Goal: Task Accomplishment & Management: Use online tool/utility

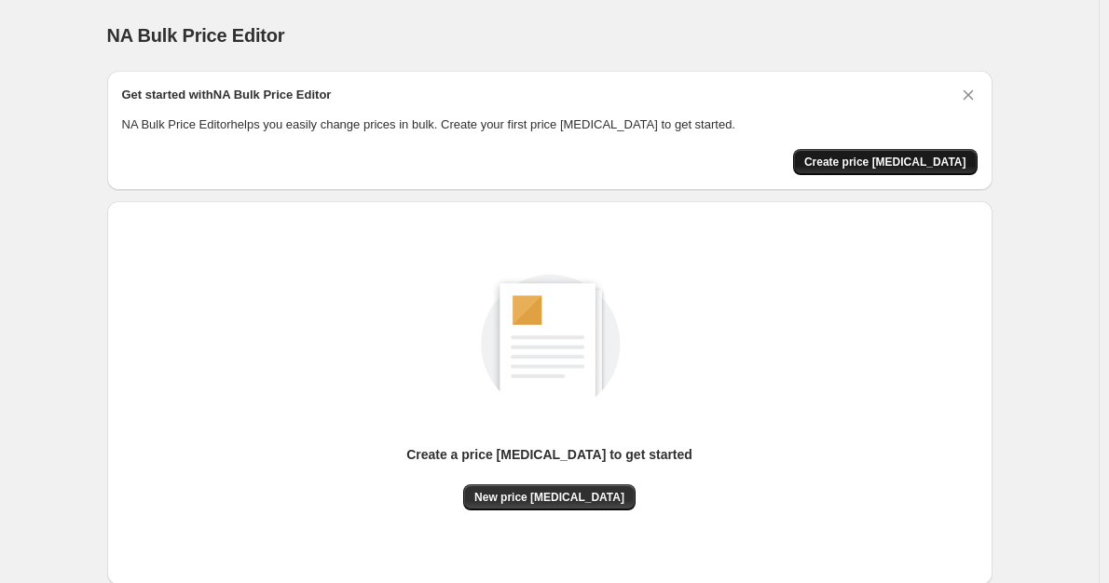
click at [880, 162] on span "Create price [MEDICAL_DATA]" at bounding box center [885, 162] width 162 height 15
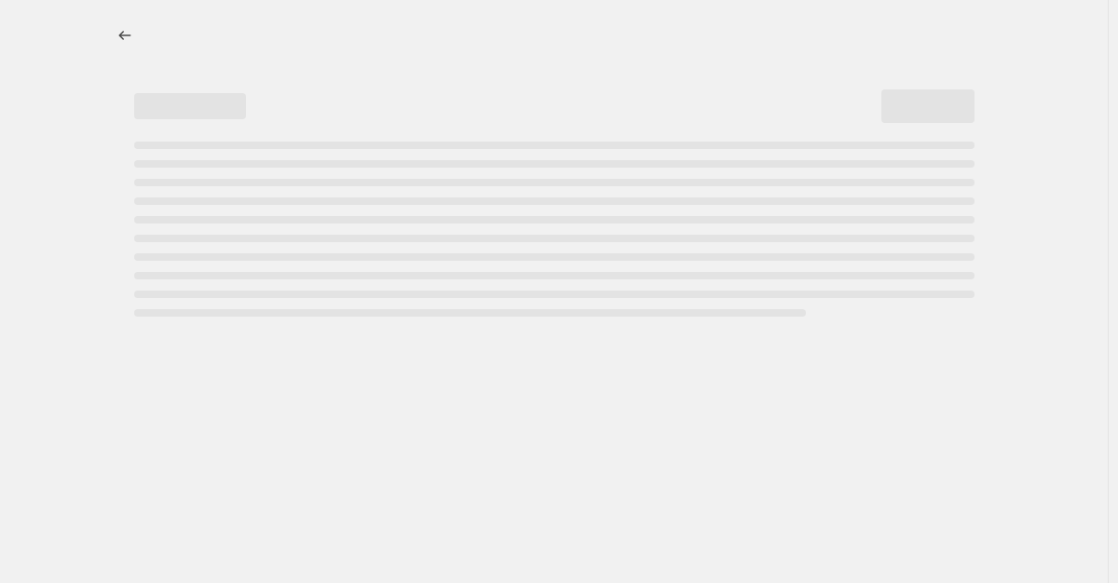
select select "percentage"
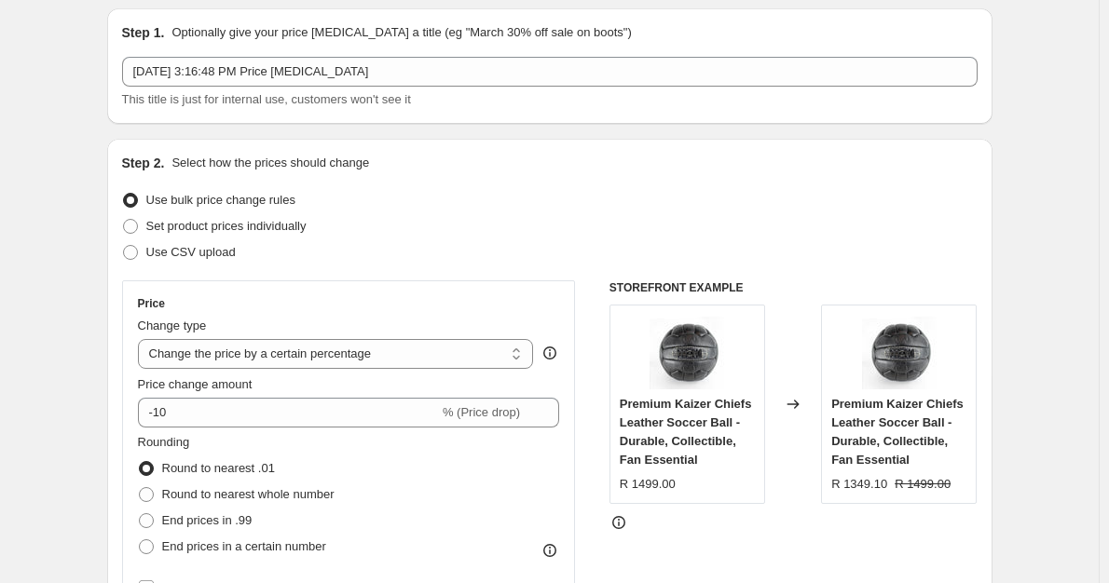
scroll to position [186, 0]
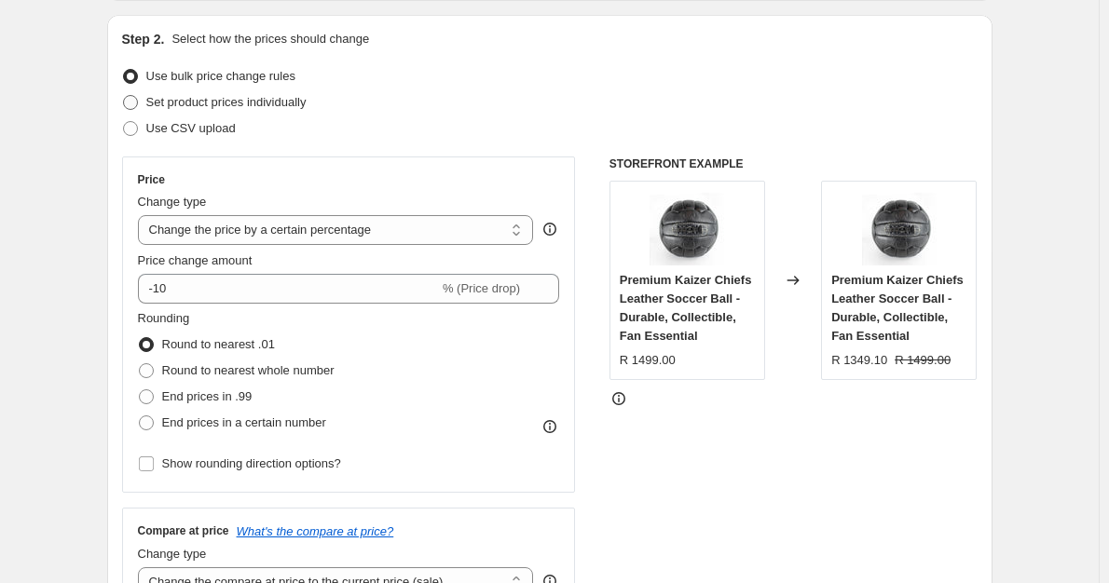
click at [137, 97] on span at bounding box center [130, 102] width 15 height 15
click at [124, 96] on input "Set product prices individually" at bounding box center [123, 95] width 1 height 1
radio input "true"
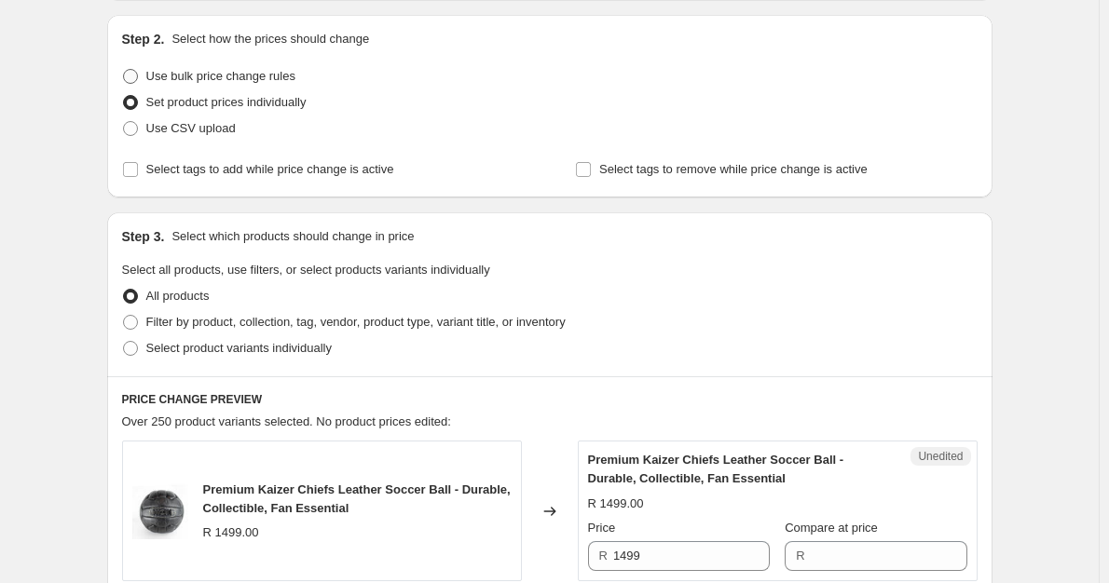
click at [132, 76] on span at bounding box center [130, 76] width 15 height 15
click at [124, 70] on input "Use bulk price change rules" at bounding box center [123, 69] width 1 height 1
radio input "true"
select select "percentage"
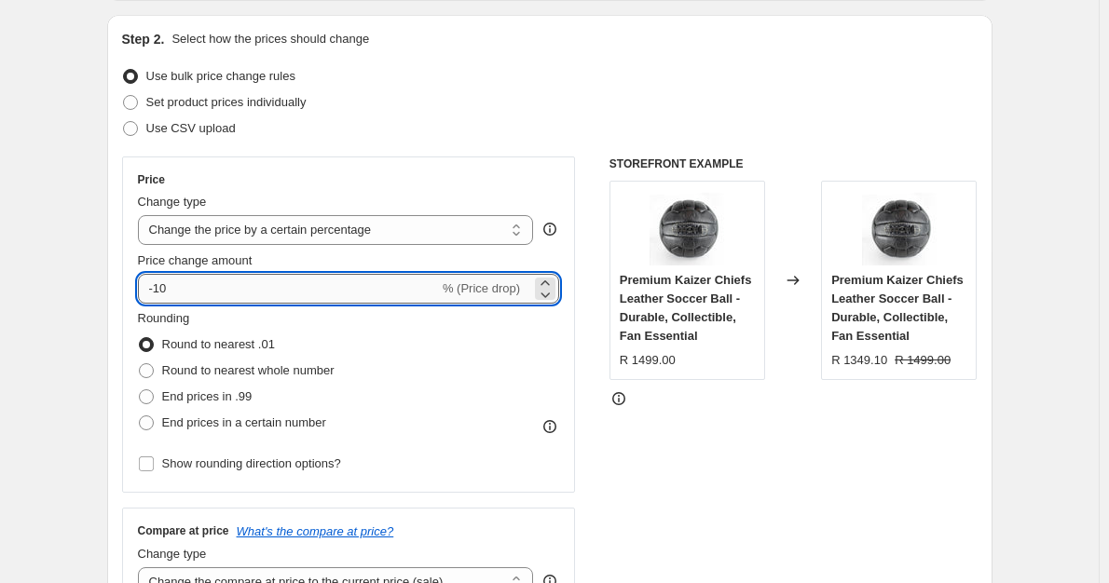
click at [227, 286] on input "-10" at bounding box center [288, 289] width 301 height 30
type input "-1"
type input "-40"
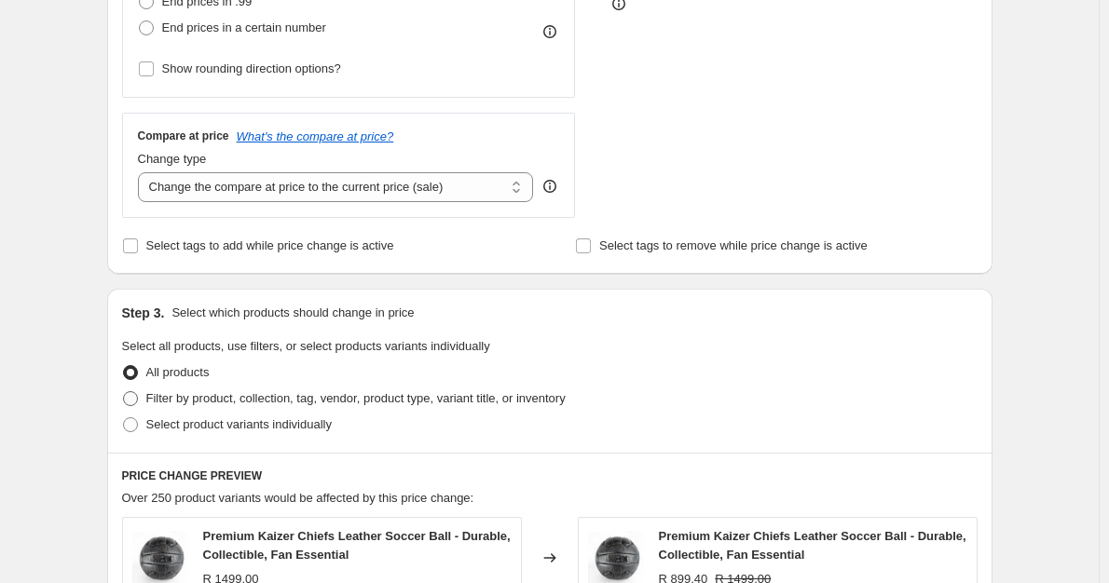
scroll to position [652, 0]
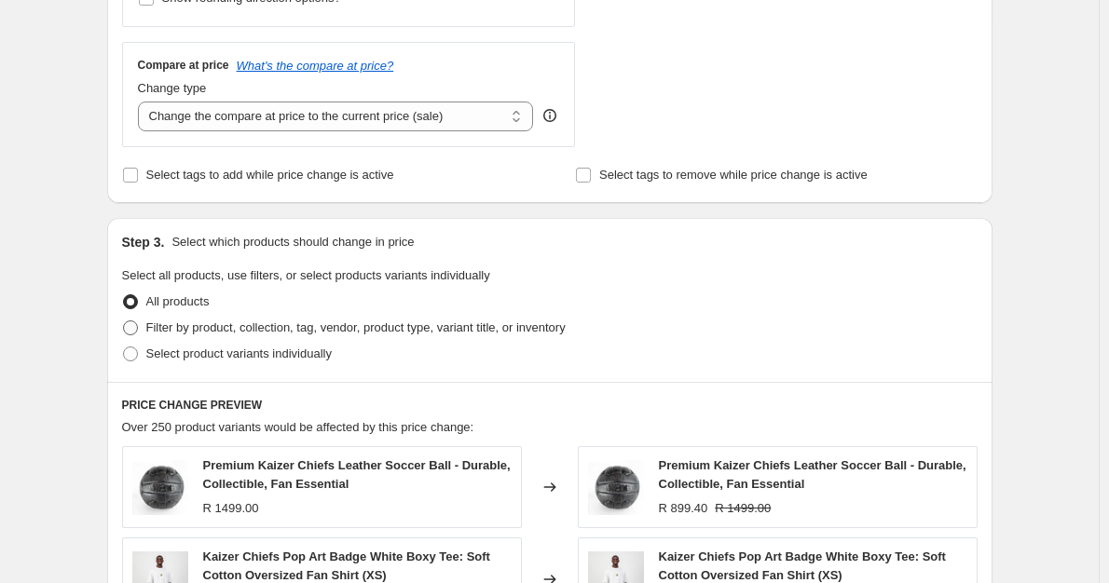
click at [135, 328] on span at bounding box center [130, 328] width 15 height 15
click at [124, 322] on input "Filter by product, collection, tag, vendor, product type, variant title, or inv…" at bounding box center [123, 321] width 1 height 1
radio input "true"
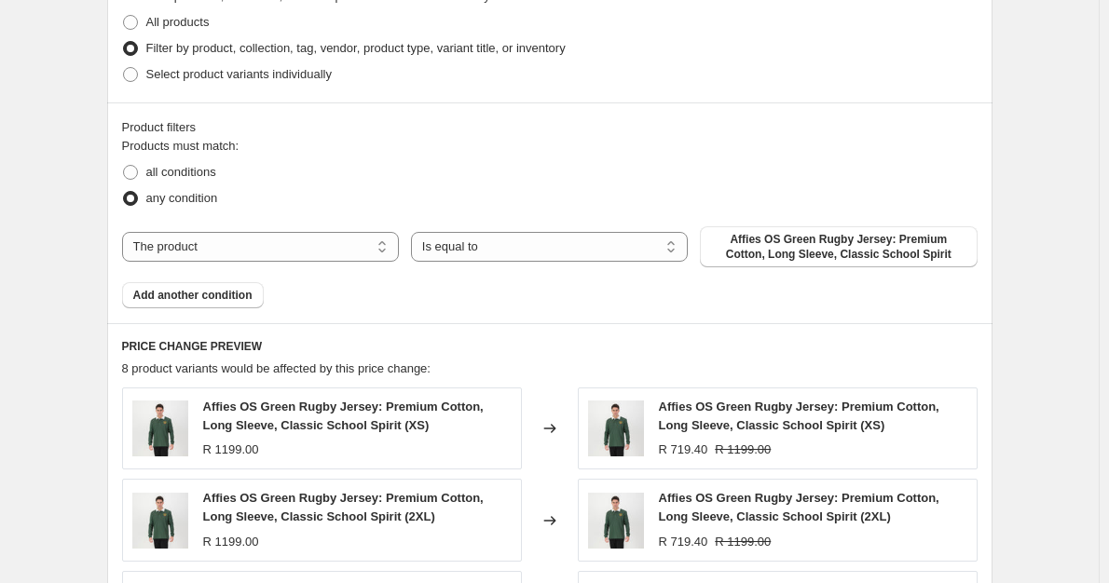
scroll to position [839, 0]
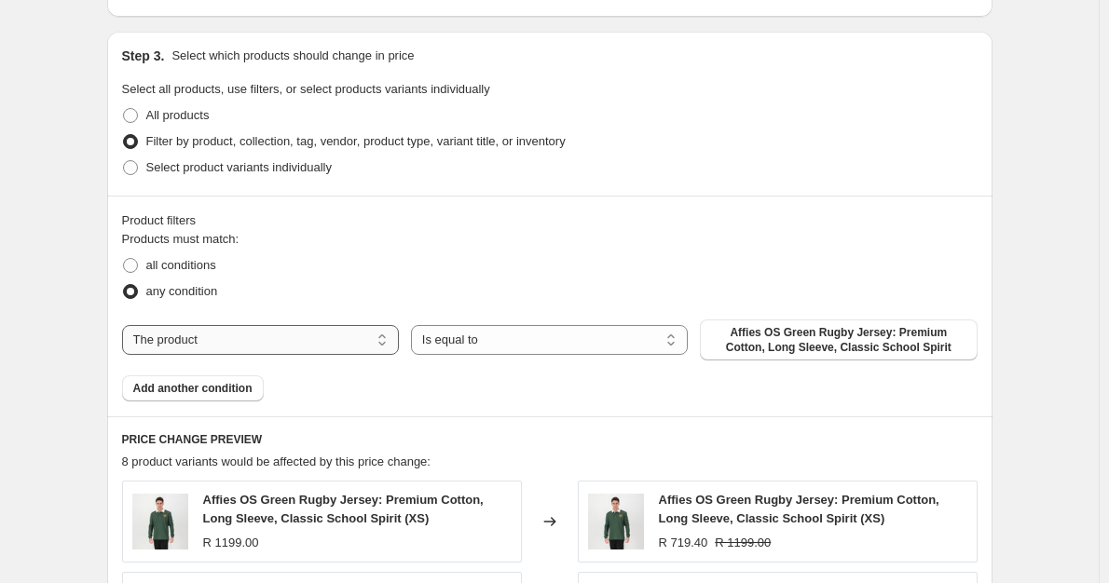
click at [339, 332] on select "The product The product's collection The product's tag The product's vendor The…" at bounding box center [260, 340] width 277 height 30
select select "vendor"
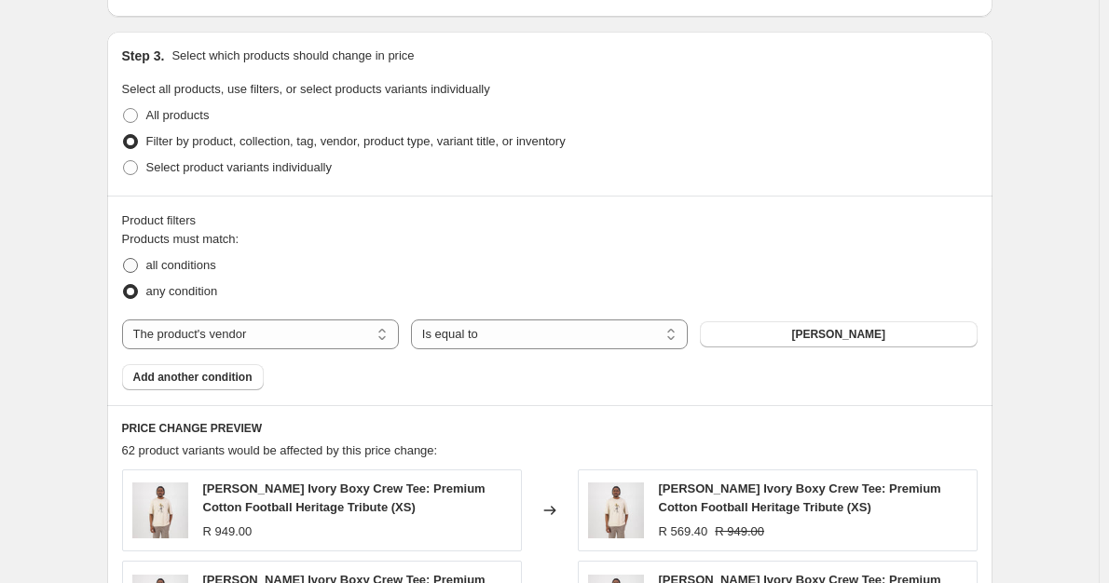
click at [139, 268] on span at bounding box center [130, 265] width 17 height 17
click at [124, 259] on input "all conditions" at bounding box center [123, 258] width 1 height 1
radio input "true"
click at [819, 341] on span "Doctor Khumalo" at bounding box center [838, 334] width 94 height 15
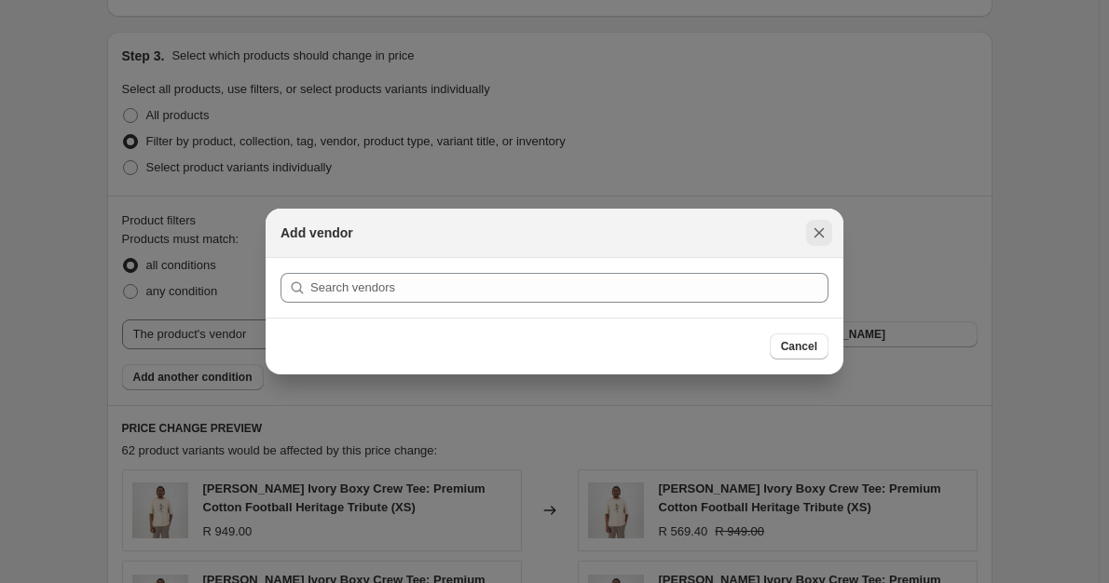
click at [810, 231] on icon "Close" at bounding box center [819, 233] width 19 height 19
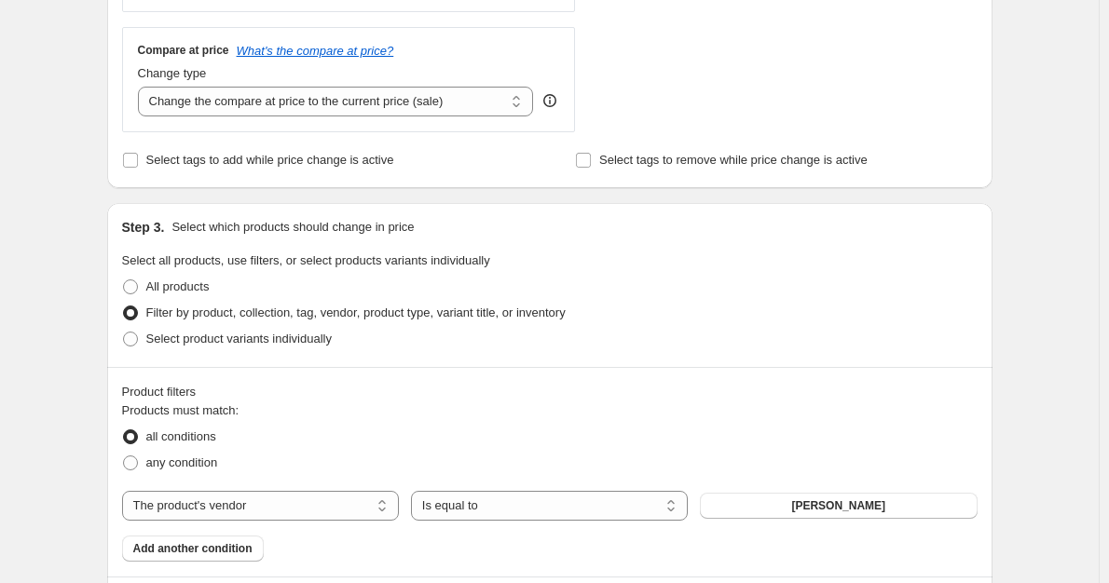
scroll to position [652, 0]
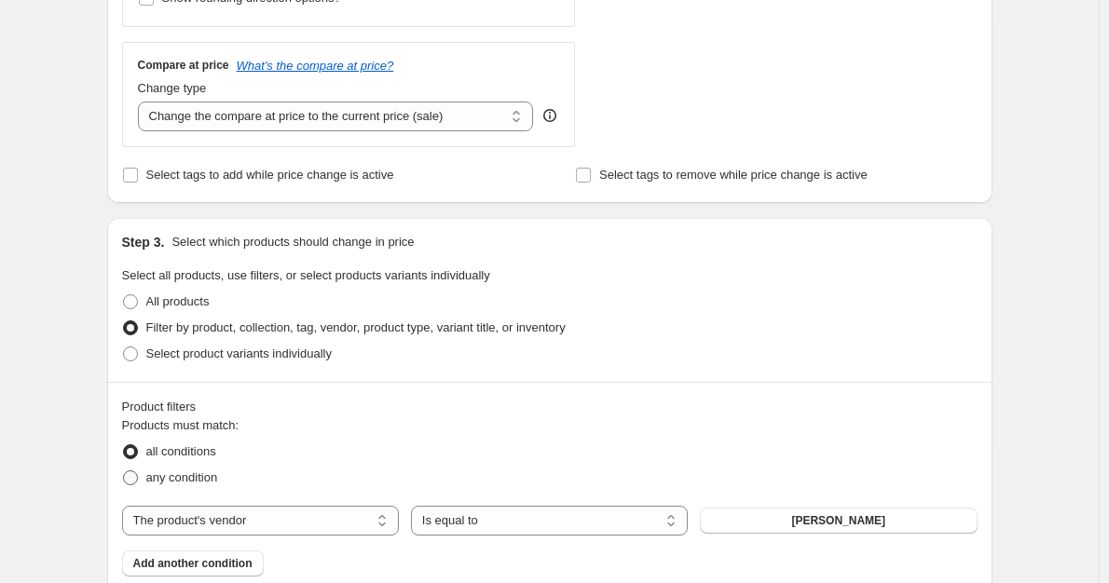
click at [127, 477] on span at bounding box center [130, 478] width 15 height 15
click at [124, 472] on input "any condition" at bounding box center [123, 471] width 1 height 1
radio input "true"
click at [139, 460] on span at bounding box center [130, 452] width 17 height 17
click at [124, 445] on input "all conditions" at bounding box center [123, 445] width 1 height 1
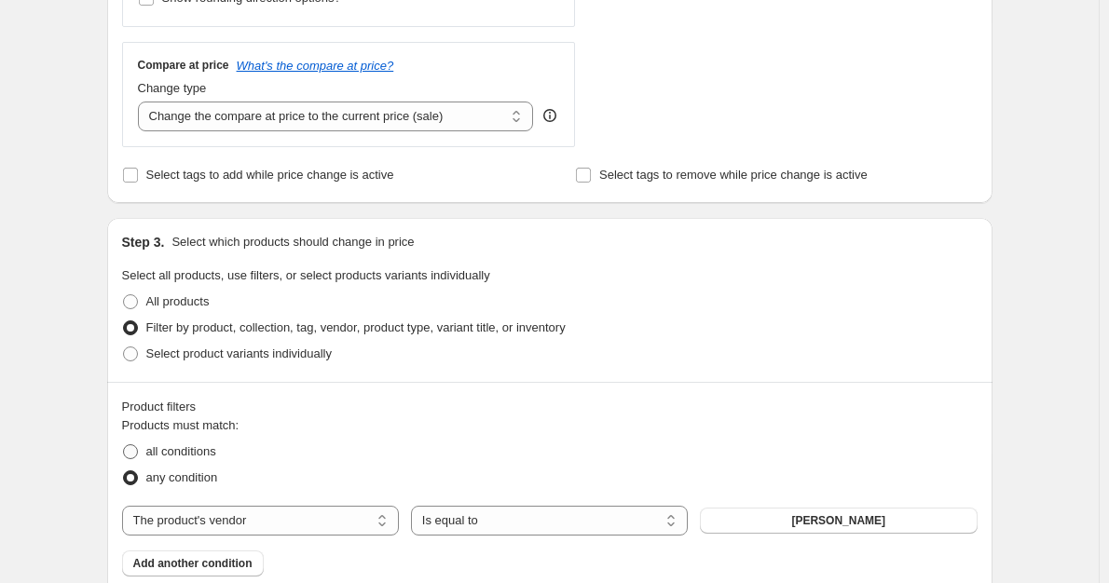
radio input "true"
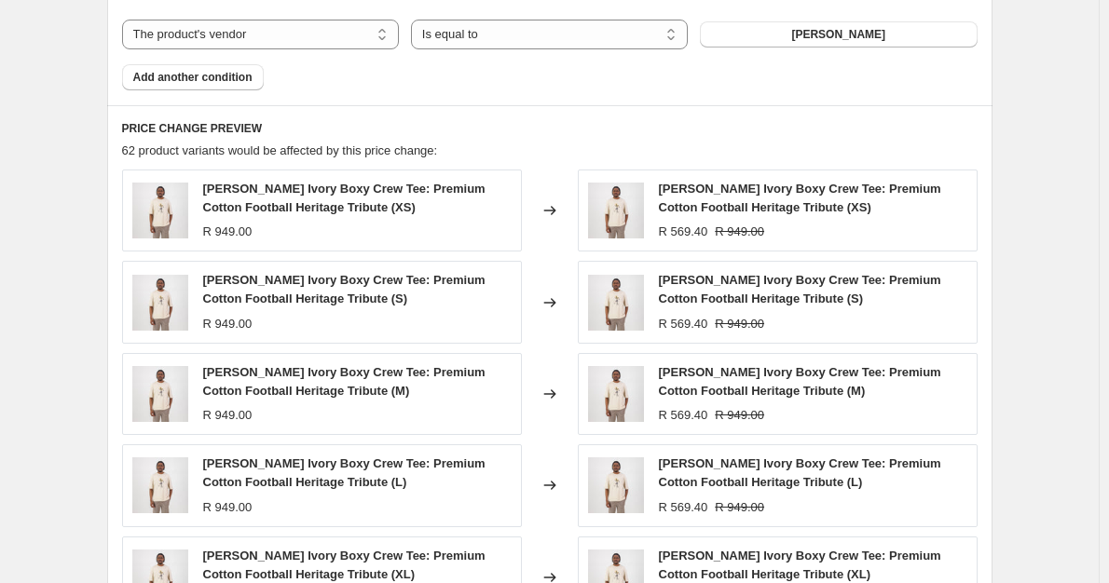
scroll to position [1520, 0]
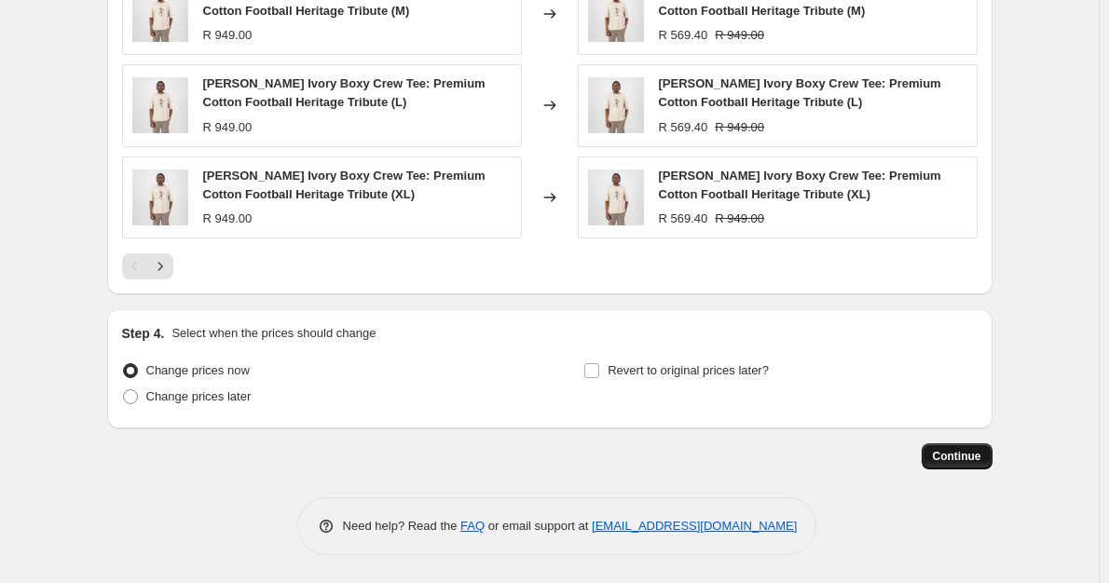
click at [950, 460] on span "Continue" at bounding box center [957, 456] width 48 height 15
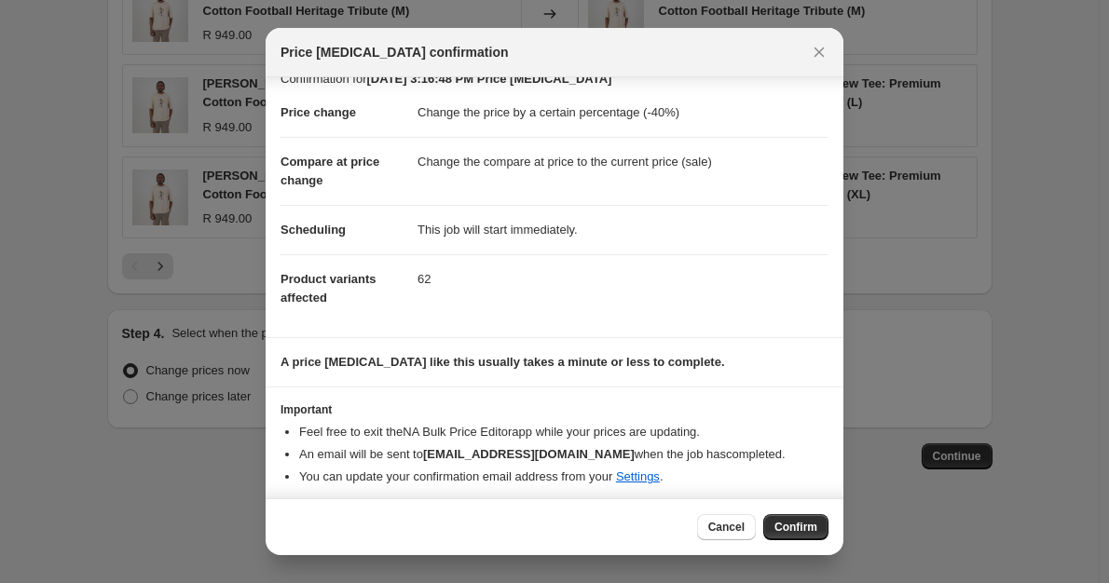
scroll to position [29, 0]
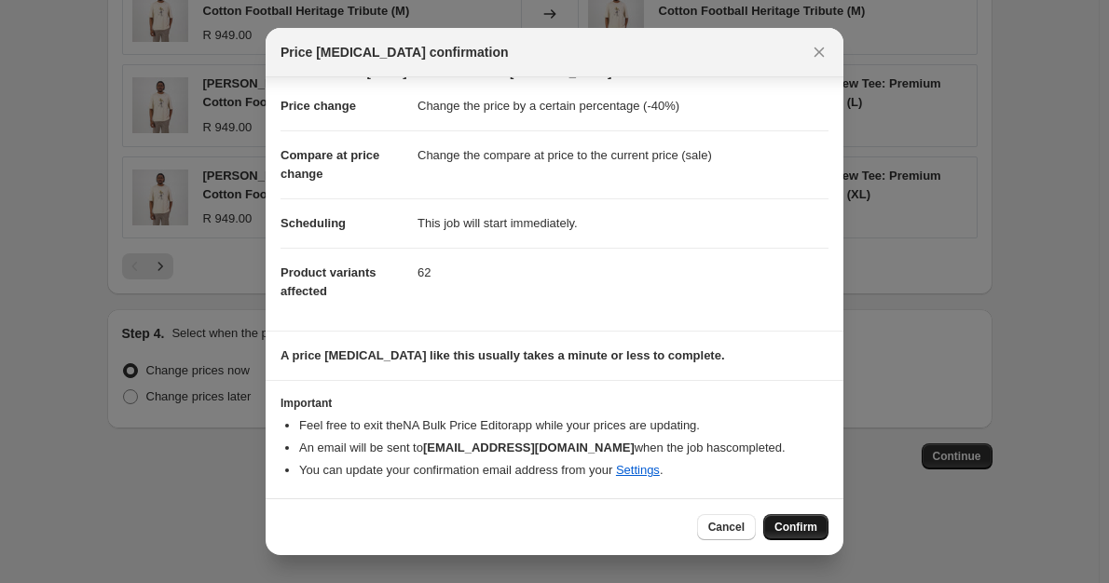
click at [793, 522] on span "Confirm" at bounding box center [795, 527] width 43 height 15
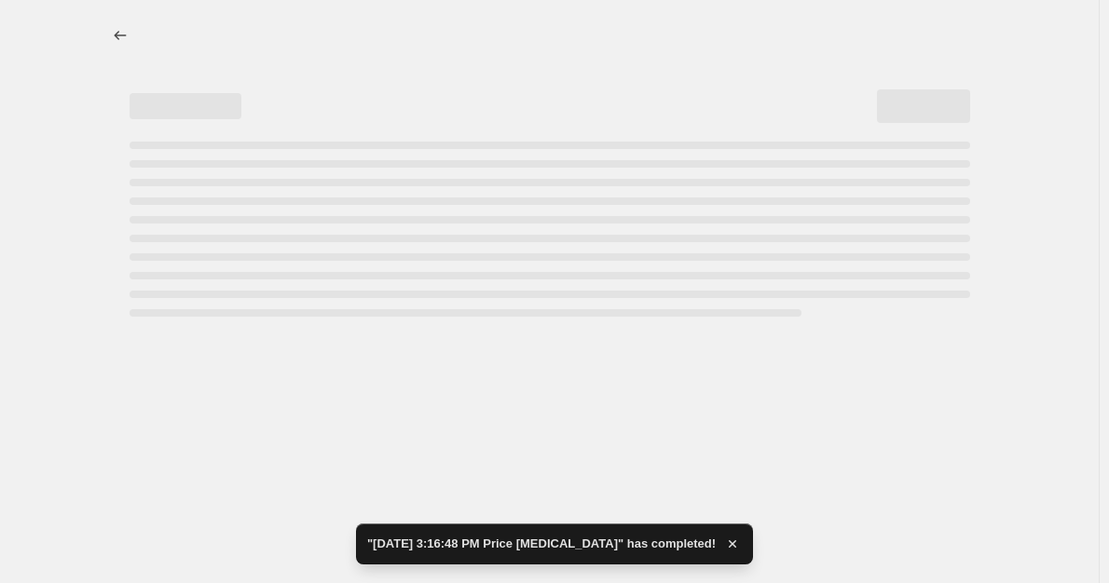
select select "percentage"
select select "vendor"
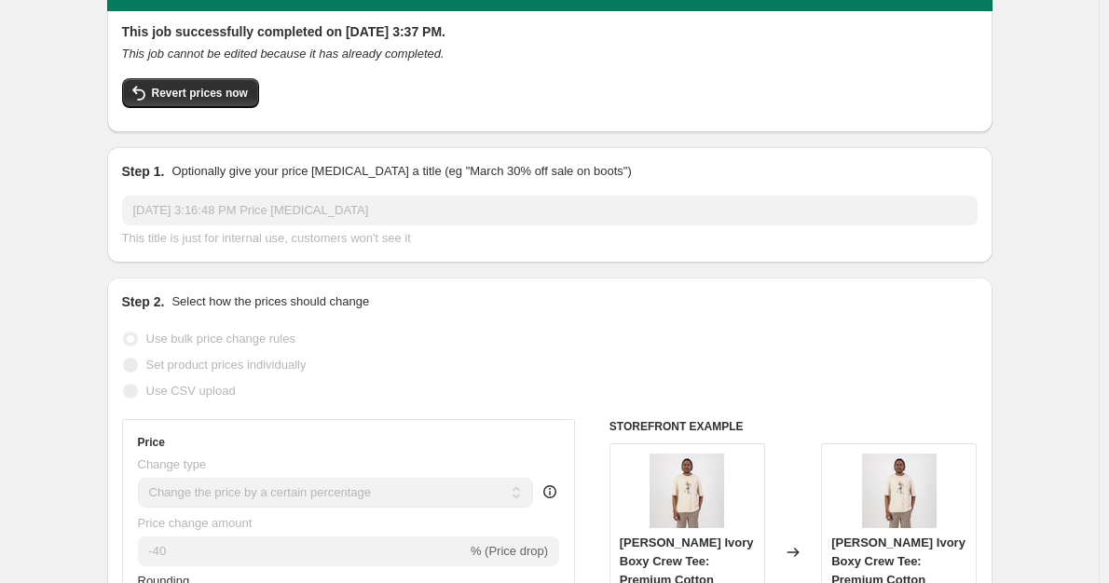
scroll to position [93, 0]
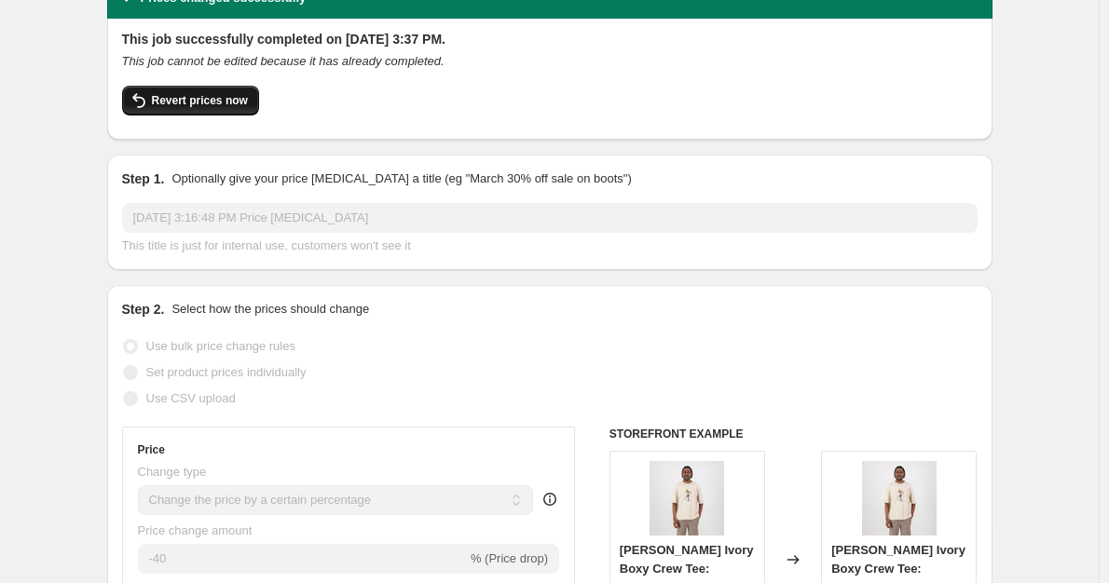
click at [201, 105] on span "Revert prices now" at bounding box center [200, 100] width 96 height 15
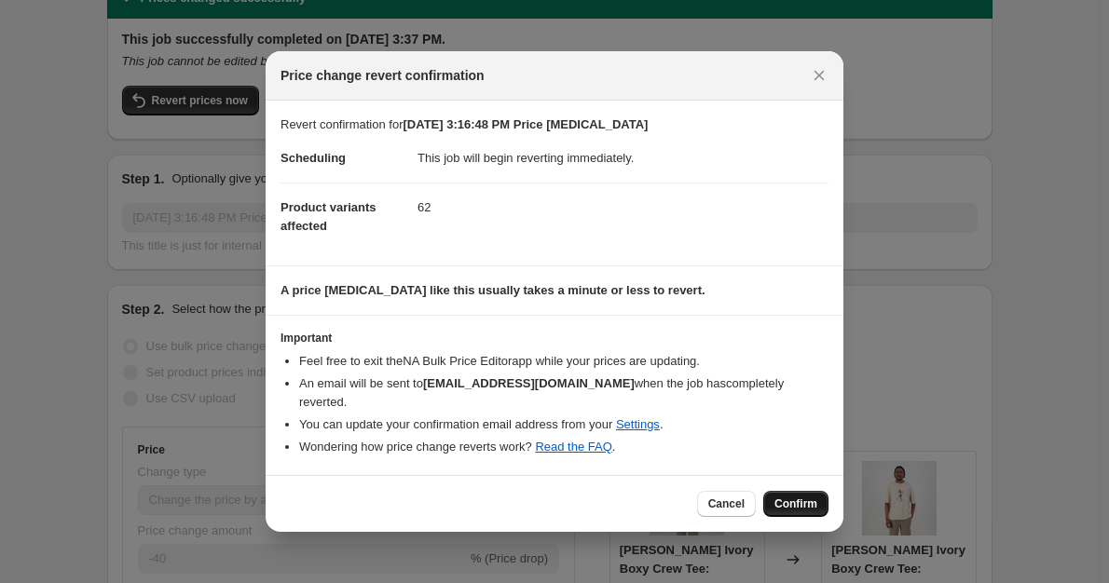
click at [794, 497] on span "Confirm" at bounding box center [795, 504] width 43 height 15
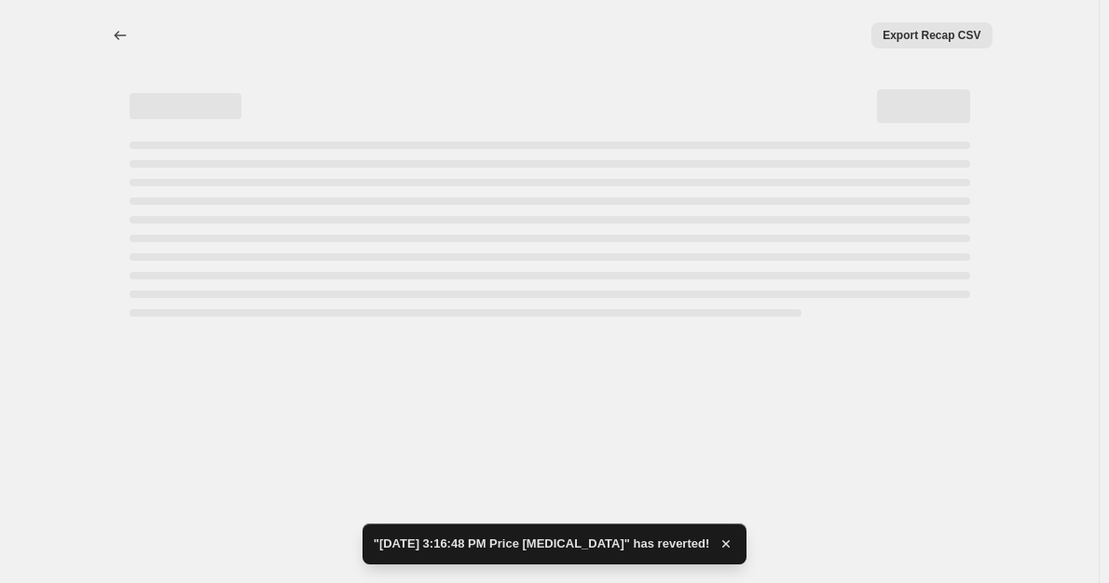
scroll to position [0, 0]
select select "percentage"
select select "vendor"
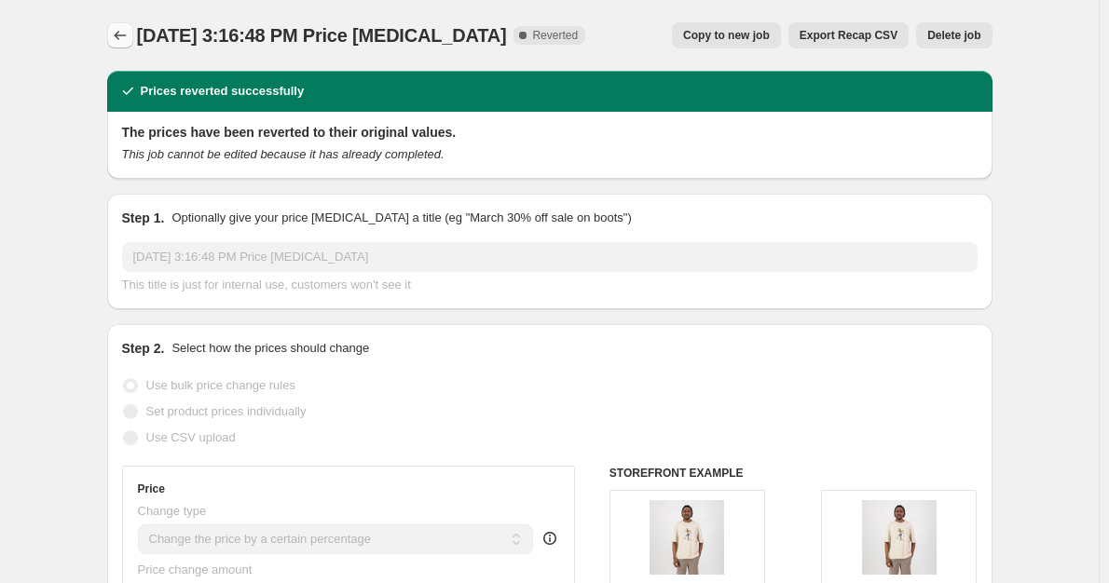
click at [119, 36] on icon "Price change jobs" at bounding box center [120, 35] width 19 height 19
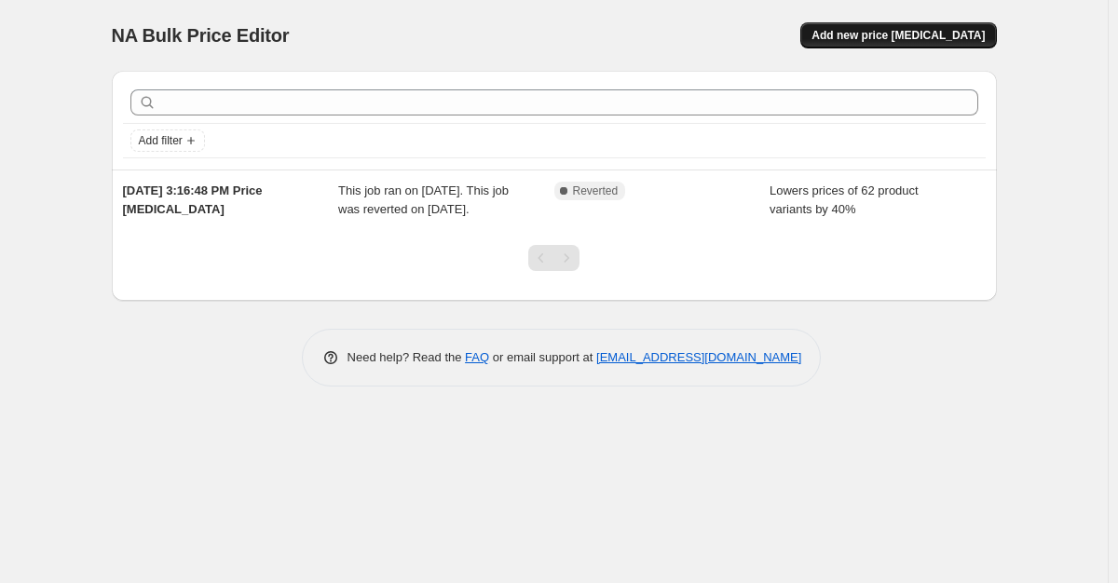
click at [876, 34] on span "Add new price [MEDICAL_DATA]" at bounding box center [898, 35] width 173 height 15
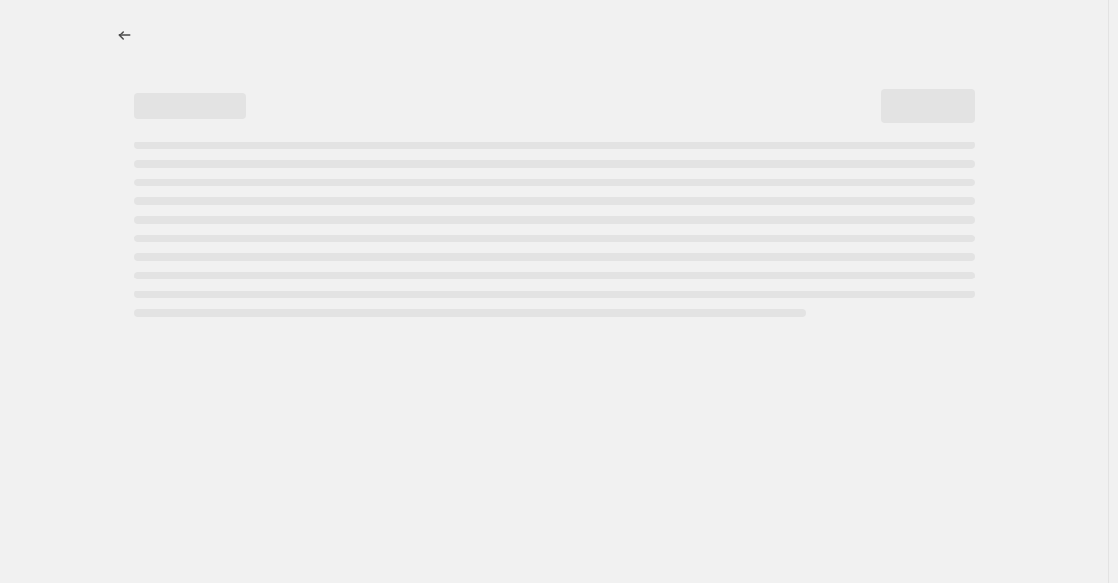
select select "percentage"
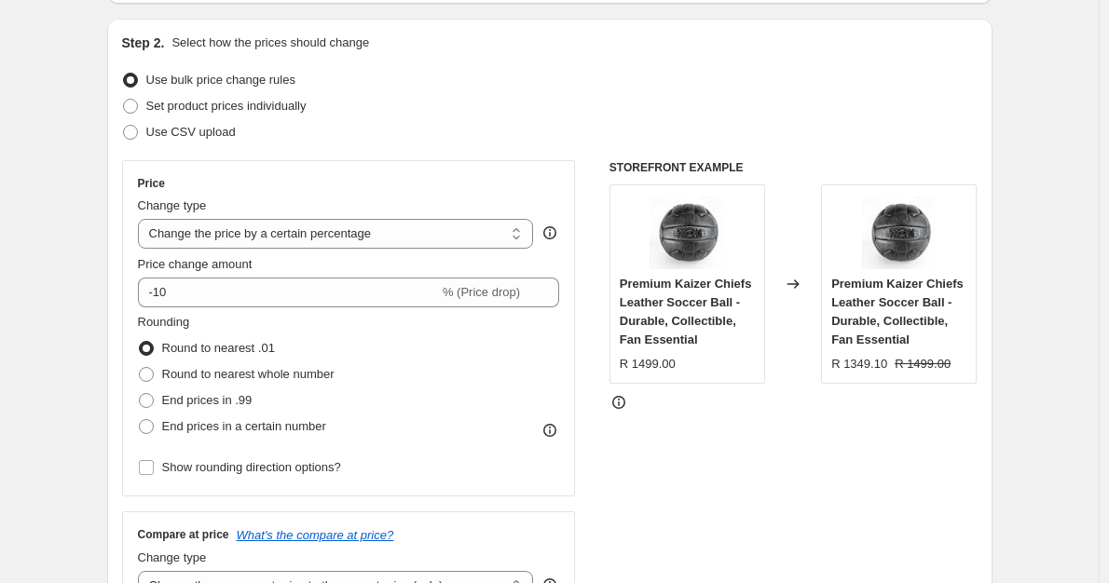
scroll to position [186, 0]
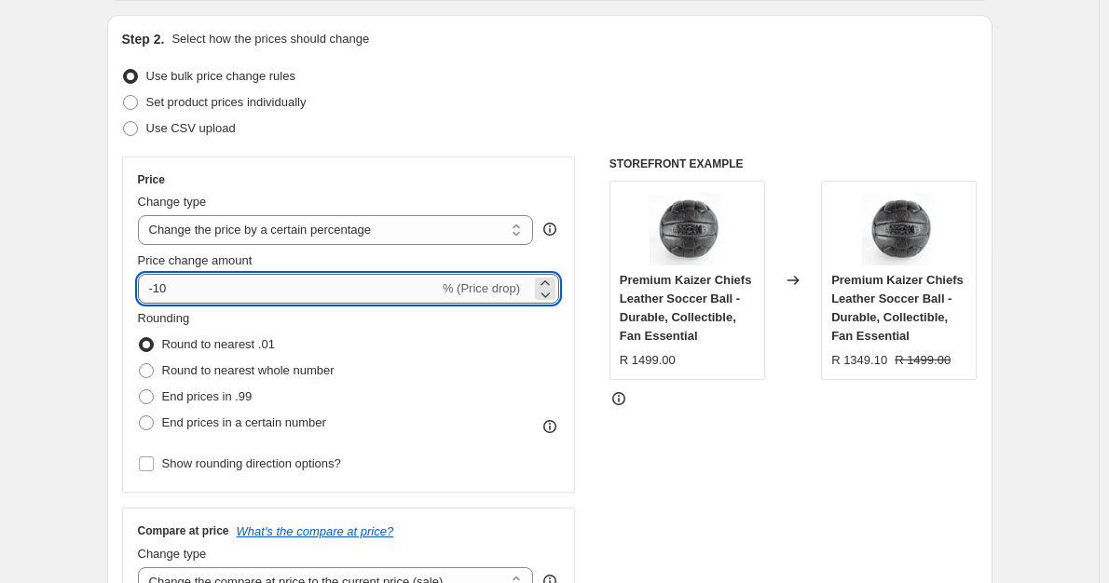
click at [252, 282] on input "-10" at bounding box center [288, 289] width 301 height 30
type input "-1"
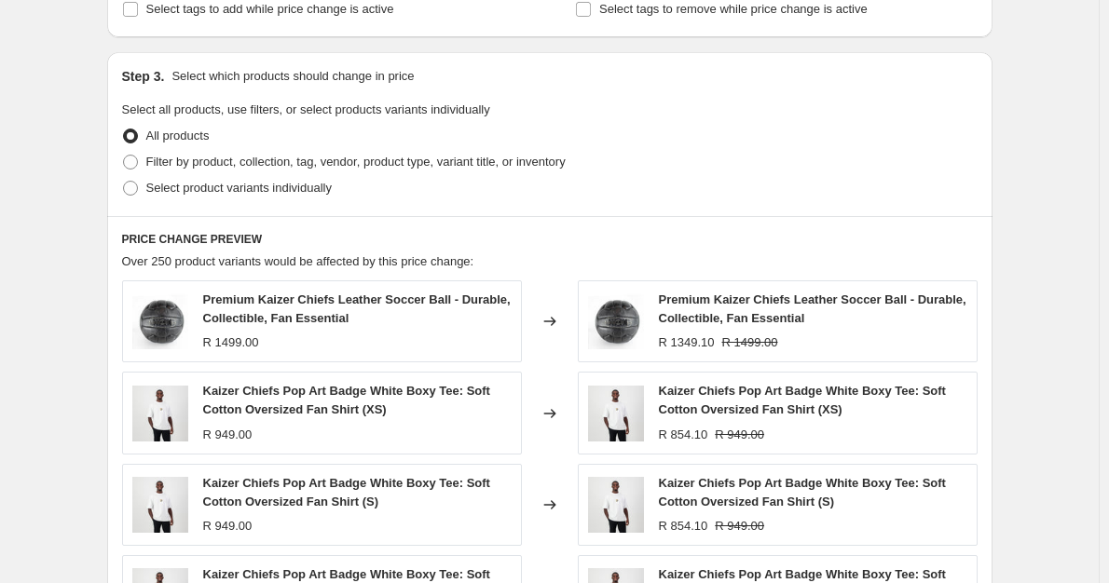
scroll to position [839, 0]
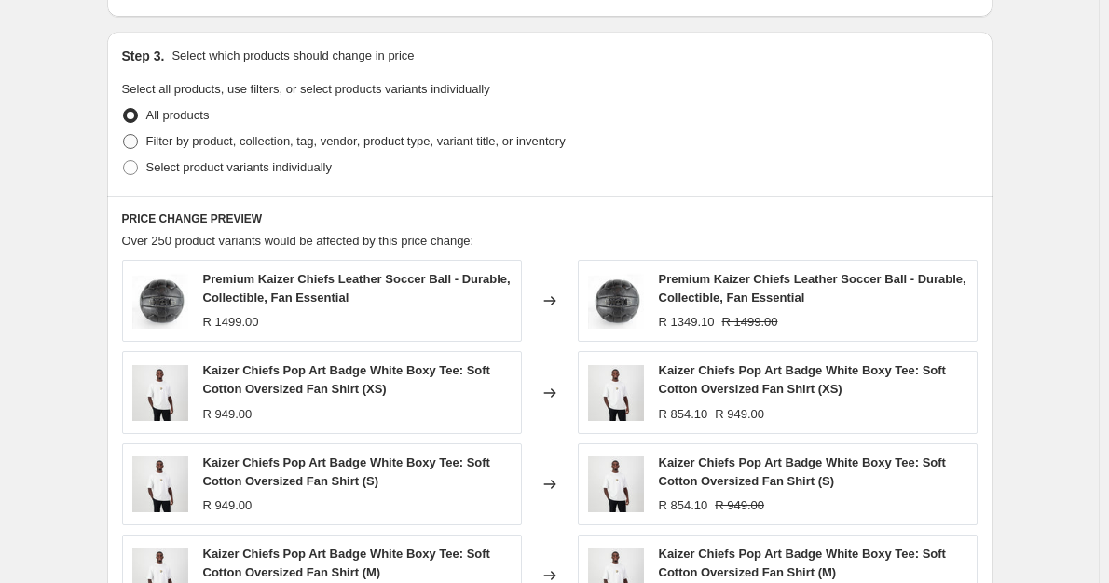
type input "-40"
click at [138, 146] on span at bounding box center [130, 141] width 15 height 15
click at [124, 135] on input "Filter by product, collection, tag, vendor, product type, variant title, or inv…" at bounding box center [123, 134] width 1 height 1
radio input "true"
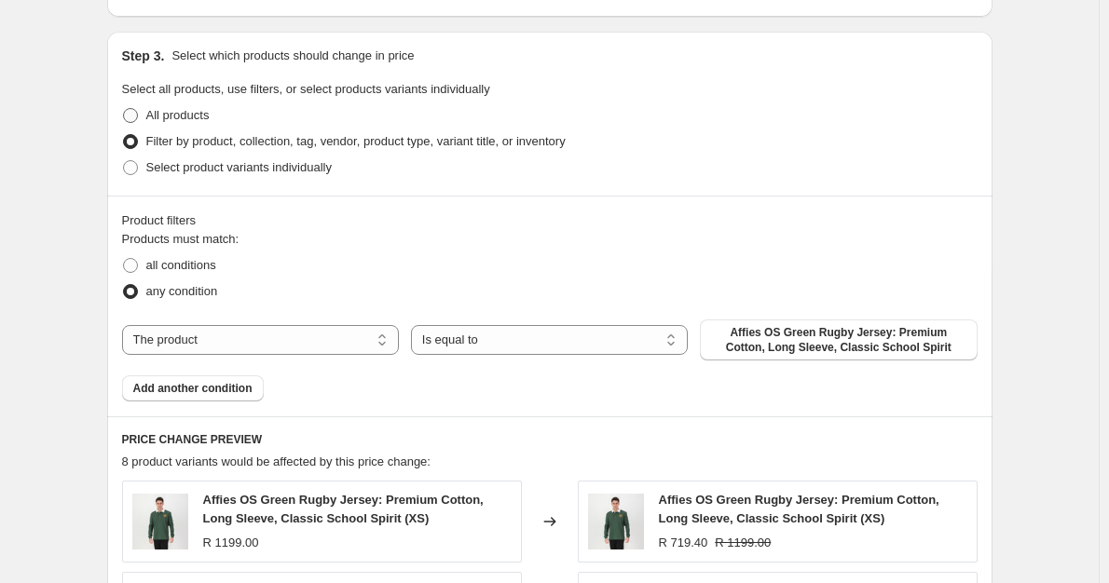
click at [132, 119] on span at bounding box center [130, 115] width 15 height 15
click at [124, 109] on input "All products" at bounding box center [123, 108] width 1 height 1
radio input "true"
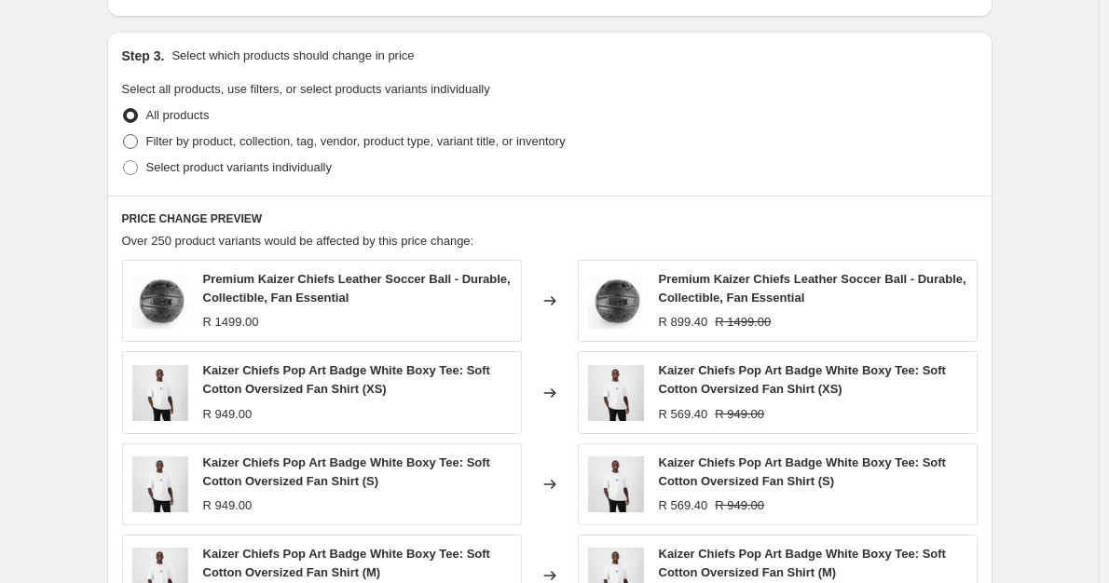
click at [132, 135] on span at bounding box center [130, 141] width 15 height 15
click at [124, 135] on input "Filter by product, collection, tag, vendor, product type, variant title, or inv…" at bounding box center [123, 134] width 1 height 1
radio input "true"
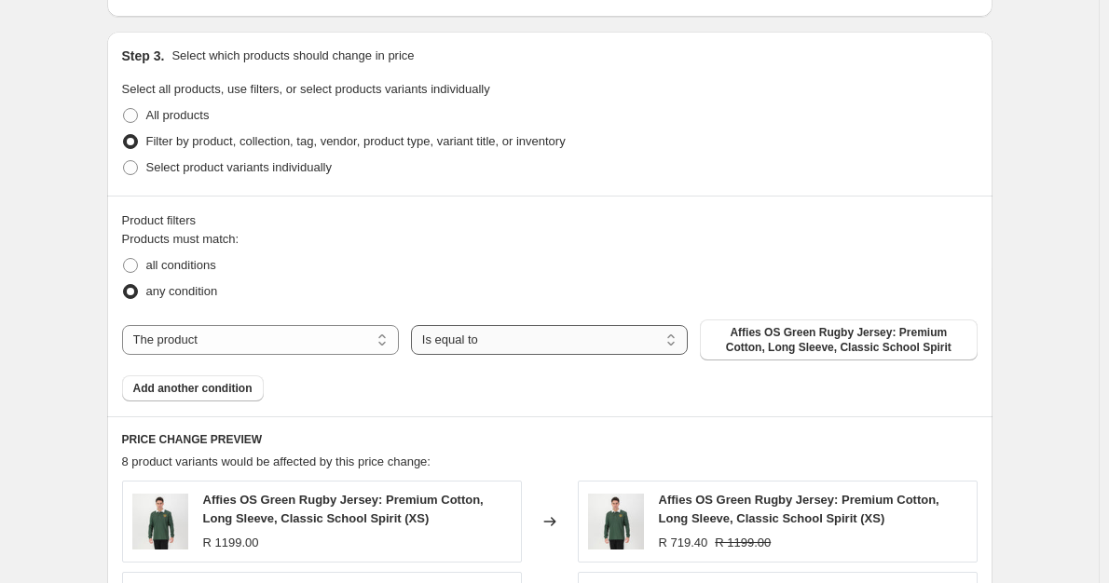
click at [481, 336] on select "Is equal to Is not equal to" at bounding box center [549, 340] width 277 height 30
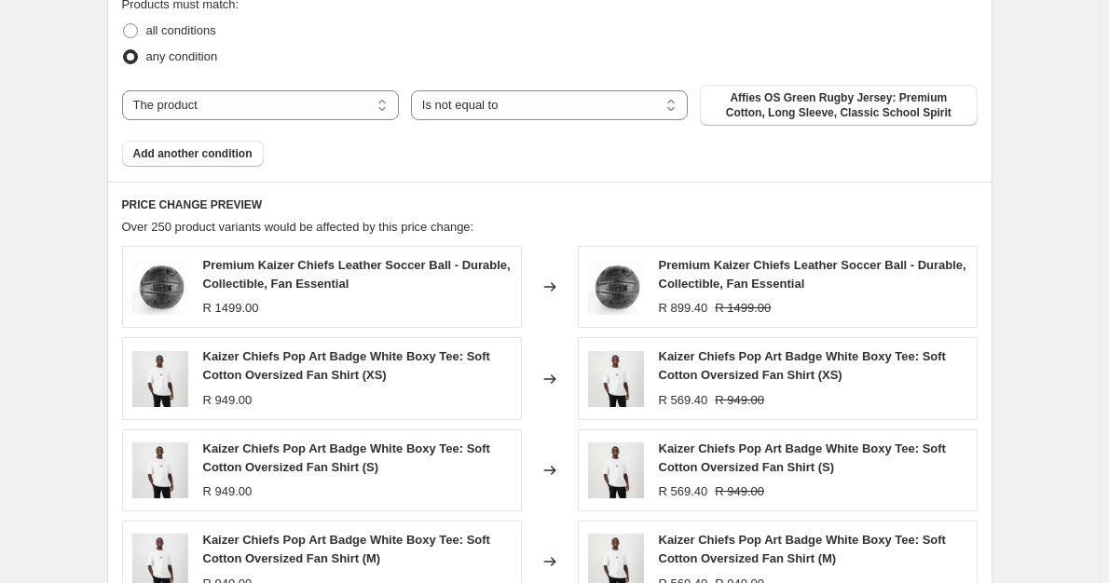
scroll to position [1118, 0]
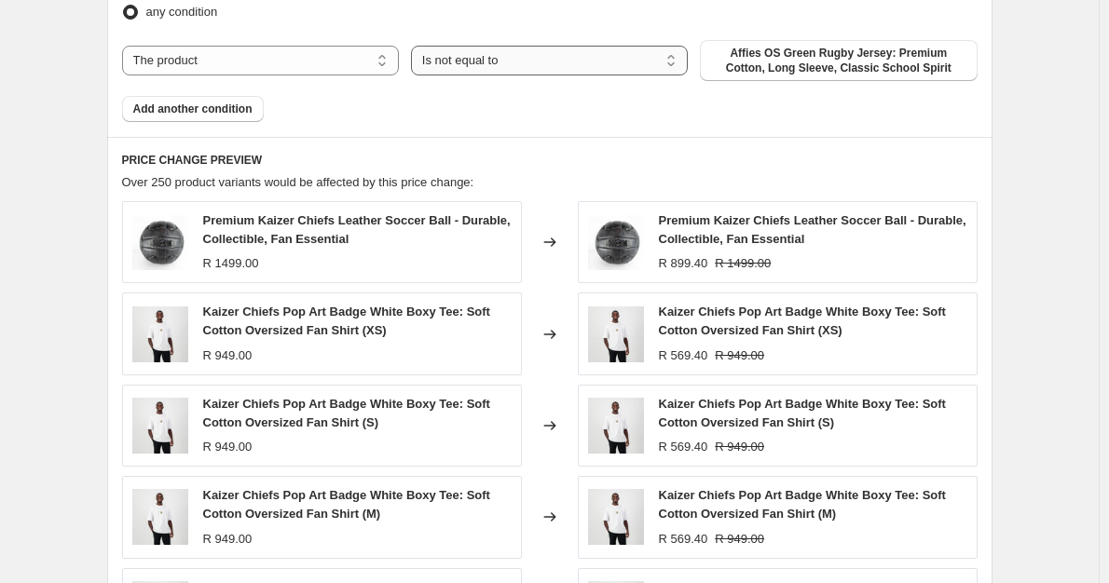
click at [516, 72] on select "Is equal to Is not equal to" at bounding box center [549, 61] width 277 height 30
select select "equal"
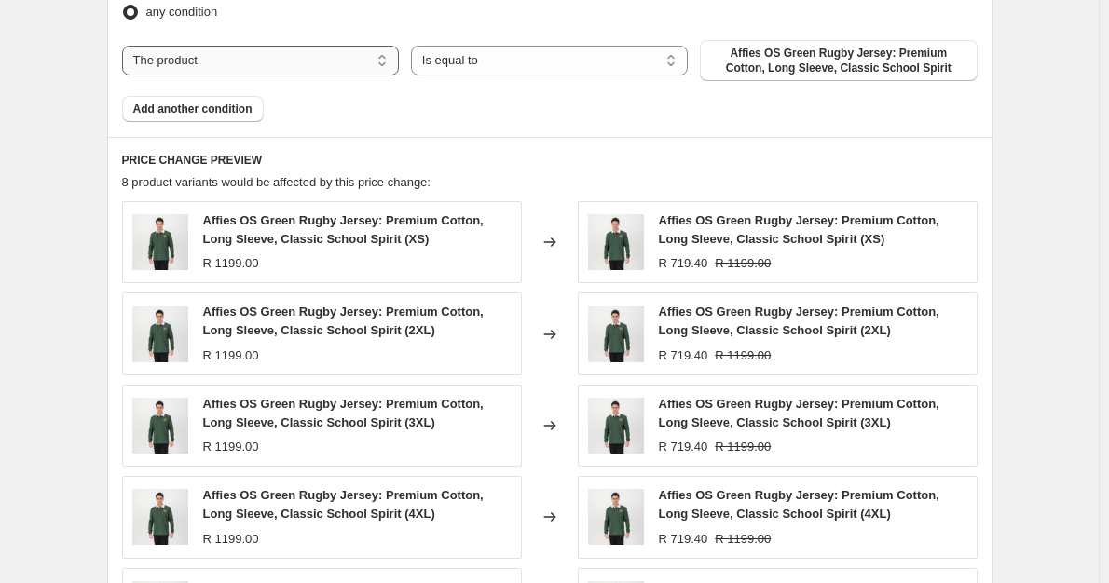
click at [306, 59] on select "The product The product's collection The product's tag The product's vendor The…" at bounding box center [260, 61] width 277 height 30
click at [237, 111] on span "Add another condition" at bounding box center [192, 109] width 119 height 15
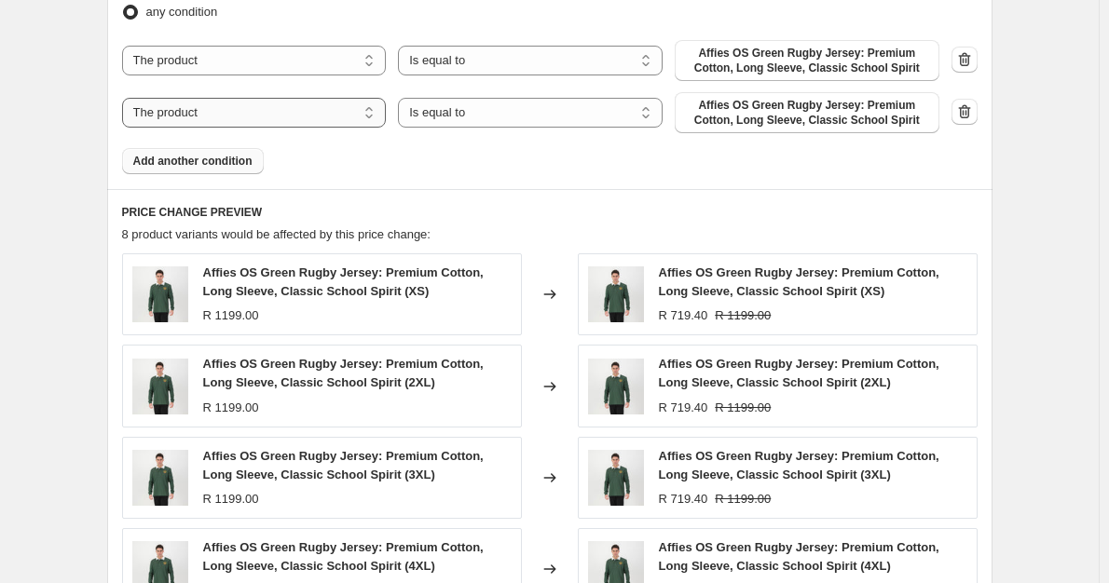
click at [302, 111] on select "The product The product's collection The product's tag The product's vendor The…" at bounding box center [254, 113] width 265 height 30
select select "title"
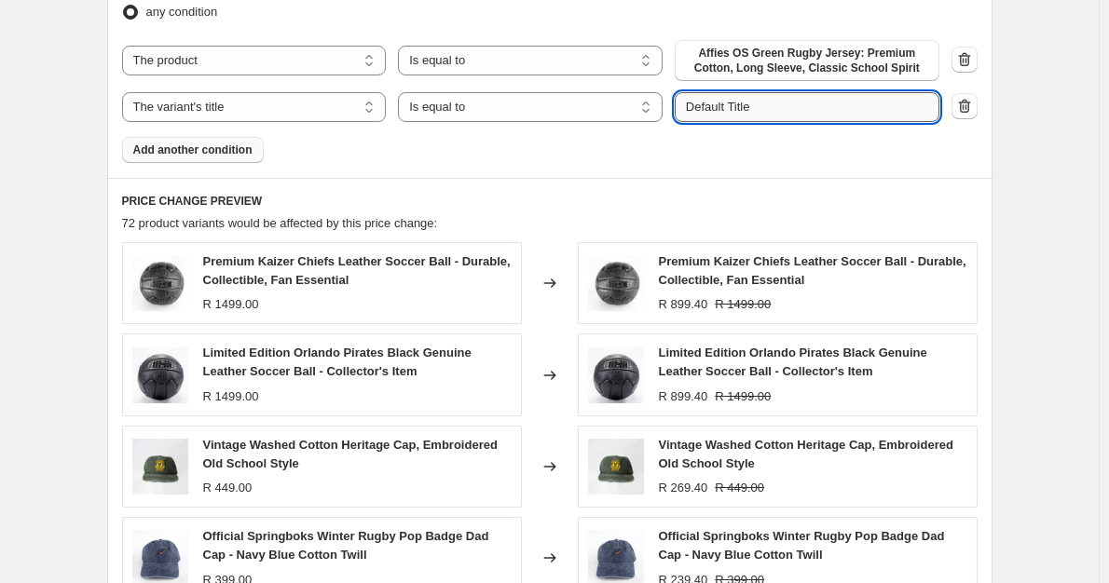
click at [708, 102] on input "Default Title" at bounding box center [807, 107] width 265 height 30
type input "Default Title"
click at [586, 146] on div "Products must match: all conditions any condition The product The product's col…" at bounding box center [550, 57] width 856 height 212
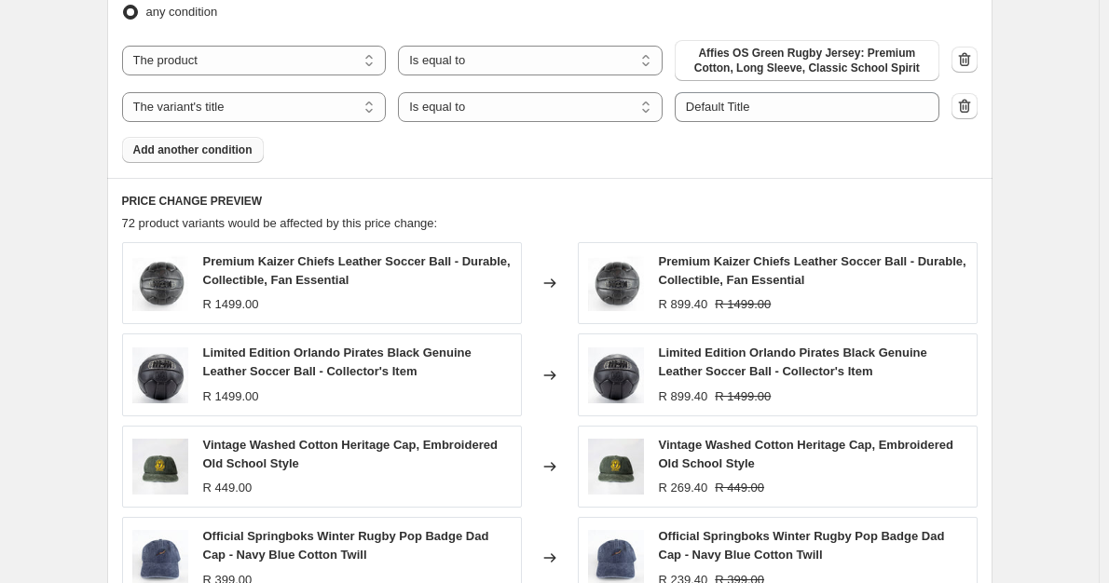
click at [182, 161] on button "Add another condition" at bounding box center [193, 150] width 142 height 26
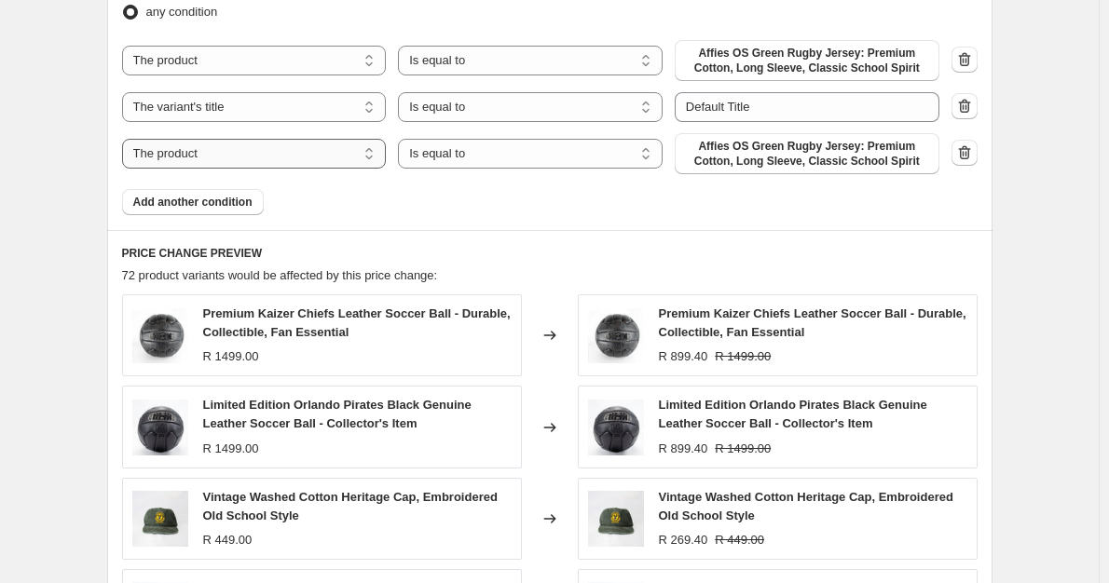
click at [299, 146] on select "The product The product's collection The product's tag The product's vendor The…" at bounding box center [254, 154] width 265 height 30
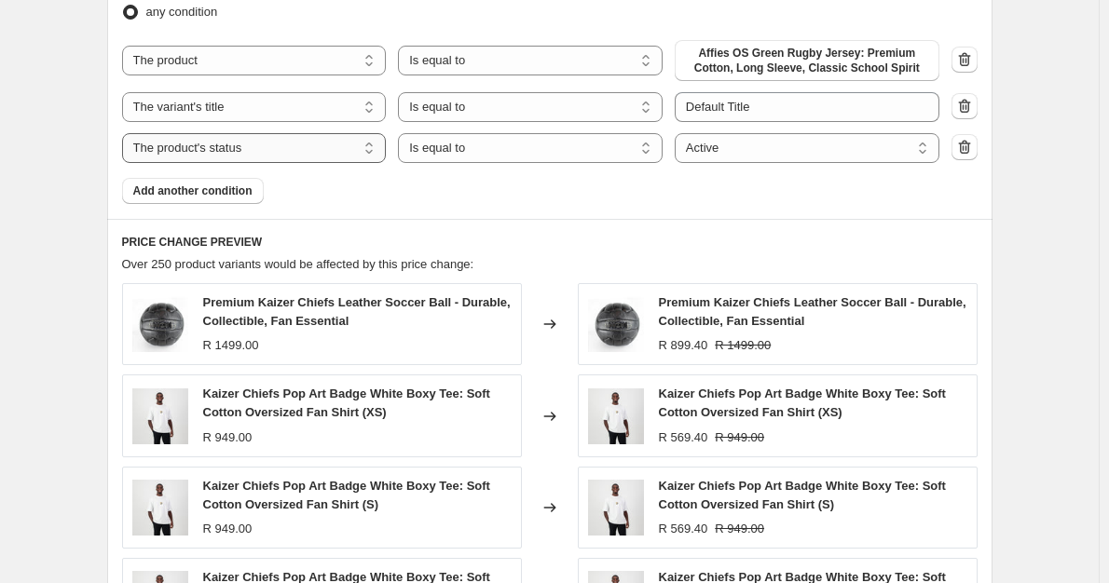
click at [332, 145] on select "The product The product's collection The product's tag The product's vendor The…" at bounding box center [254, 148] width 265 height 30
select select "tag"
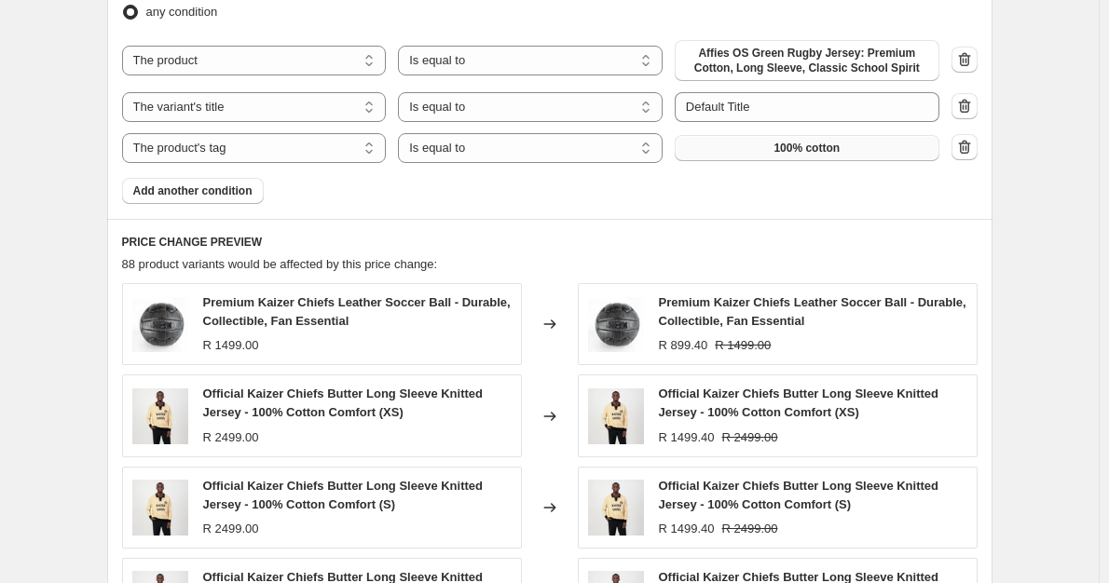
click at [724, 144] on button "100% cotton" at bounding box center [807, 148] width 265 height 26
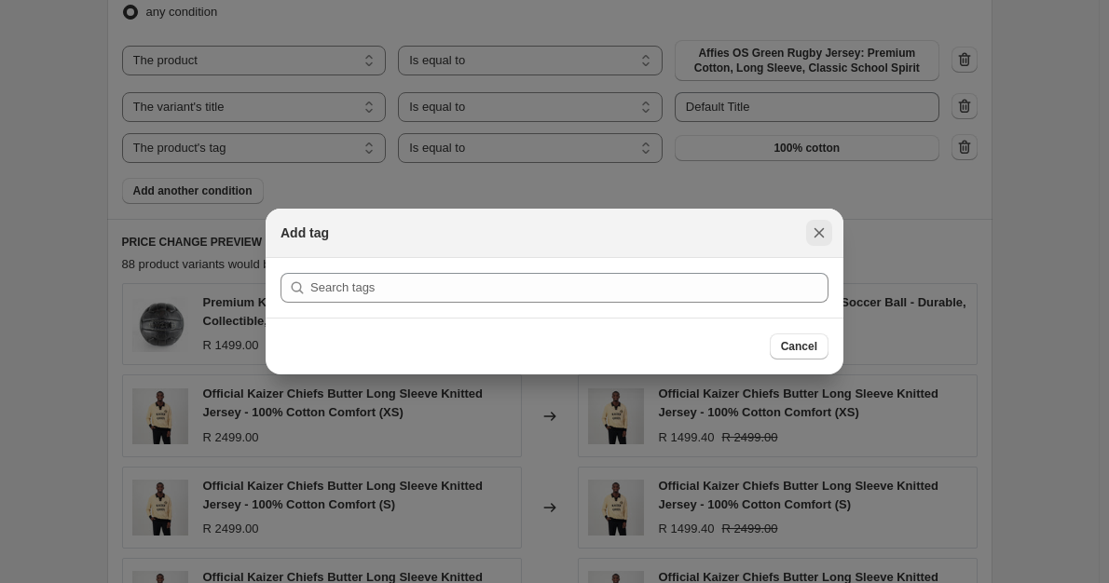
click at [829, 228] on button "Close" at bounding box center [819, 233] width 26 height 26
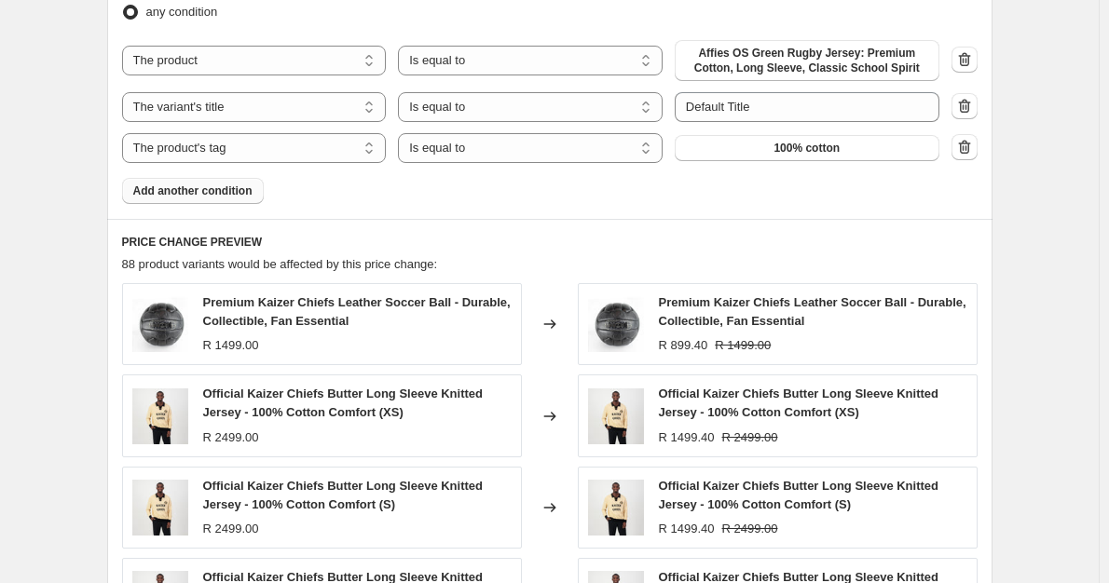
click at [254, 200] on button "Add another condition" at bounding box center [193, 191] width 142 height 26
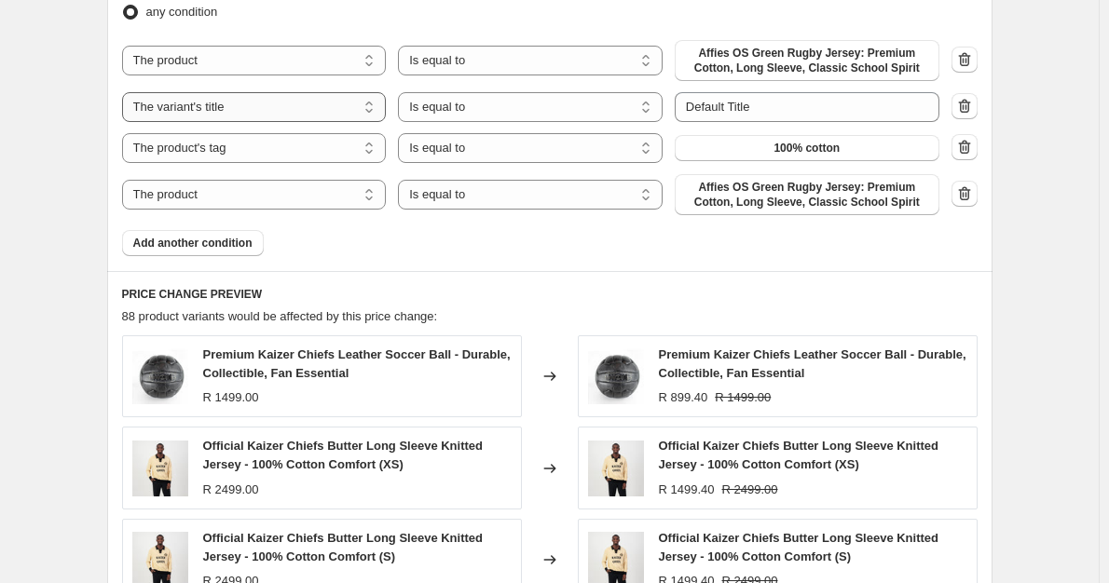
click at [379, 105] on select "The product The product's collection The product's tag The product's vendor The…" at bounding box center [254, 107] width 265 height 30
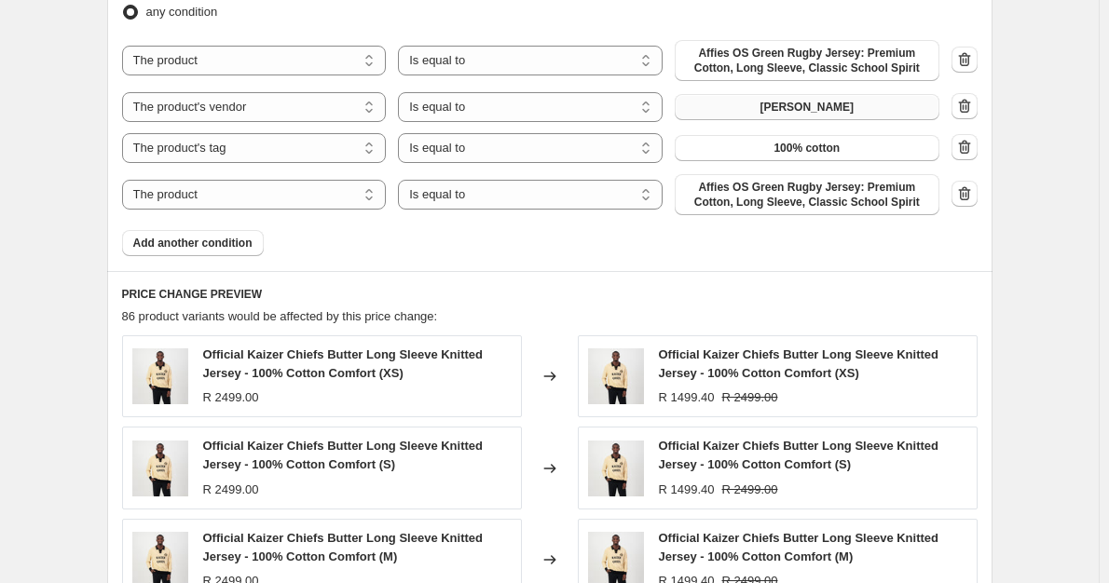
click at [717, 103] on button "Doctor Khumalo" at bounding box center [807, 107] width 265 height 26
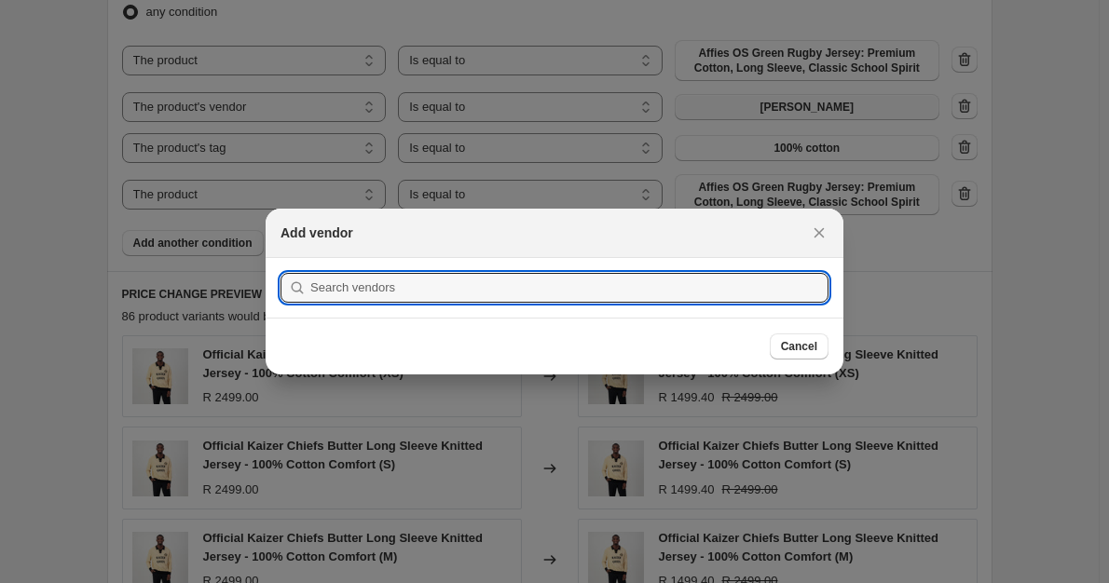
scroll to position [0, 0]
click at [1021, 118] on div at bounding box center [554, 291] width 1109 height 583
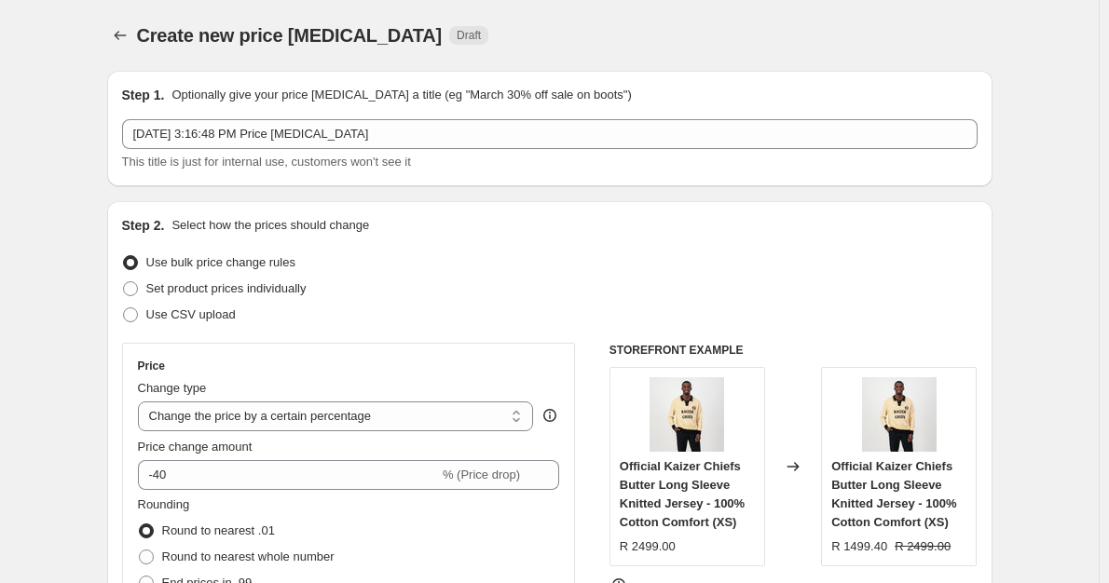
scroll to position [1118, 0]
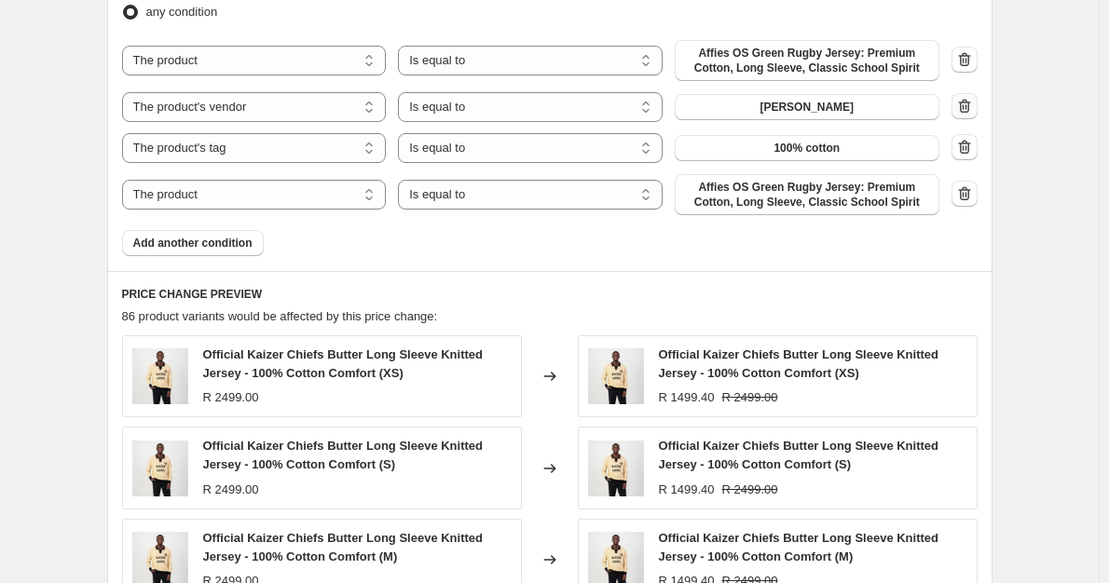
click at [964, 113] on icon "button" at bounding box center [964, 106] width 19 height 19
select select "tag"
select select "product"
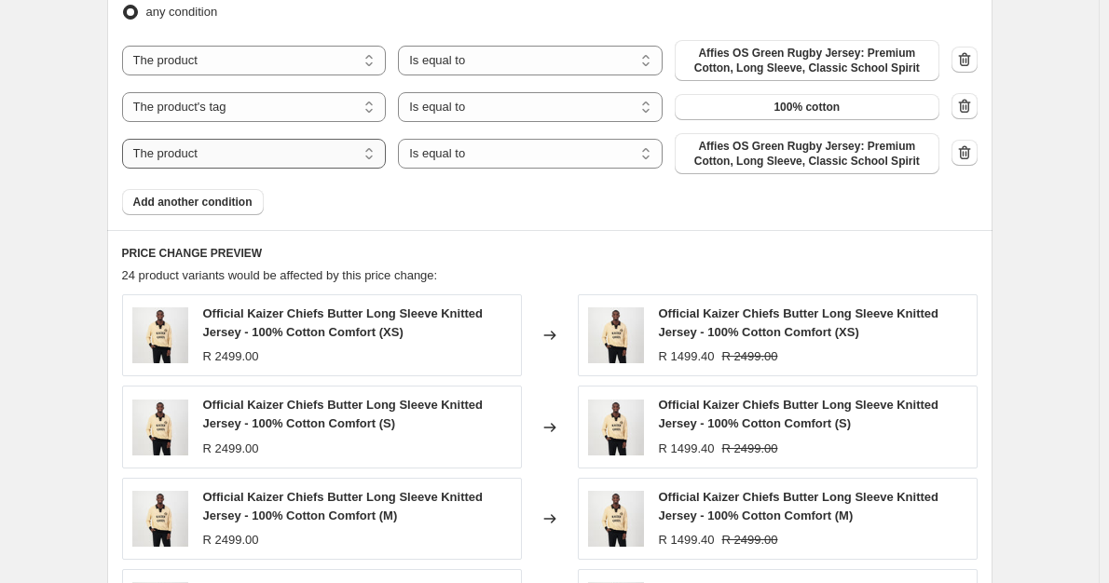
click at [346, 158] on select "The product The product's collection The product's tag The product's vendor The…" at bounding box center [254, 154] width 265 height 30
click at [767, 148] on span "Affies OS Green Rugby Jersey: Premium Cotton, Long Sleeve, Classic School Spirit" at bounding box center [807, 154] width 242 height 30
click at [974, 158] on icon "button" at bounding box center [964, 153] width 19 height 19
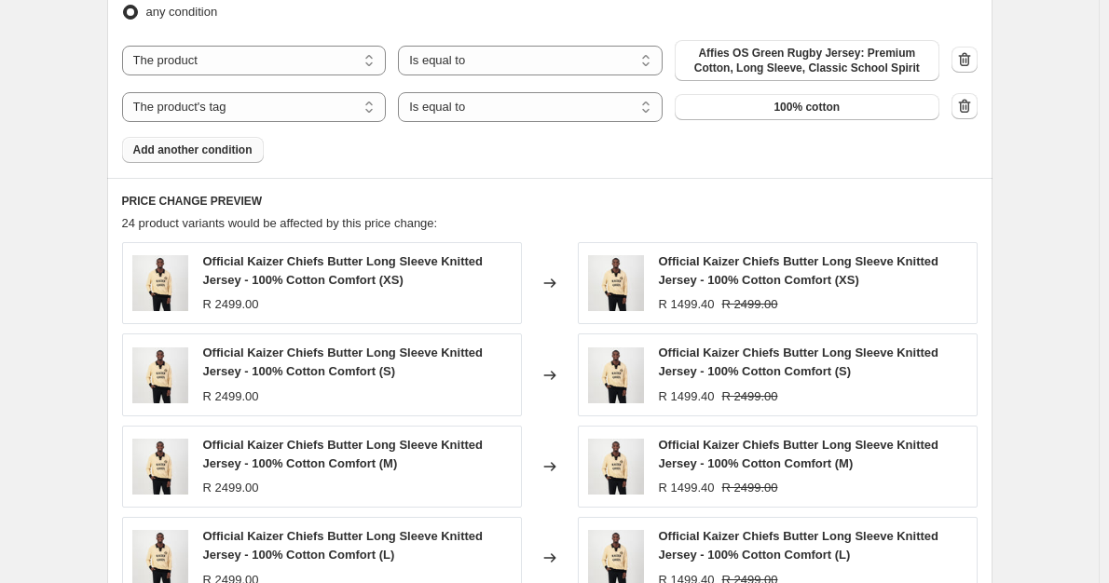
click at [256, 144] on button "Add another condition" at bounding box center [193, 150] width 142 height 26
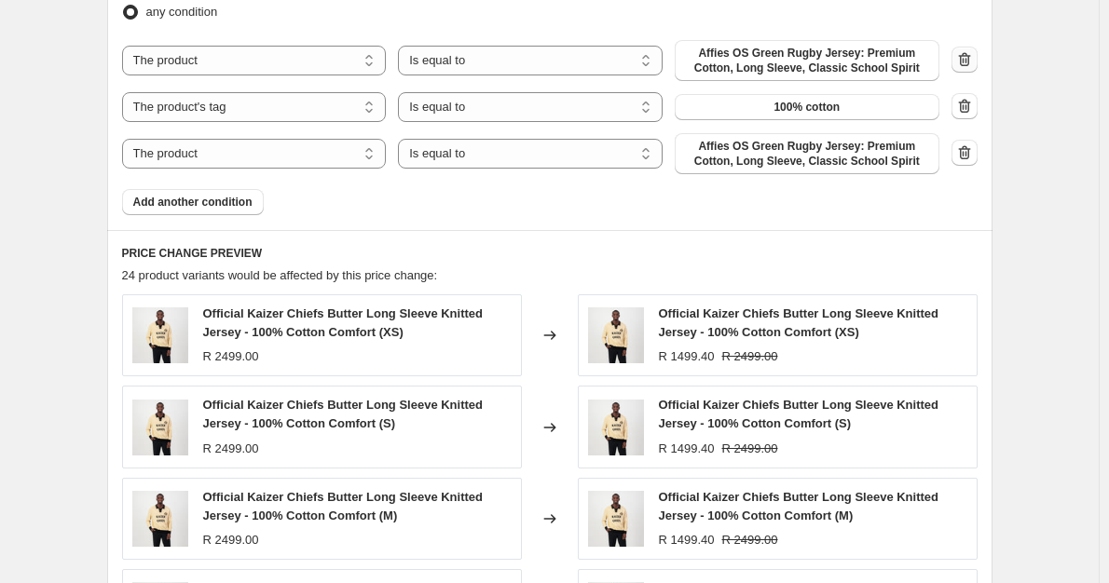
click at [974, 52] on icon "button" at bounding box center [964, 59] width 19 height 19
select select "tag"
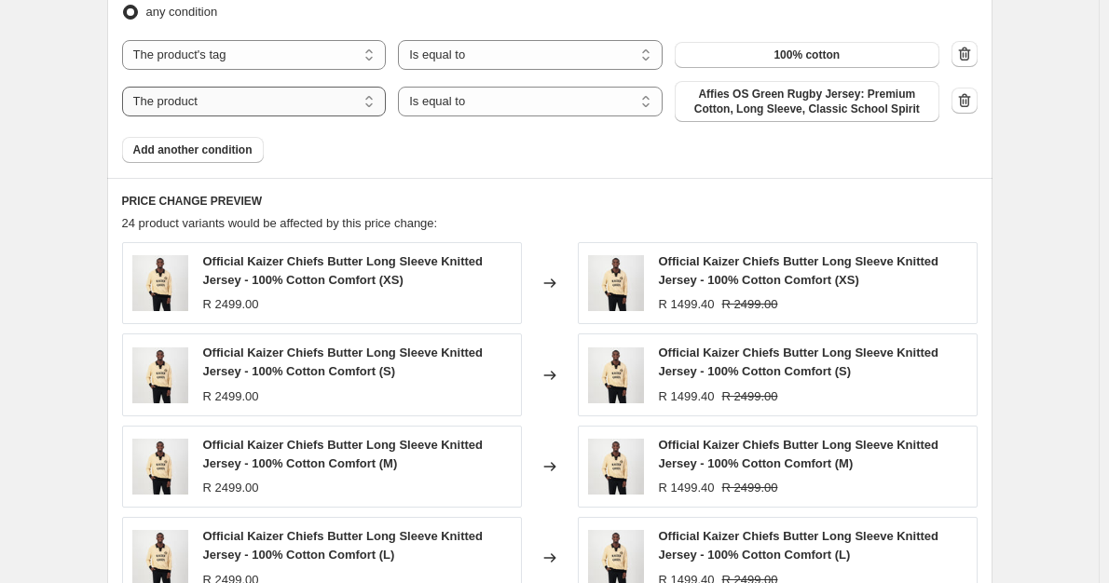
click at [343, 103] on select "The product The product's collection The product's tag The product's vendor The…" at bounding box center [254, 102] width 265 height 30
select select "tag"
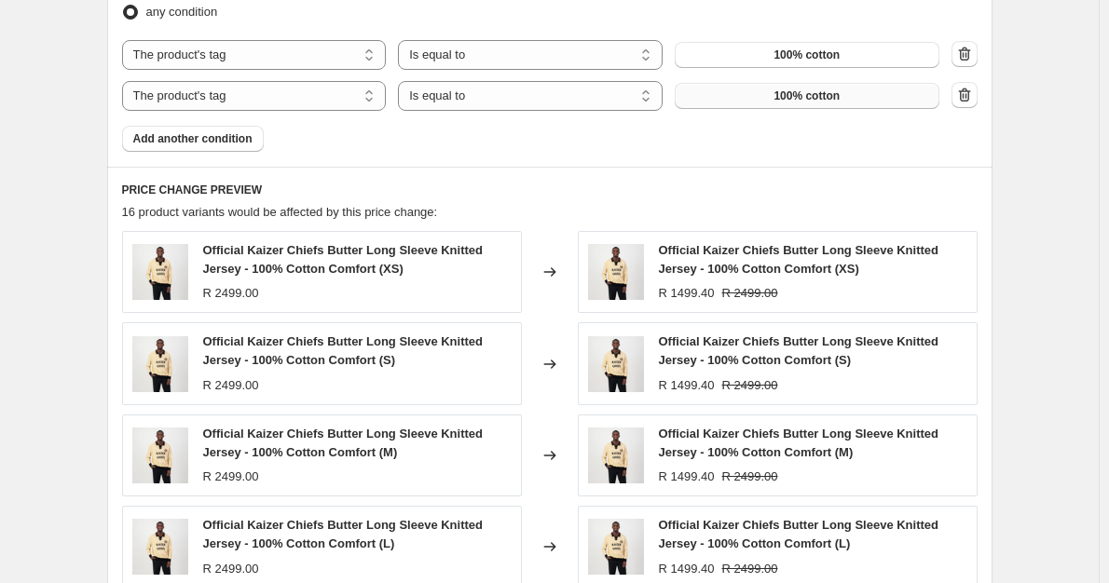
click at [798, 108] on button "100% cotton" at bounding box center [807, 96] width 265 height 26
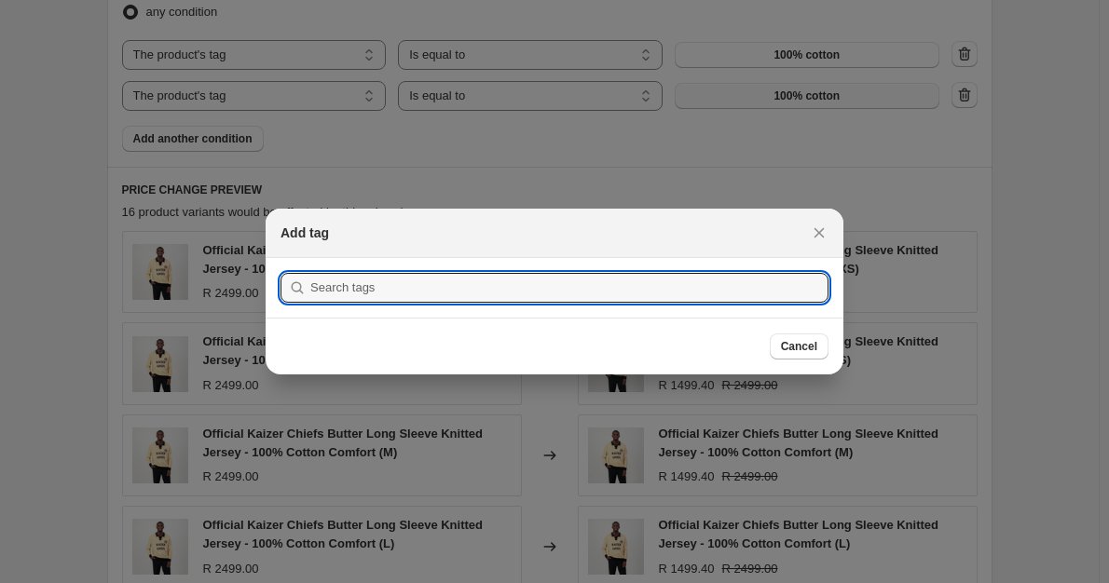
scroll to position [0, 0]
type input "p"
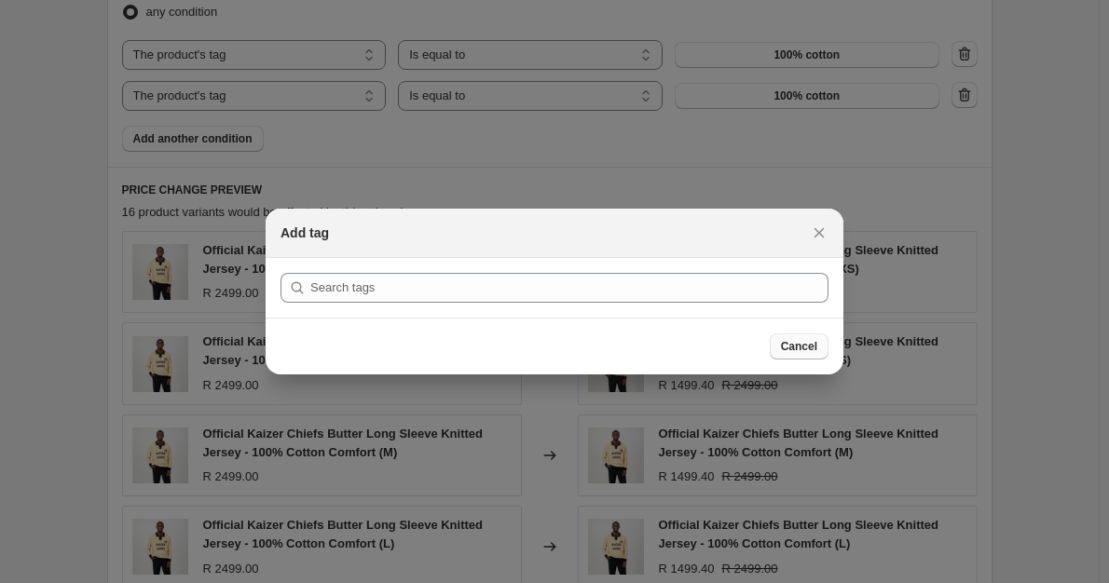
click at [808, 348] on span "Cancel" at bounding box center [799, 346] width 36 height 15
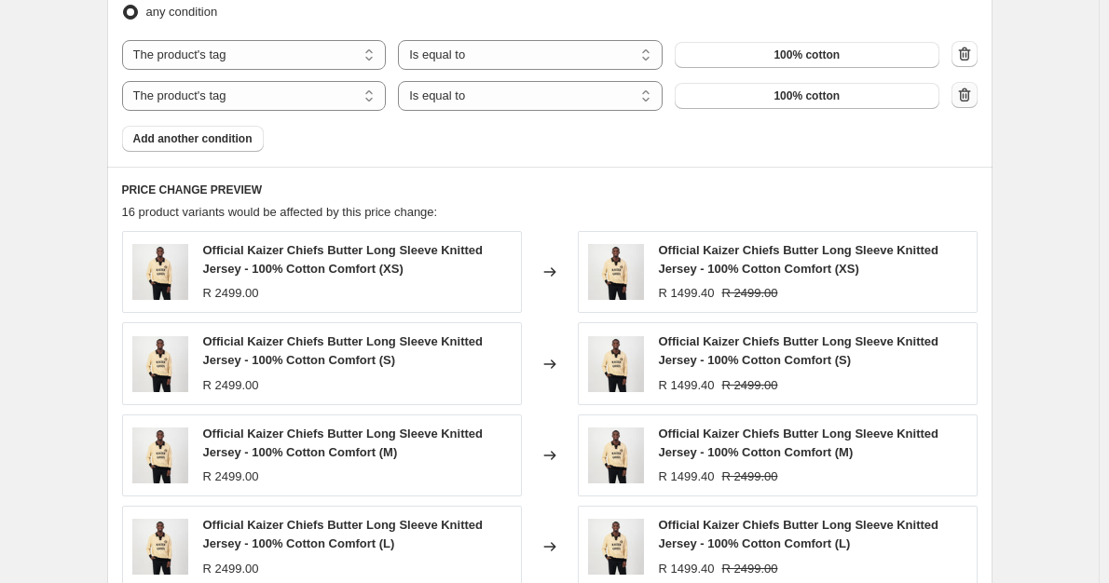
click at [972, 103] on icon "button" at bounding box center [964, 95] width 19 height 19
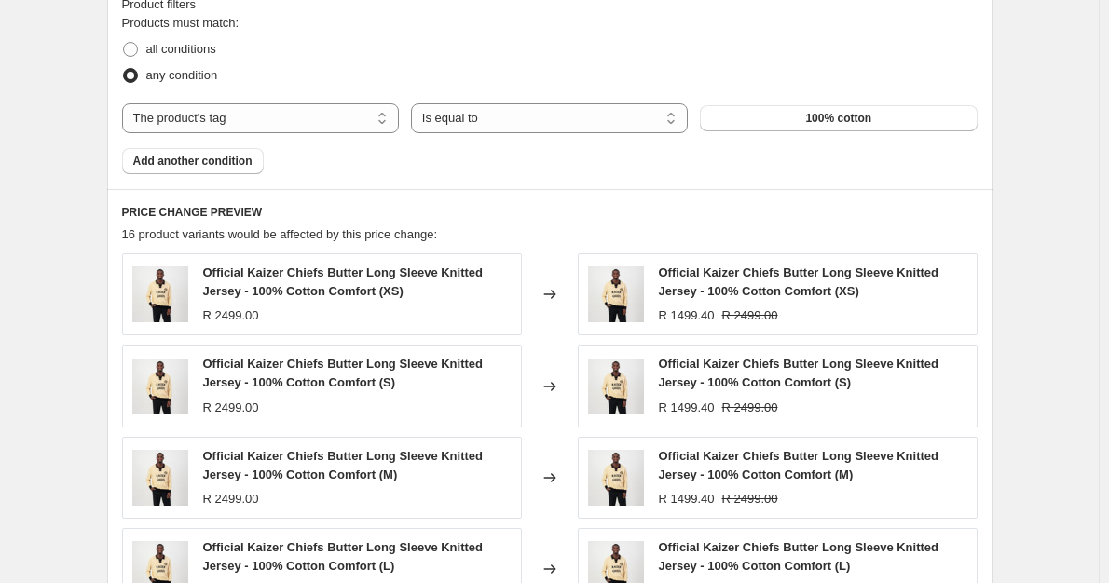
scroll to position [932, 0]
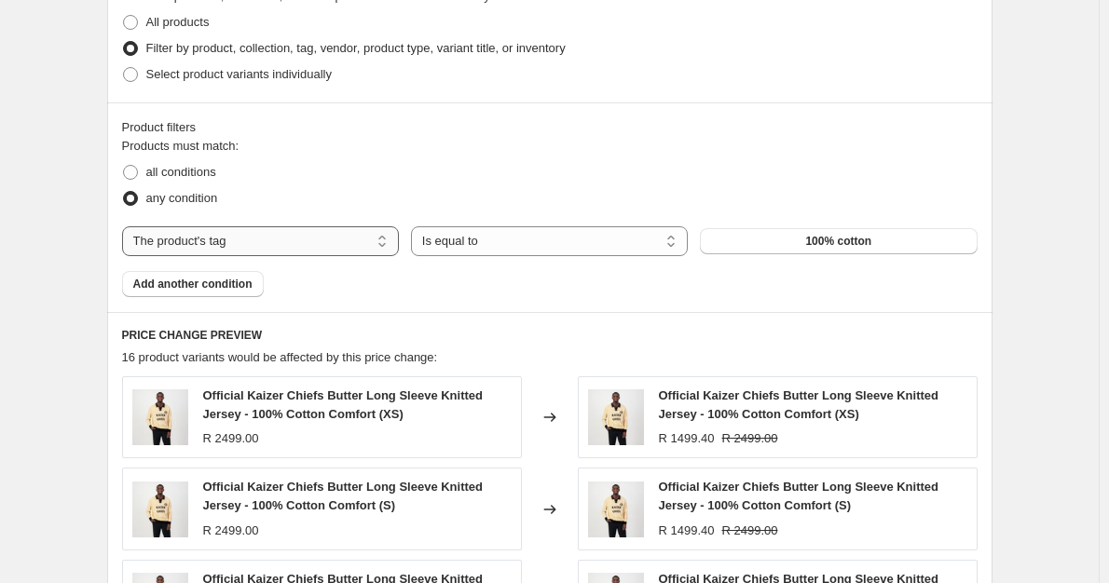
click at [335, 247] on select "The product The product's collection The product's tag The product's vendor The…" at bounding box center [260, 241] width 277 height 30
select select "product"
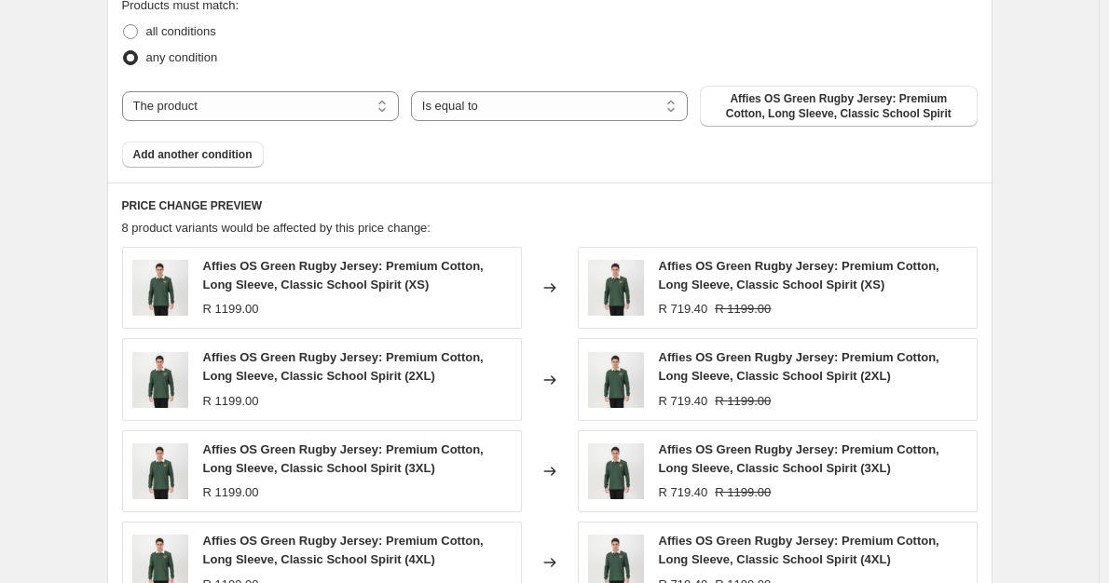
scroll to position [1118, 0]
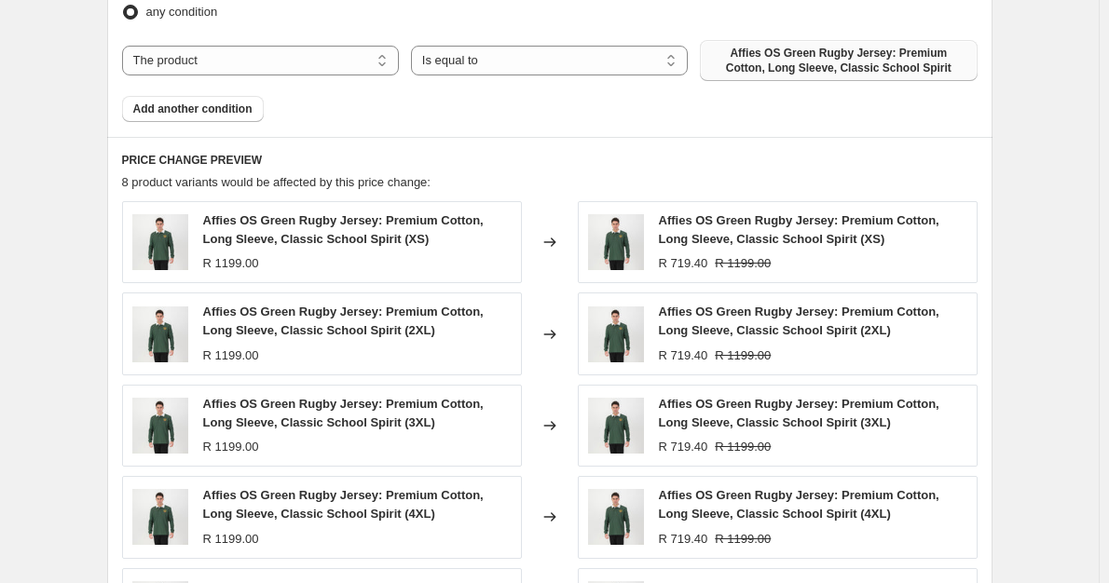
click at [786, 58] on span "Affies OS Green Rugby Jersey: Premium Cotton, Long Sleeve, Classic School Spirit" at bounding box center [838, 61] width 254 height 30
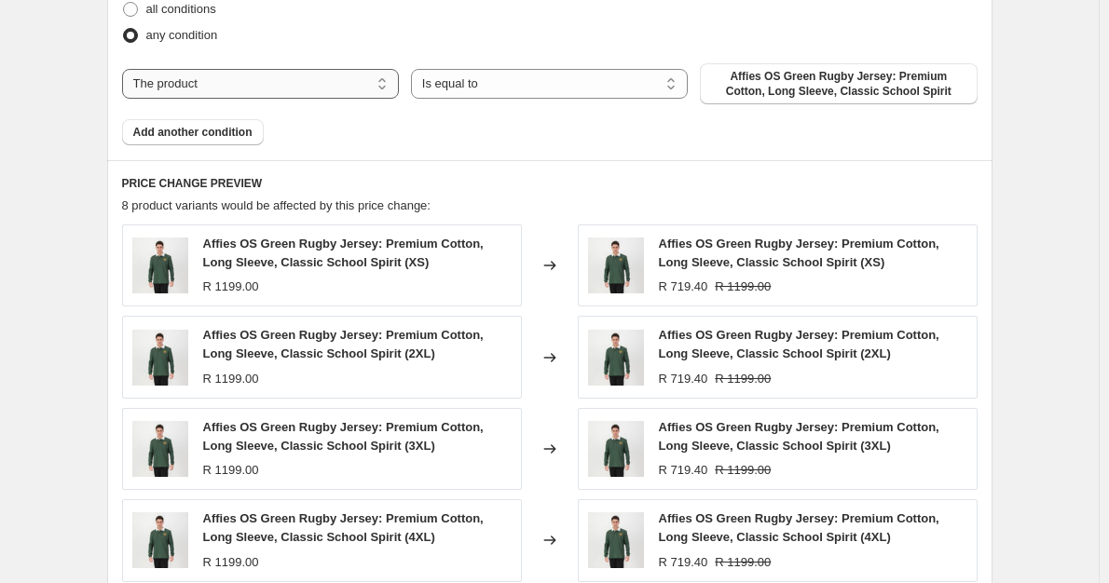
scroll to position [1025, 0]
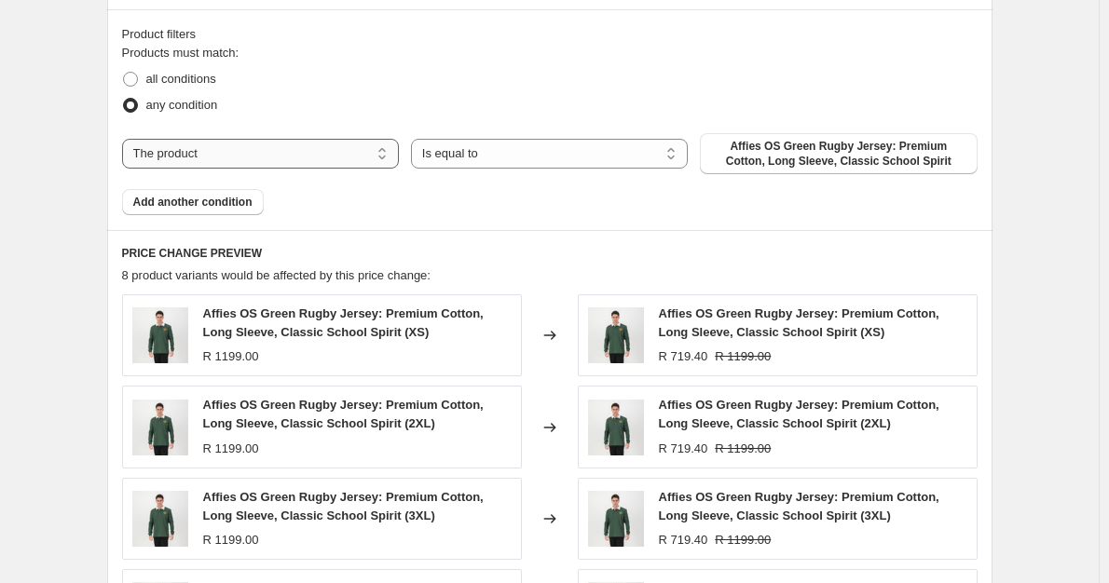
click at [327, 161] on select "The product The product's collection The product's tag The product's vendor The…" at bounding box center [260, 154] width 277 height 30
click at [445, 153] on select "Is equal to Is not equal to" at bounding box center [549, 154] width 277 height 30
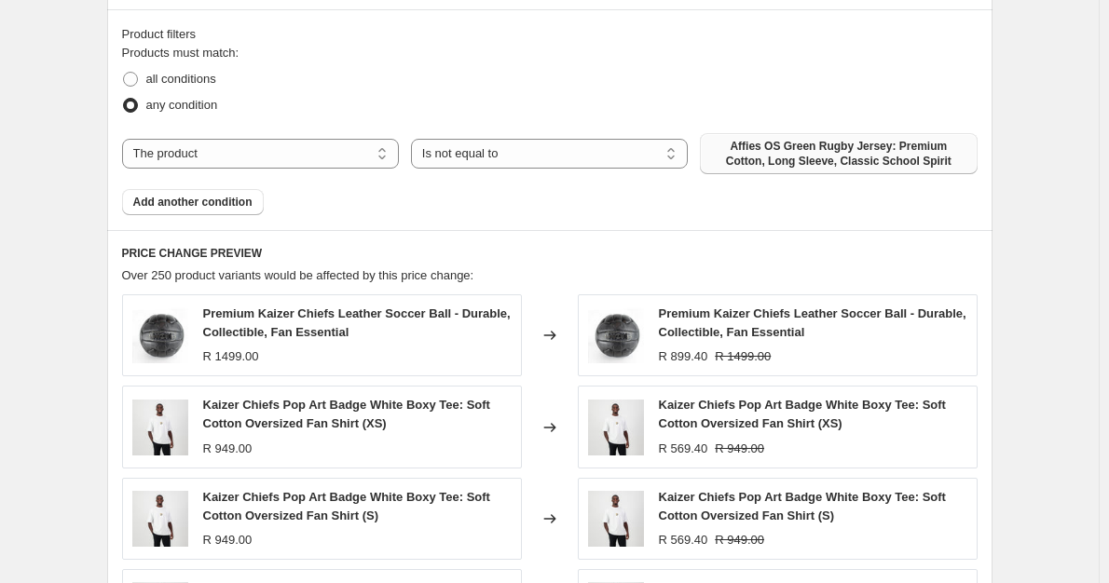
click at [834, 157] on span "Affies OS Green Rugby Jersey: Premium Cotton, Long Sleeve, Classic School Spirit" at bounding box center [838, 154] width 254 height 30
click at [331, 150] on select "The product The product's collection The product's tag The product's vendor The…" at bounding box center [260, 154] width 277 height 30
click at [482, 151] on select "Is equal to Is not equal to" at bounding box center [549, 154] width 277 height 30
select select "equal"
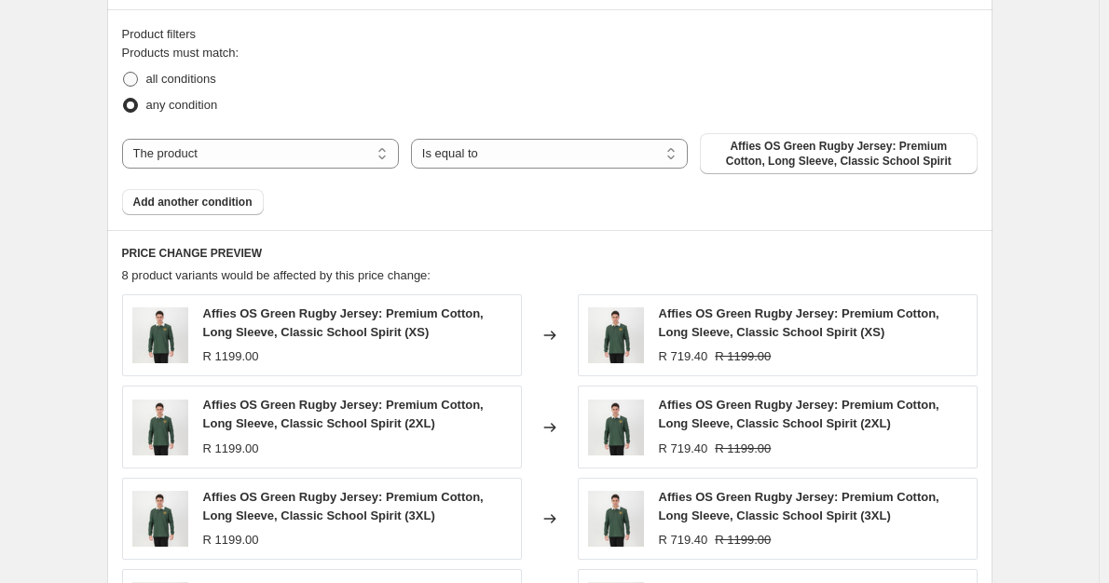
click at [138, 79] on span at bounding box center [130, 79] width 15 height 15
click at [124, 73] on input "all conditions" at bounding box center [123, 72] width 1 height 1
radio input "true"
click at [802, 165] on span "Affies OS Green Rugby Jersey: Premium Cotton, Long Sleeve, Classic School Spirit" at bounding box center [838, 154] width 254 height 30
click at [332, 155] on select "The product The product's collection The product's tag The product's vendor The…" at bounding box center [260, 154] width 277 height 30
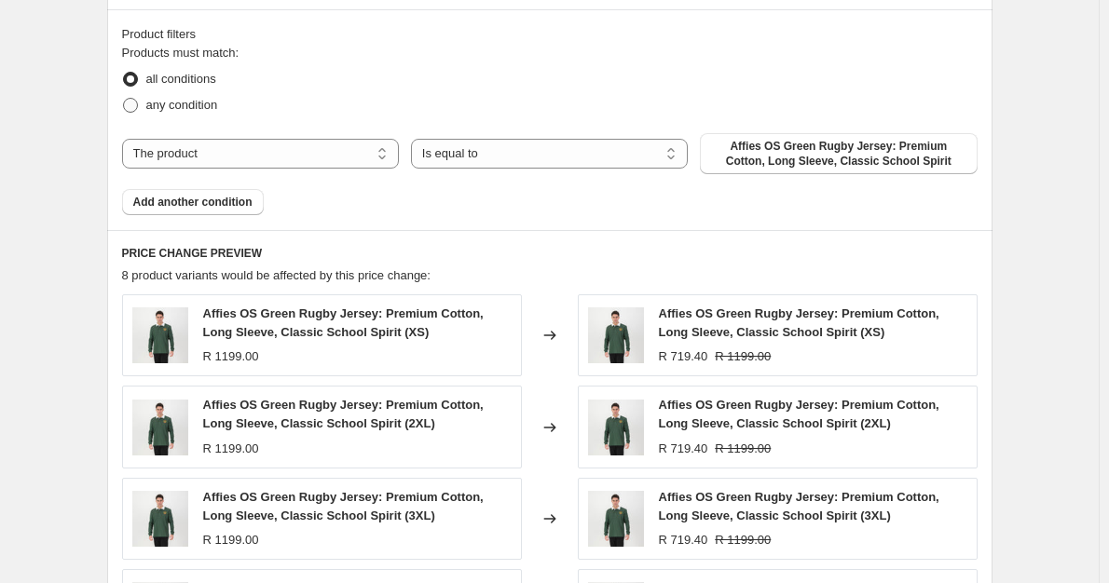
click at [139, 110] on span at bounding box center [130, 105] width 17 height 17
click at [124, 99] on input "any condition" at bounding box center [123, 98] width 1 height 1
radio input "true"
click at [252, 160] on select "The product The product's collection The product's tag The product's vendor The…" at bounding box center [260, 154] width 277 height 30
select select "tag"
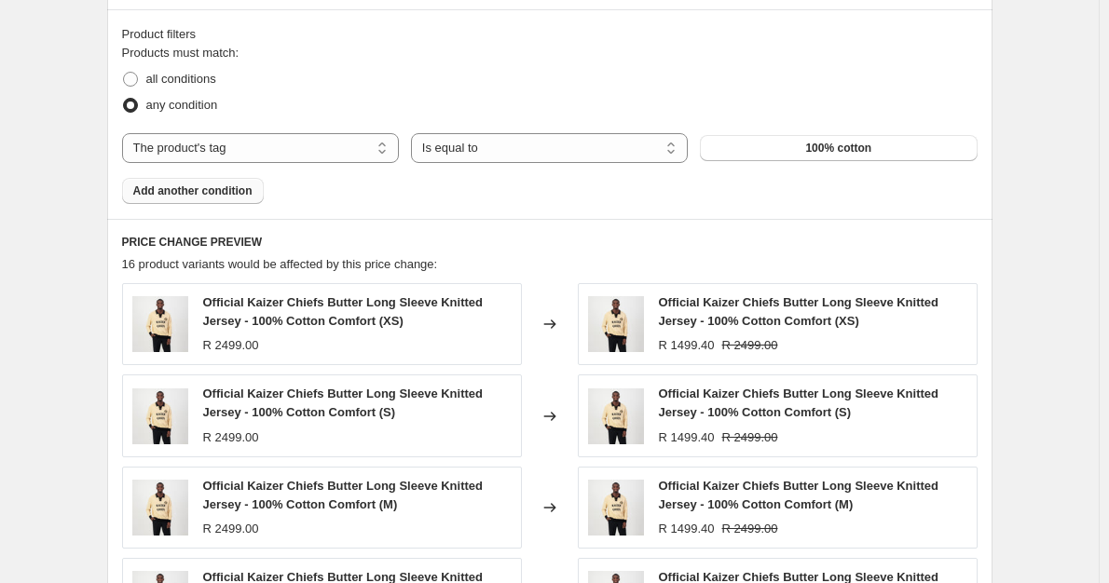
click at [226, 200] on button "Add another condition" at bounding box center [193, 191] width 142 height 26
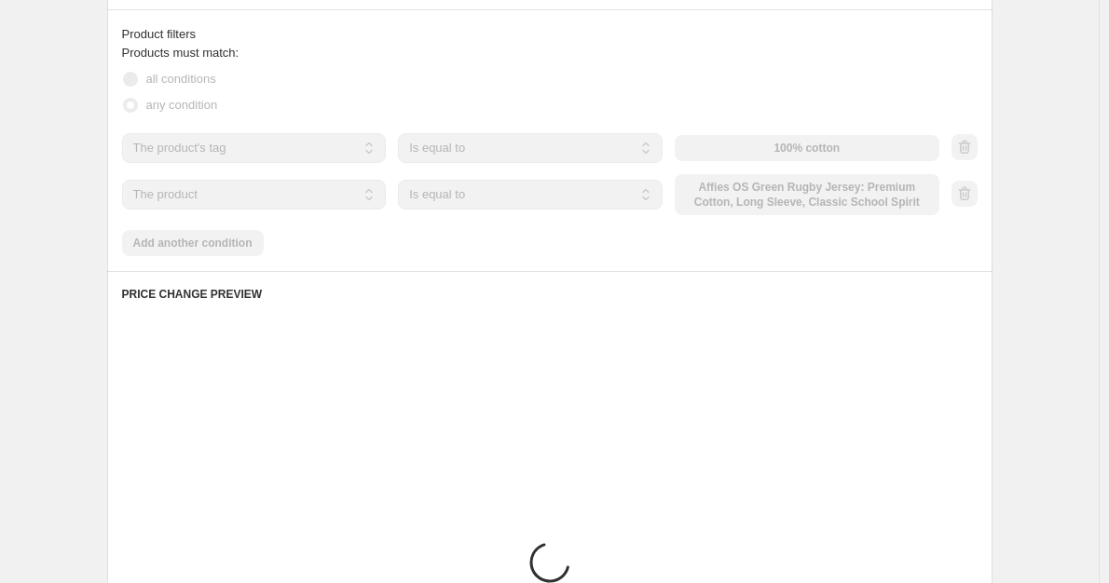
click at [227, 203] on select "The product The product's collection The product's tag The product's vendor The…" at bounding box center [254, 195] width 265 height 30
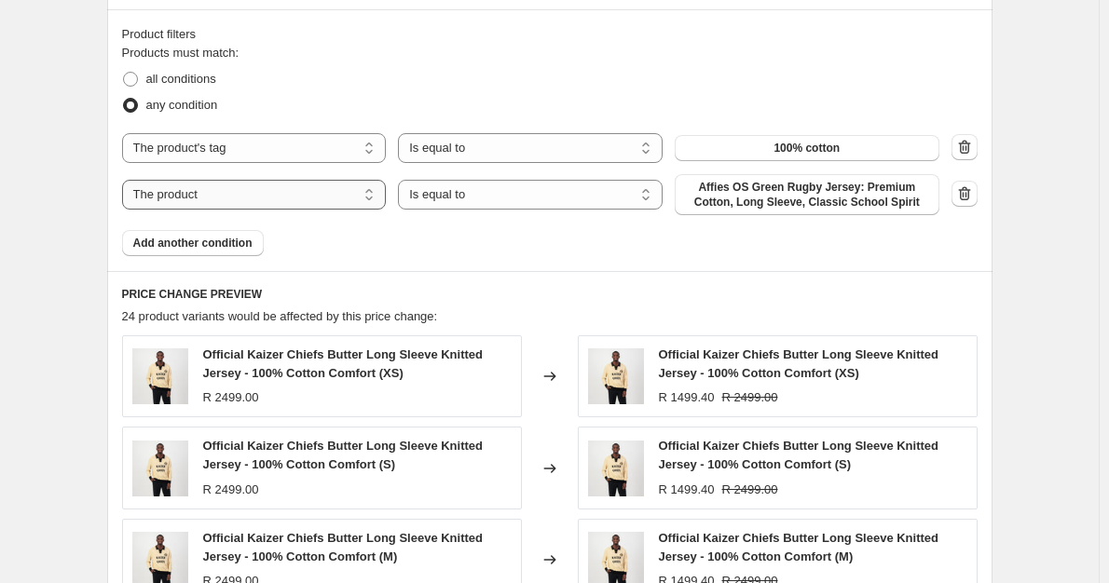
click at [227, 203] on select "The product The product's collection The product's tag The product's vendor The…" at bounding box center [254, 195] width 265 height 30
select select "tag"
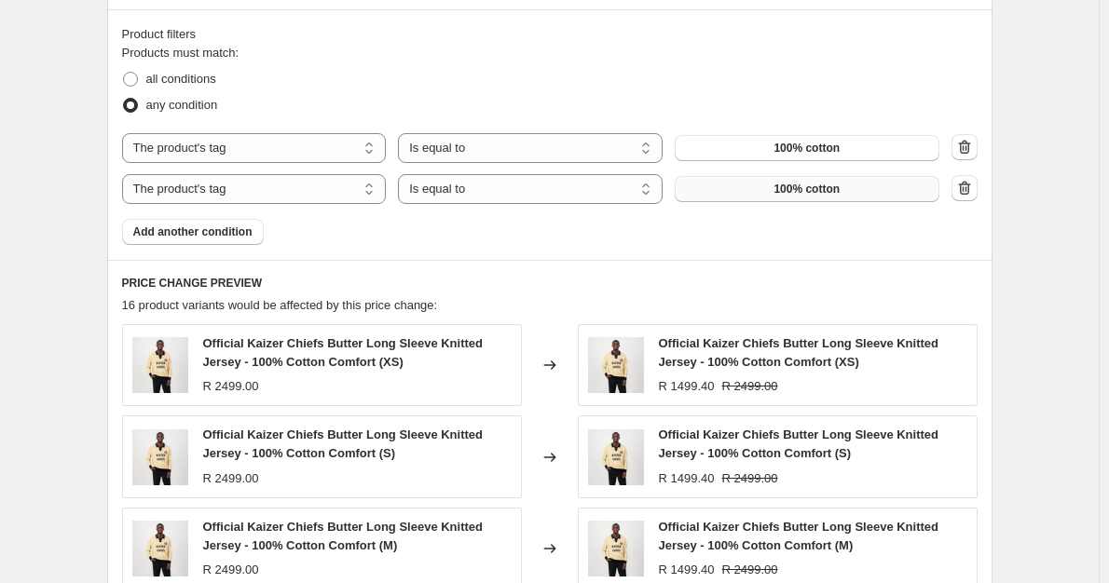
click at [802, 189] on span "100% cotton" at bounding box center [807, 189] width 66 height 15
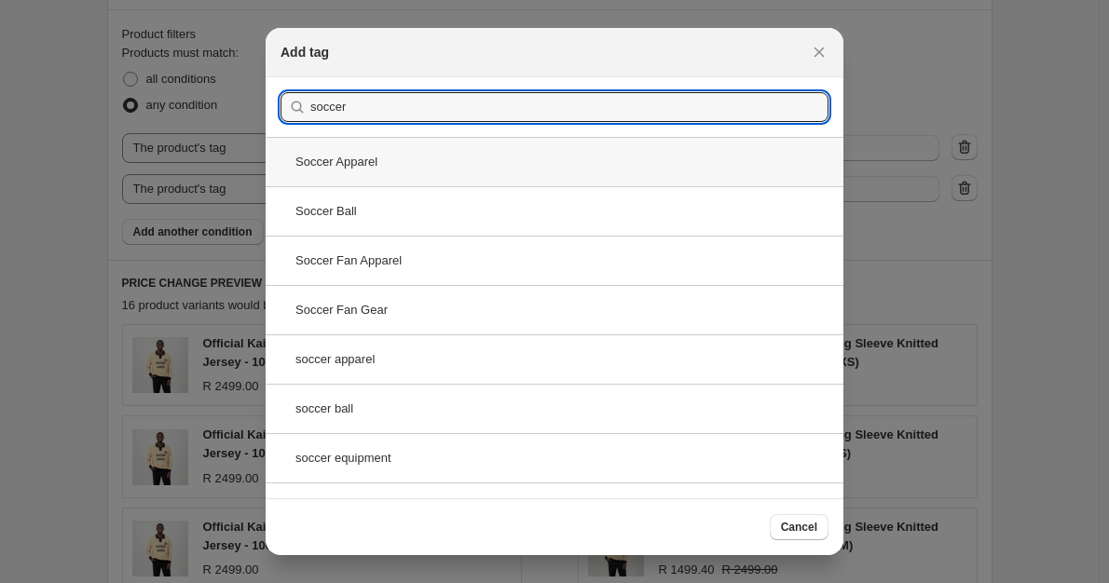
type input "soccer"
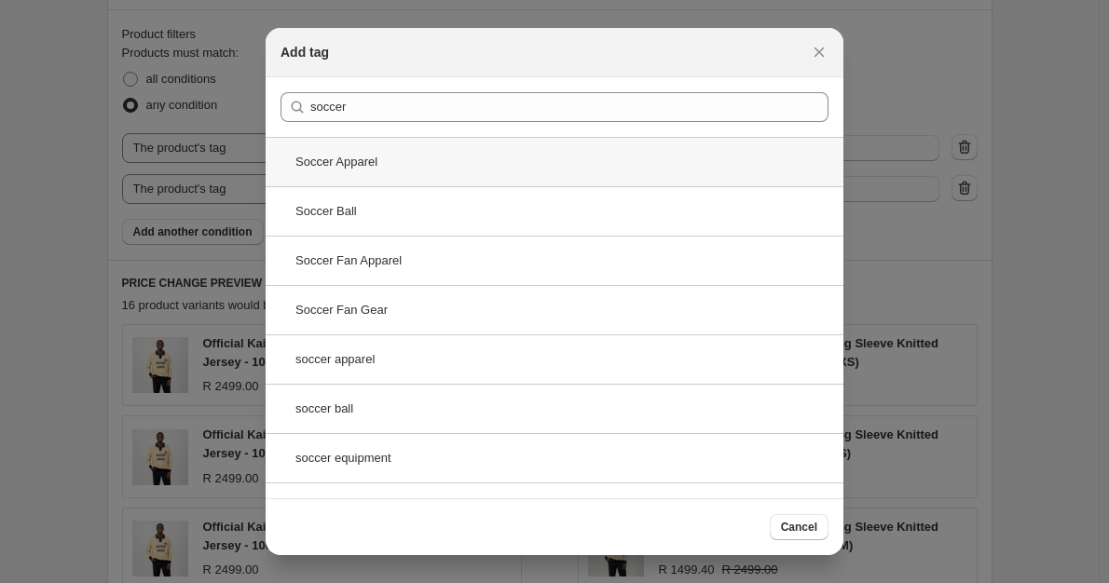
click at [359, 168] on div "Soccer Apparel" at bounding box center [555, 161] width 578 height 49
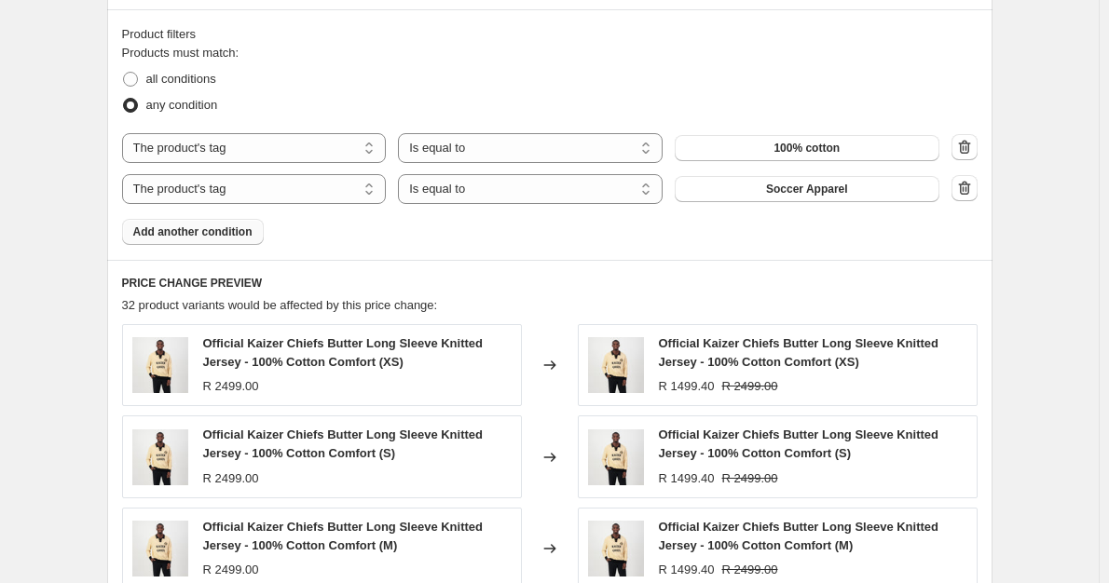
click at [227, 226] on span "Add another condition" at bounding box center [192, 232] width 119 height 15
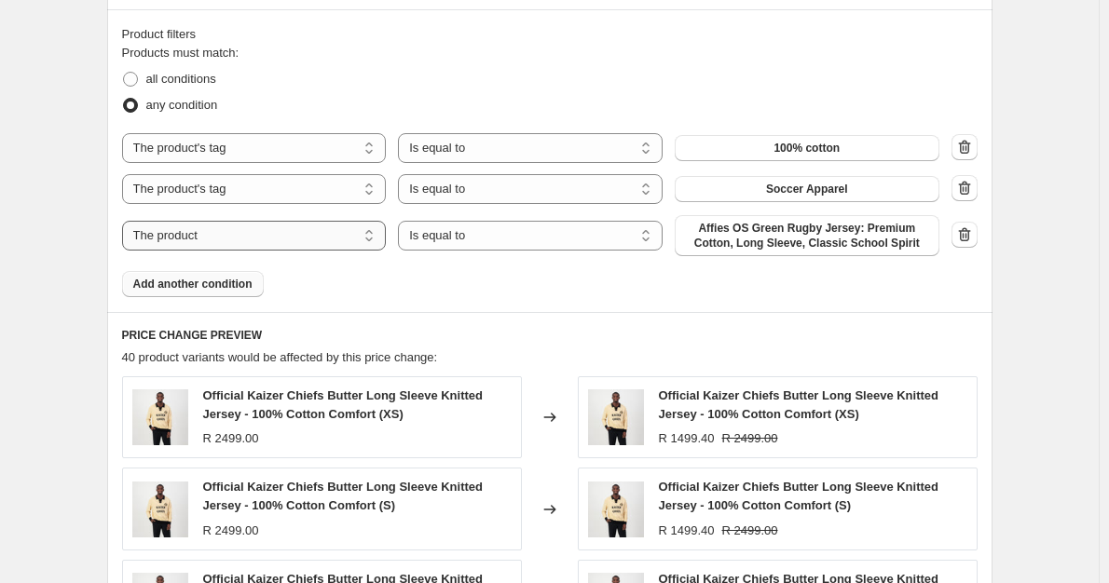
click at [262, 233] on select "The product The product's collection The product's tag The product's vendor The…" at bounding box center [254, 236] width 265 height 30
select select "tag"
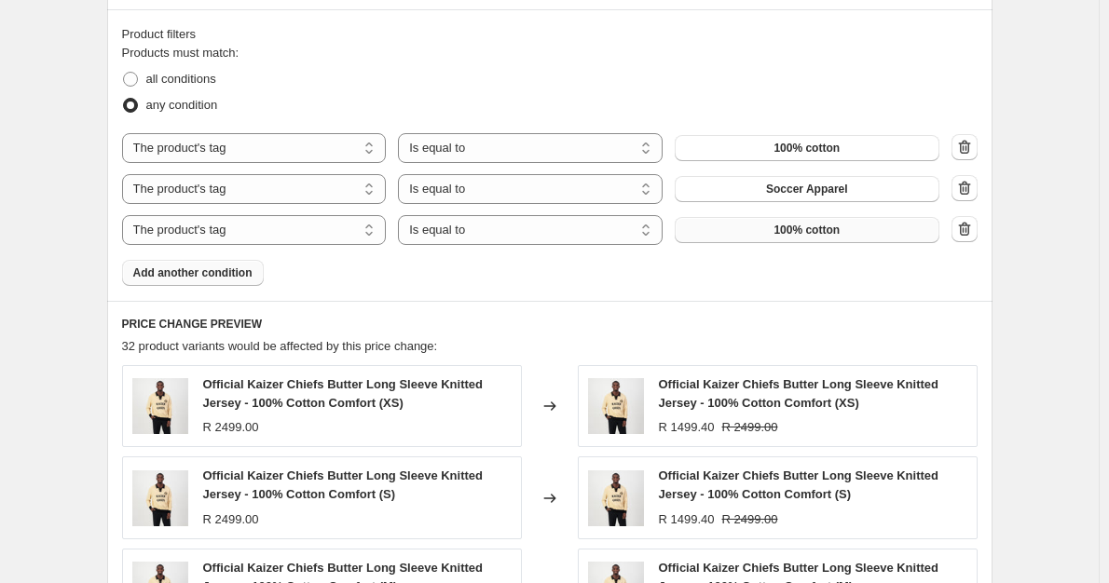
click at [847, 234] on button "100% cotton" at bounding box center [807, 230] width 265 height 26
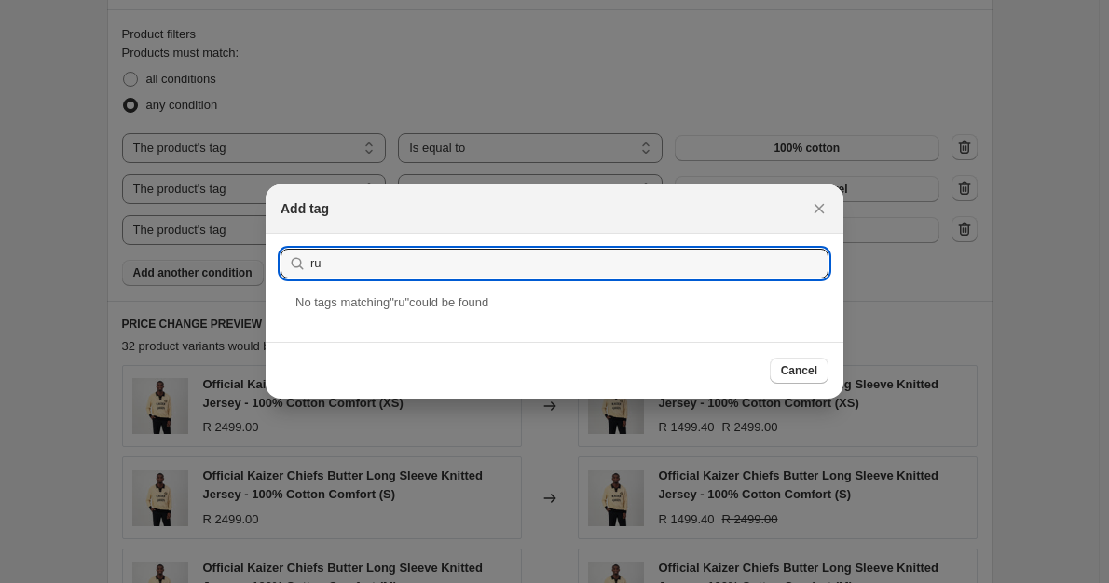
type input "r"
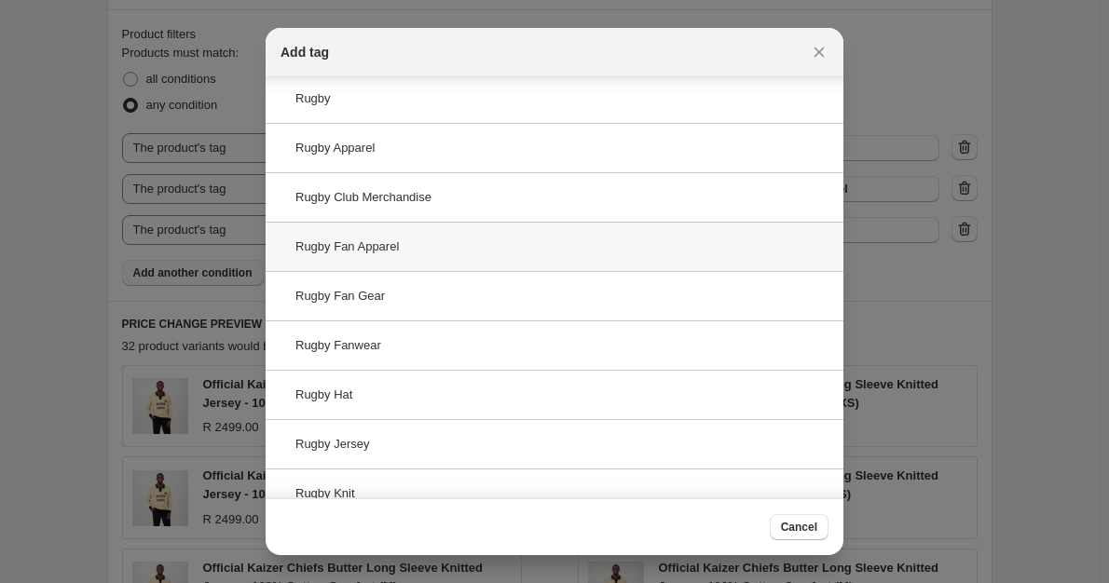
scroll to position [93, 0]
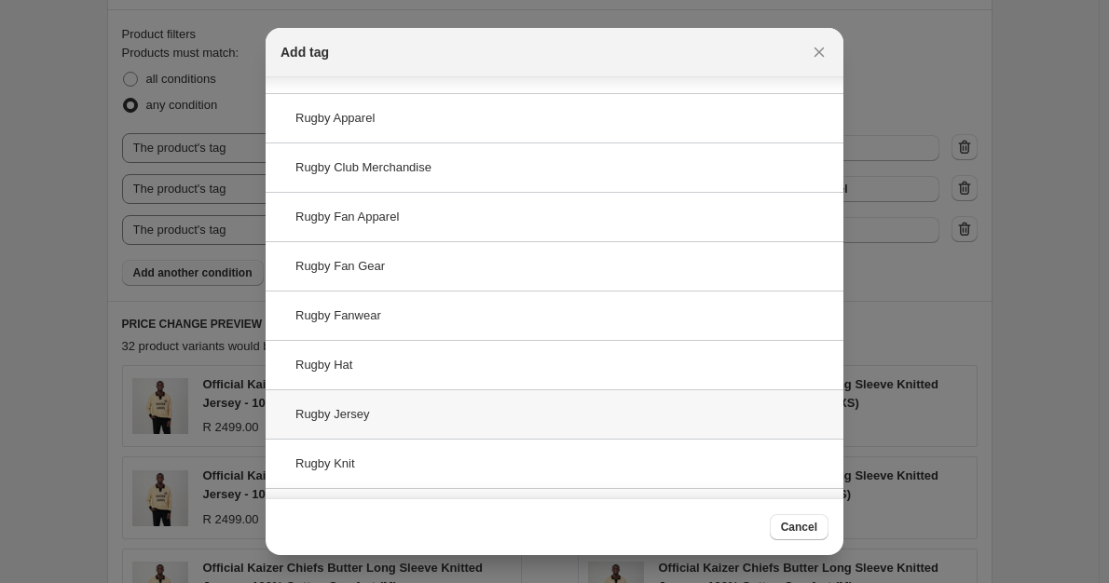
type input "rugby"
click at [352, 402] on div "Rugby Jersey" at bounding box center [555, 414] width 578 height 49
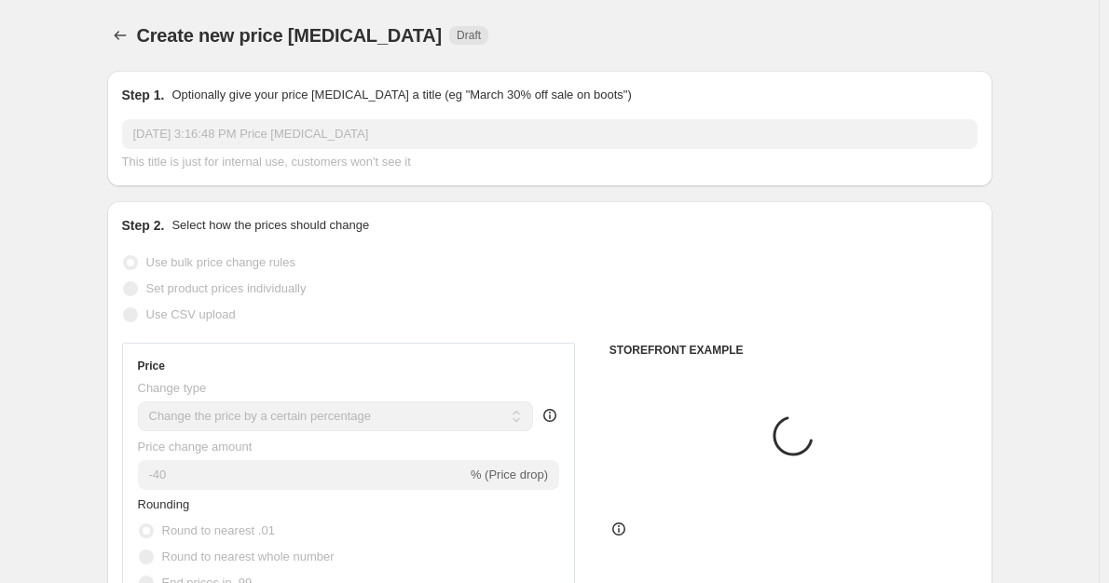
scroll to position [1025, 0]
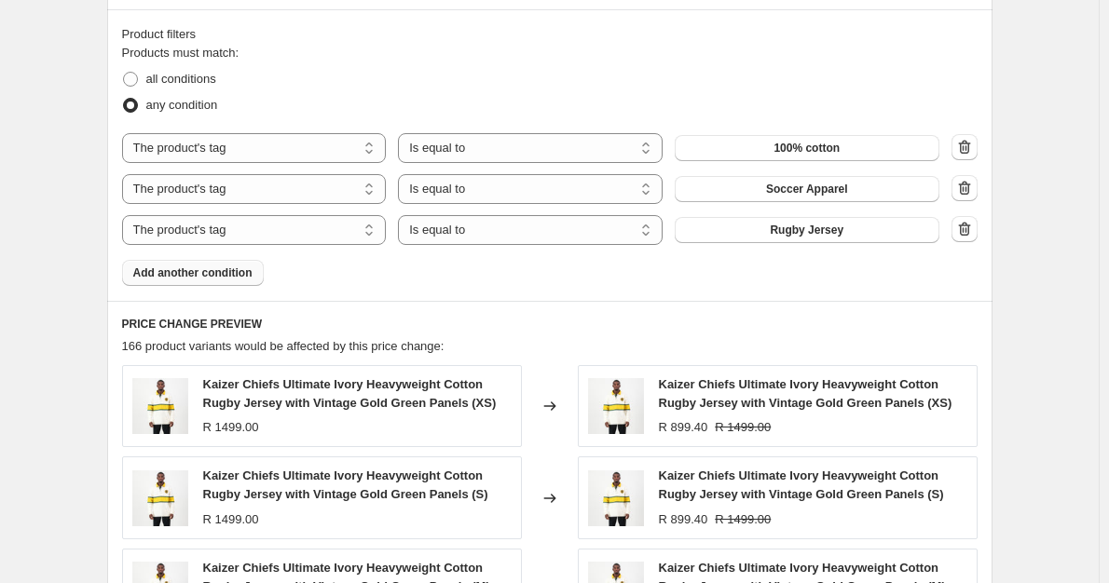
click at [245, 288] on div "Product filters Products must match: all conditions any condition The product T…" at bounding box center [549, 155] width 885 height 292
click at [241, 282] on button "Add another condition" at bounding box center [193, 273] width 142 height 26
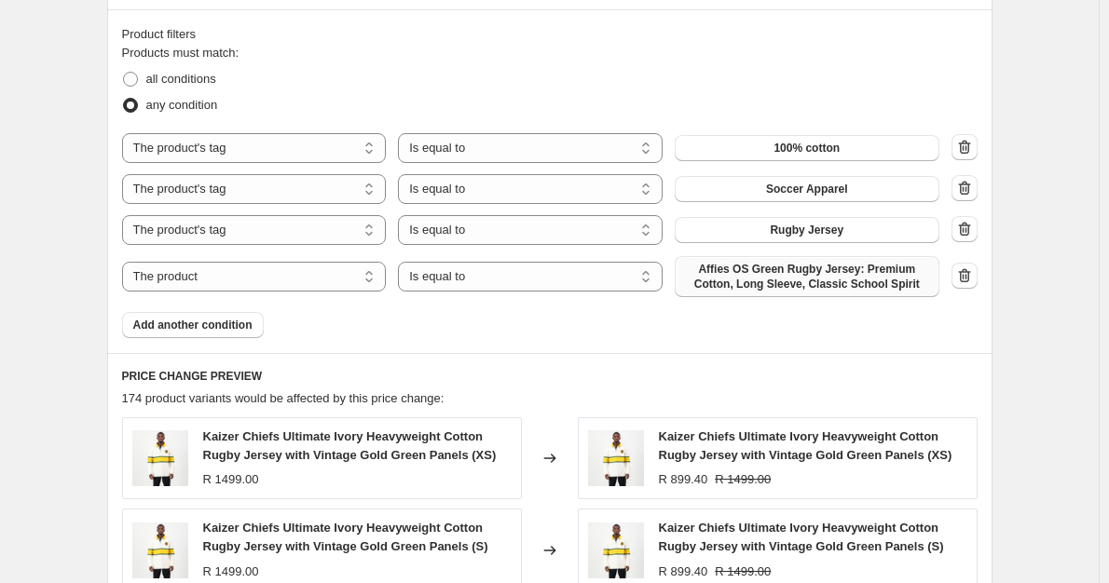
click at [801, 282] on span "Affies OS Green Rugby Jersey: Premium Cotton, Long Sleeve, Classic School Spirit" at bounding box center [807, 277] width 242 height 30
click at [242, 283] on select "The product The product's collection The product's tag The product's vendor The…" at bounding box center [254, 277] width 265 height 30
select select "tag"
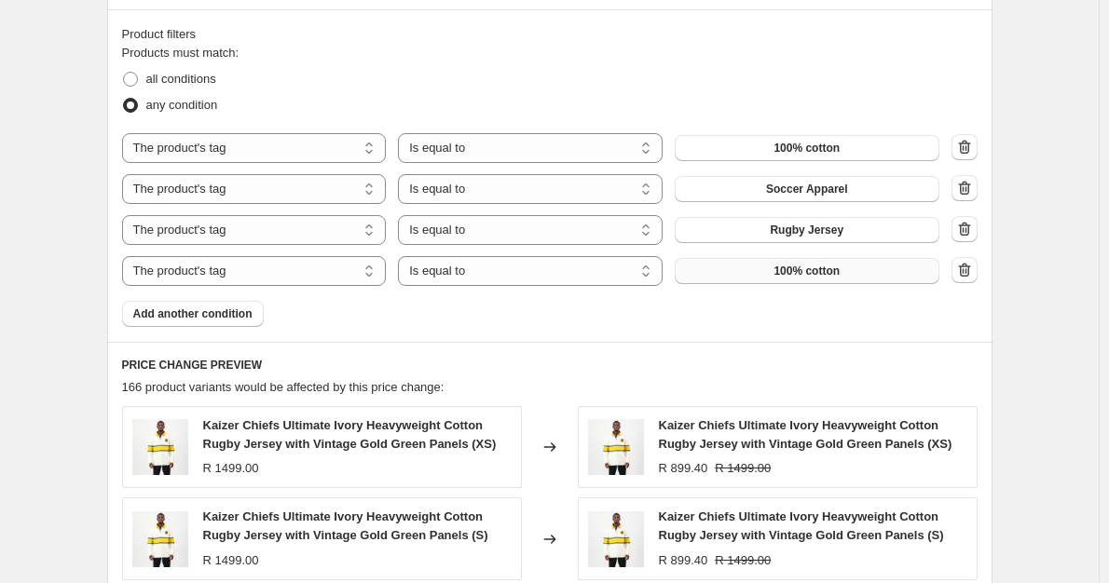
click at [774, 281] on button "100% cotton" at bounding box center [807, 271] width 265 height 26
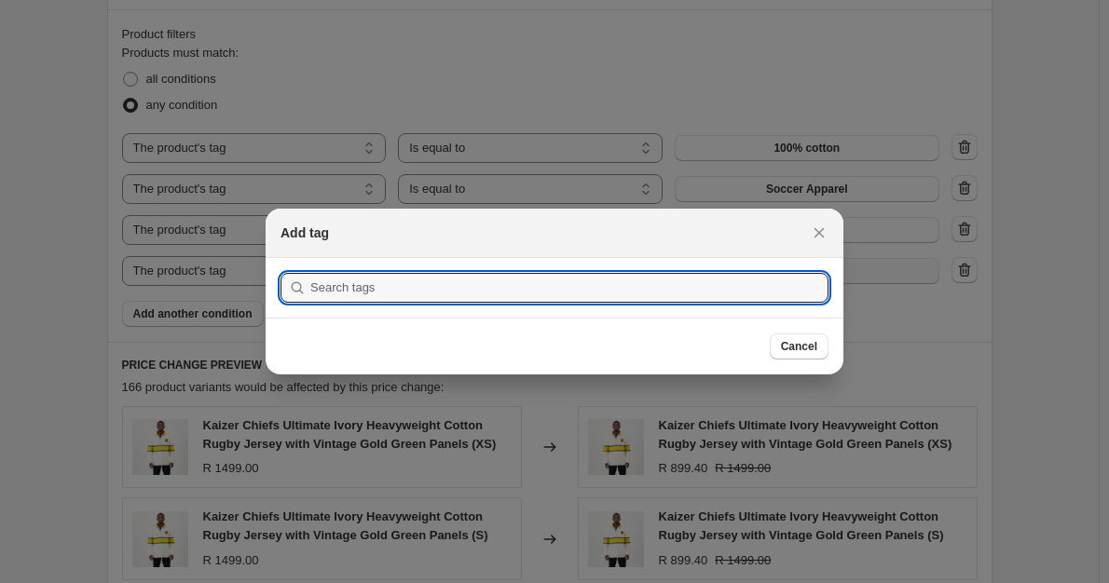
scroll to position [0, 0]
click at [281, 258] on button "Submit" at bounding box center [307, 268] width 53 height 20
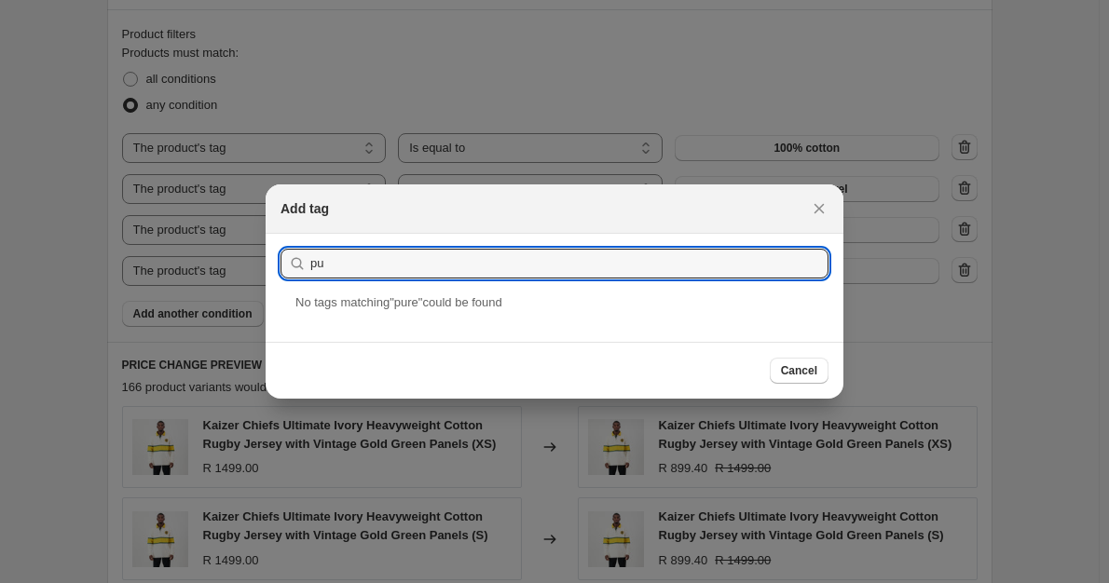
type input "p"
type input "s"
type input "w"
type input "g"
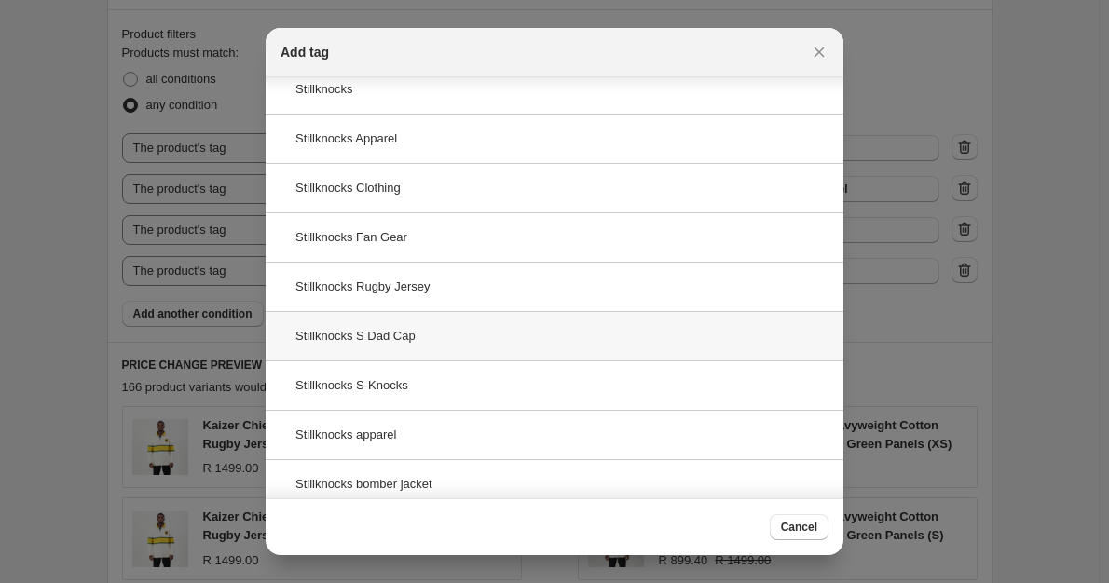
scroll to position [93, 0]
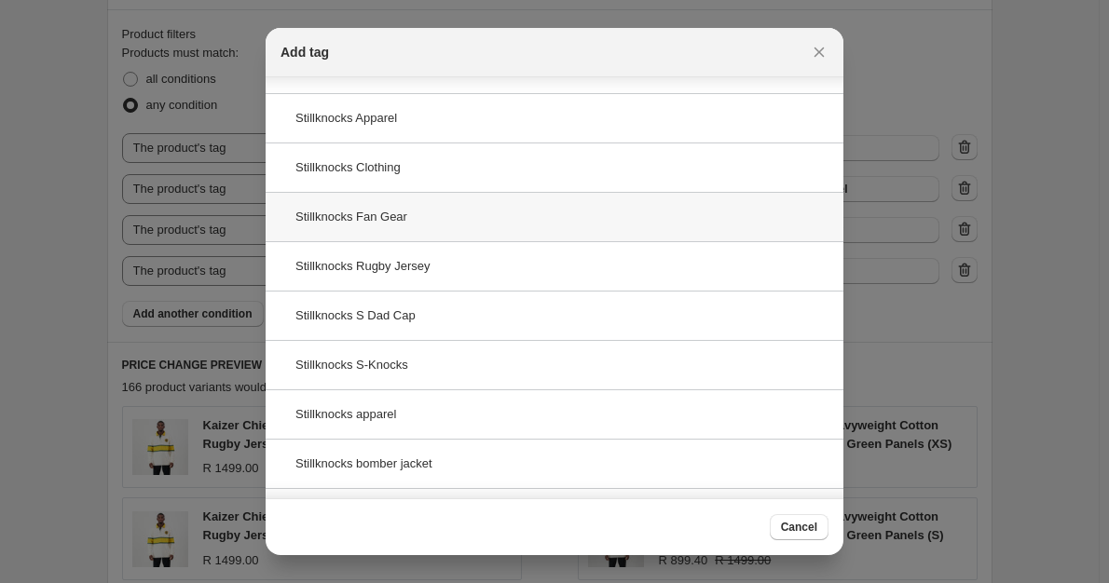
type input "stillknocks"
click at [387, 229] on div "Stillknocks Fan Gear" at bounding box center [555, 216] width 578 height 49
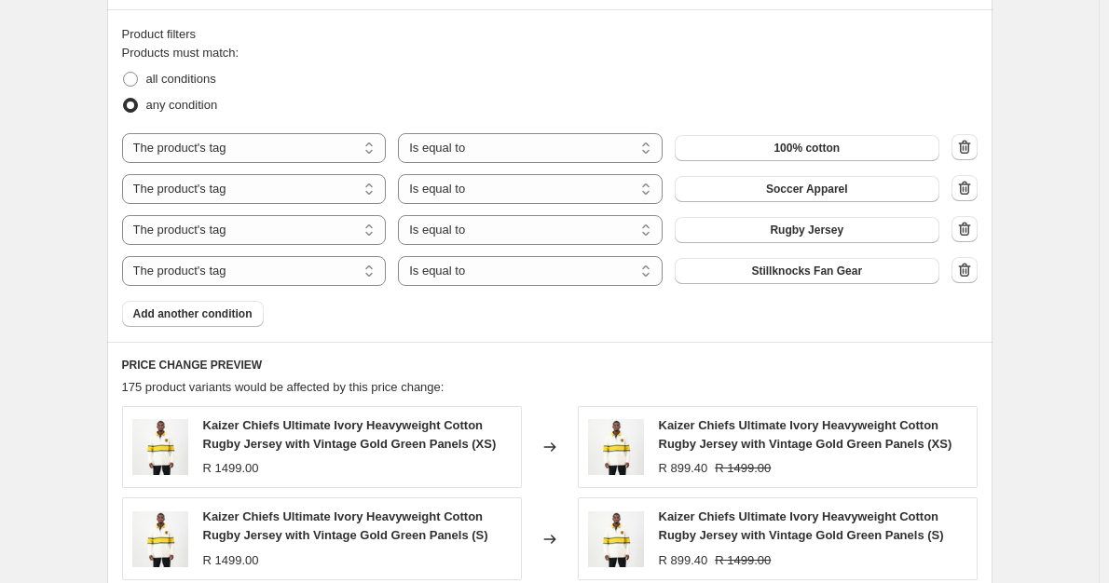
click at [219, 330] on div "Product filters Products must match: all conditions any condition The product T…" at bounding box center [549, 175] width 885 height 333
click at [226, 325] on button "Add another condition" at bounding box center [193, 314] width 142 height 26
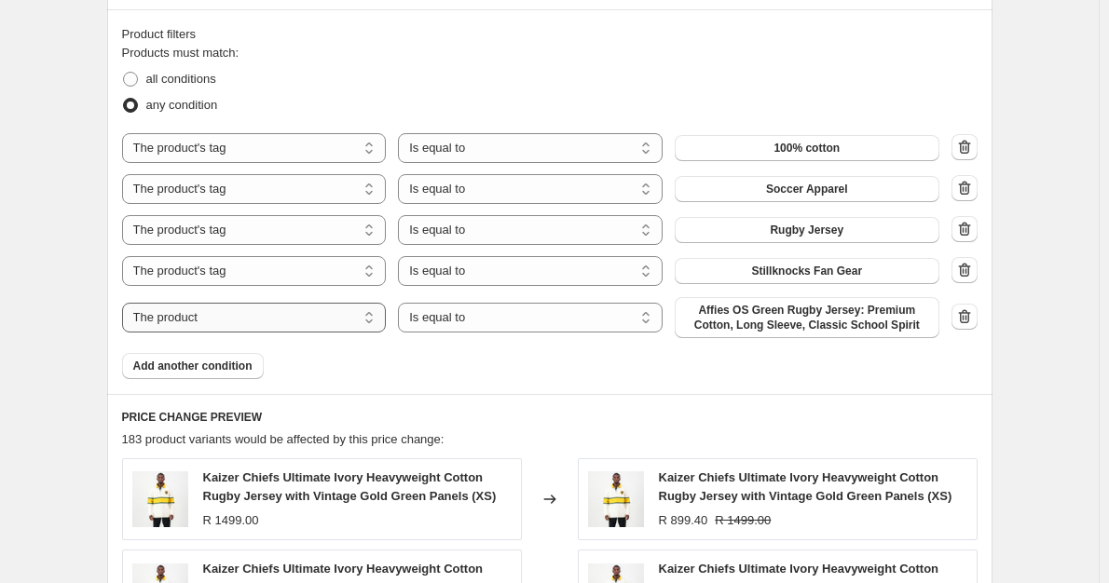
click at [301, 321] on select "The product The product's collection The product's tag The product's vendor The…" at bounding box center [254, 318] width 265 height 30
select select "tag"
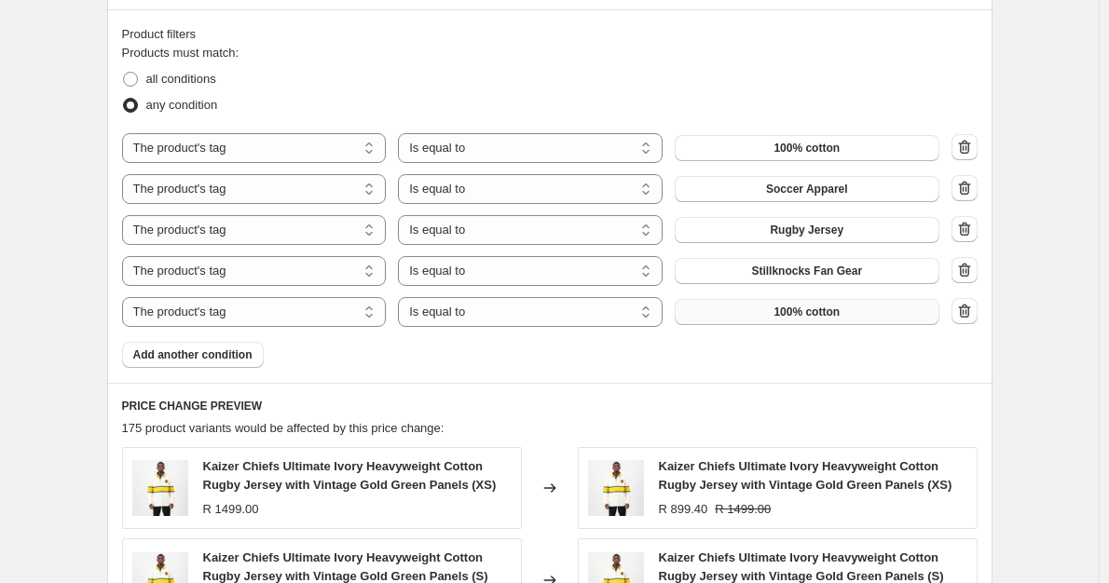
click at [733, 321] on button "100% cotton" at bounding box center [807, 312] width 265 height 26
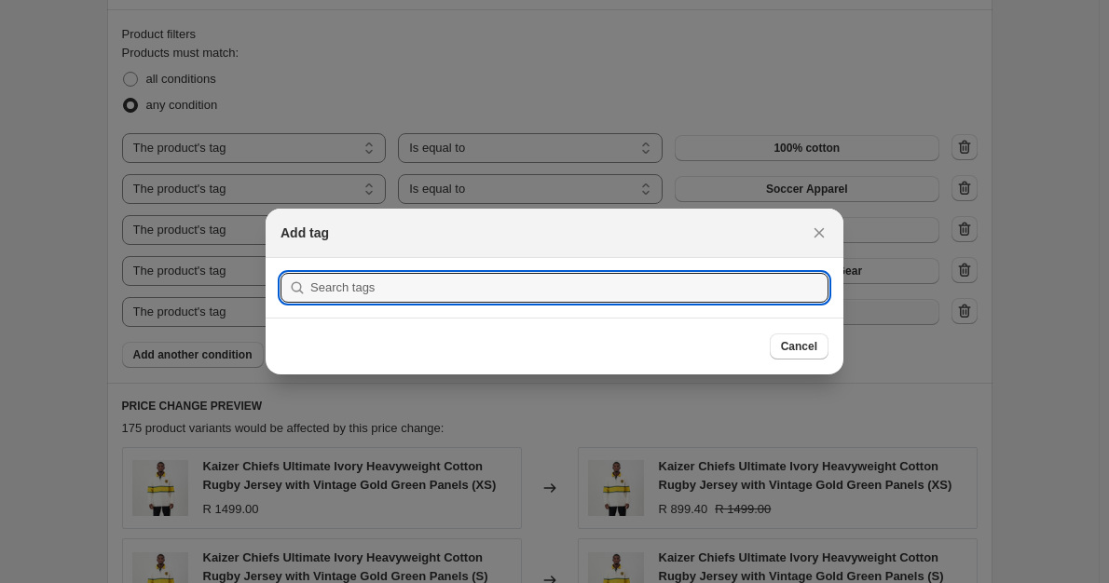
scroll to position [0, 0]
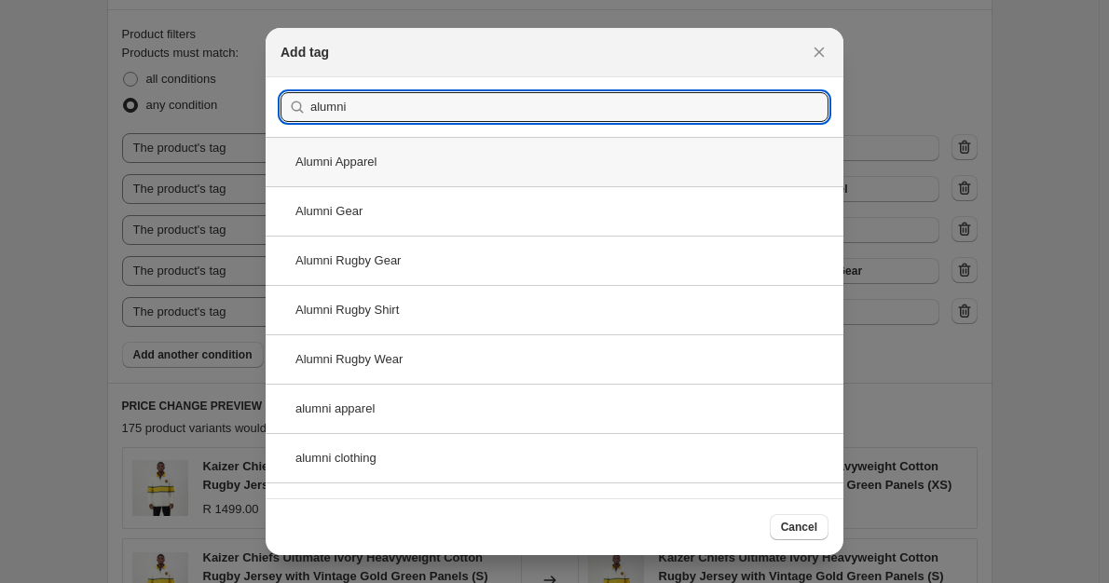
type input "alumni"
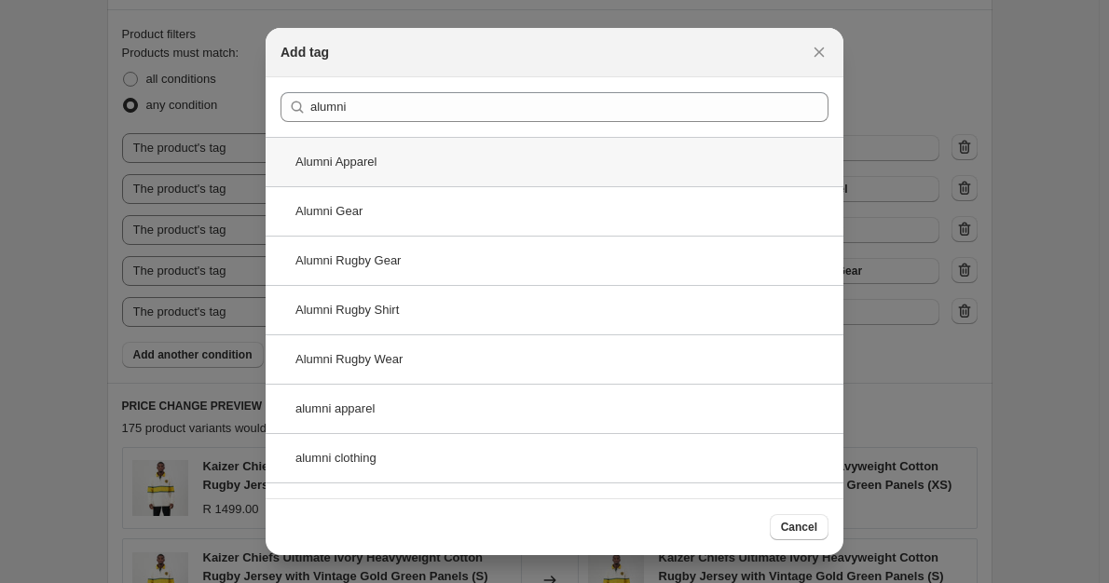
click at [388, 158] on div "Alumni Apparel" at bounding box center [555, 161] width 578 height 49
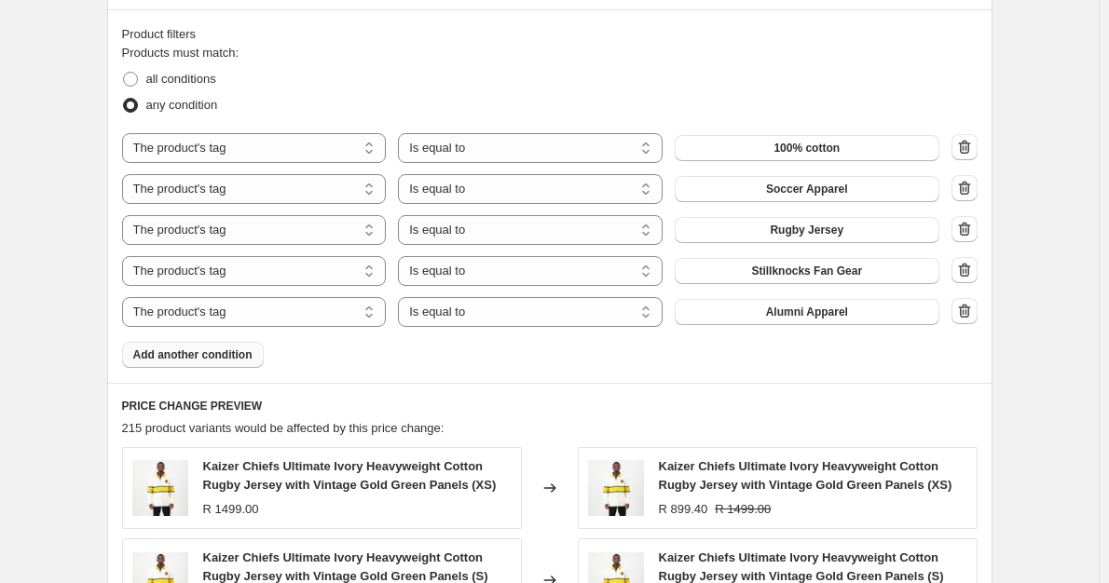
click at [204, 355] on span "Add another condition" at bounding box center [192, 355] width 119 height 15
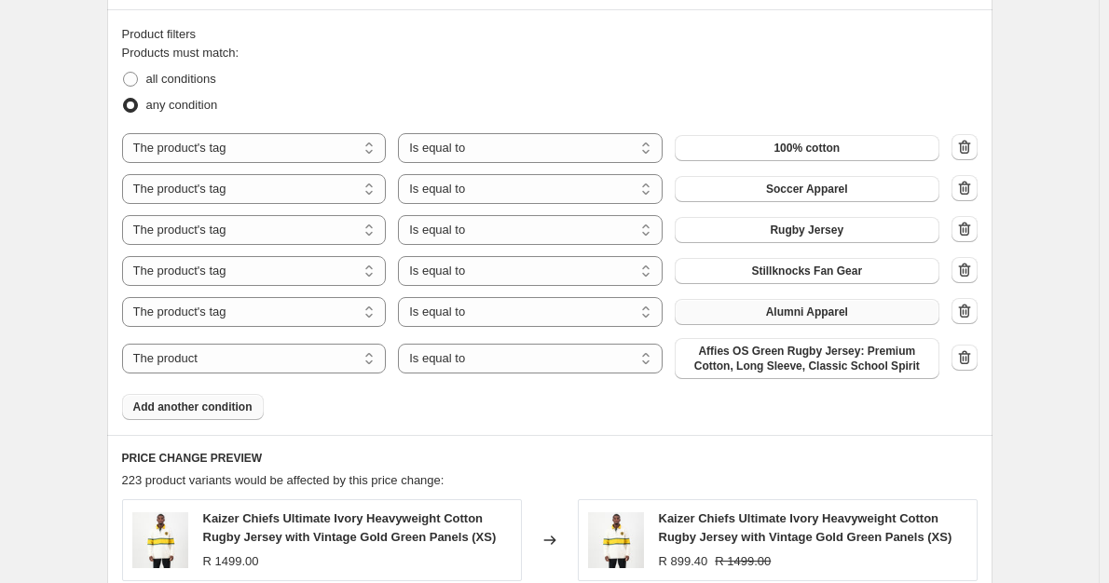
click at [784, 310] on span "Alumni Apparel" at bounding box center [807, 312] width 82 height 15
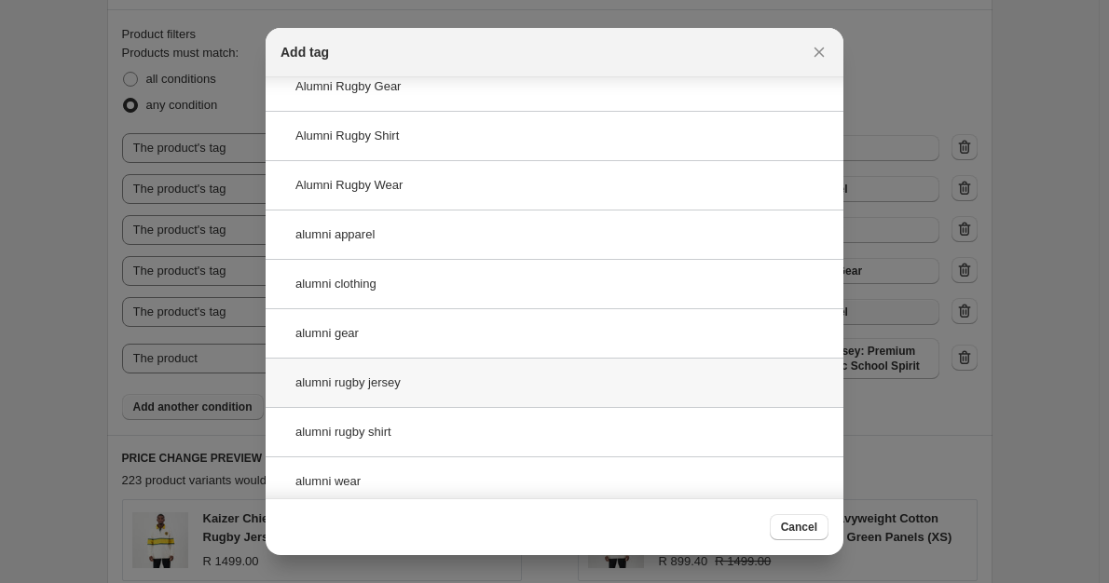
scroll to position [182, 0]
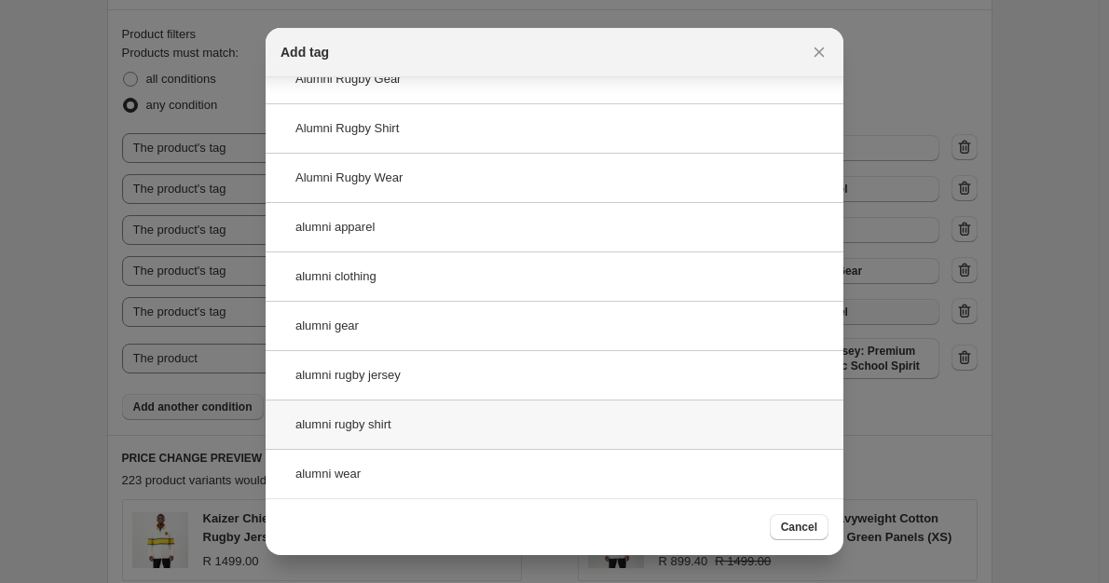
type input "alumni"
click at [354, 425] on div "alumni rugby shirt" at bounding box center [555, 424] width 578 height 49
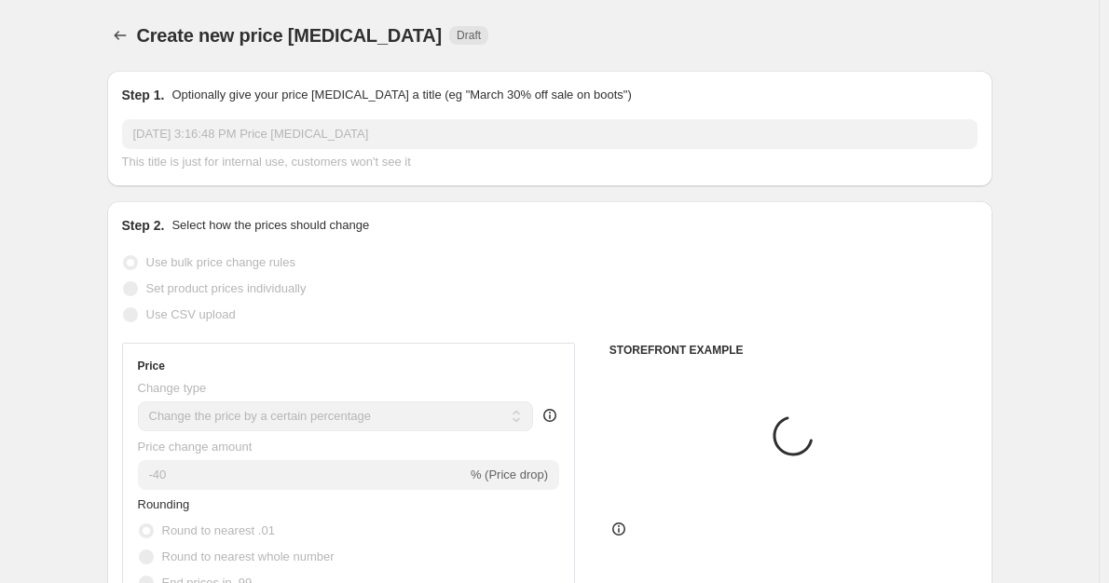
scroll to position [1025, 0]
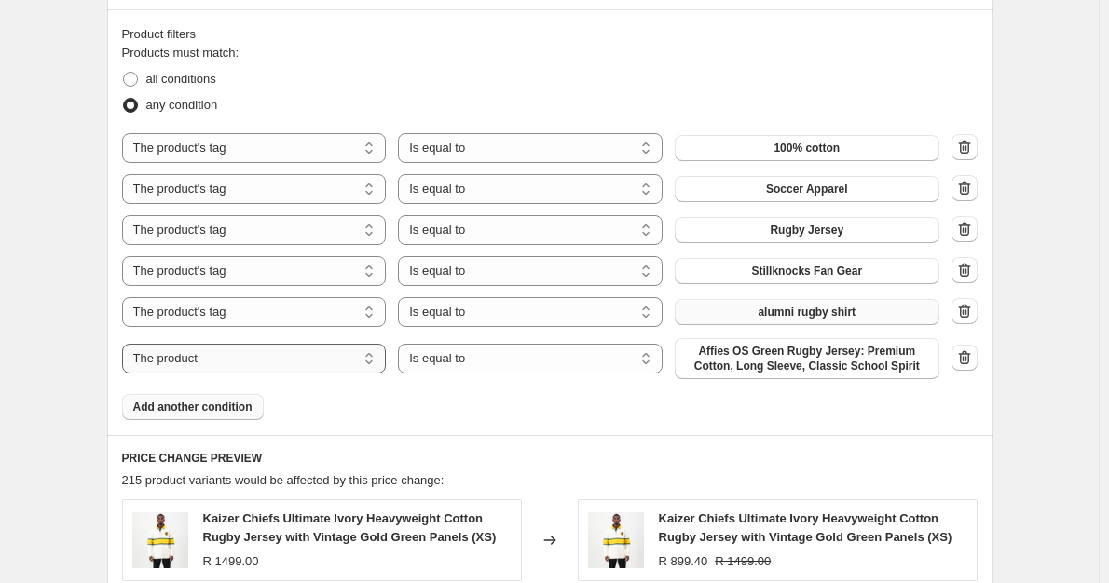
click at [248, 366] on select "The product The product's collection The product's tag The product's vendor The…" at bounding box center [254, 359] width 265 height 30
select select "tag"
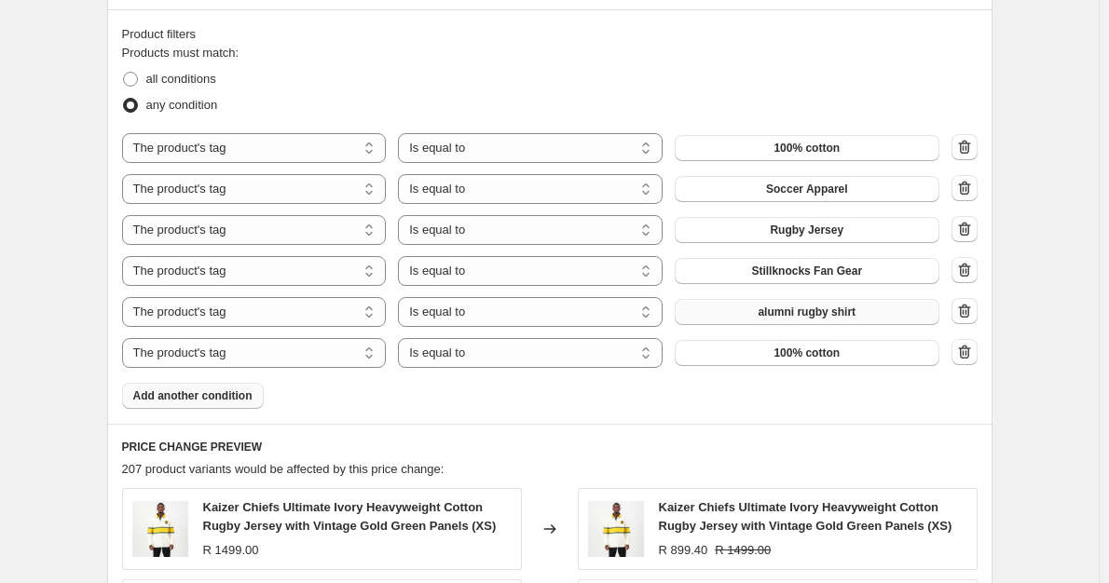
click at [774, 353] on button "100% cotton" at bounding box center [807, 353] width 265 height 26
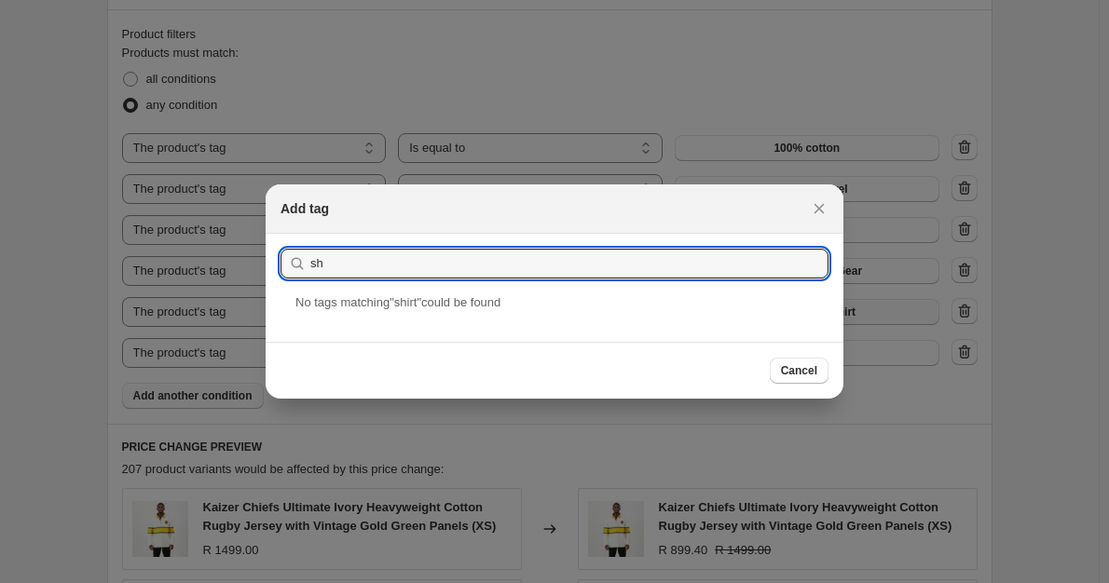
type input "s"
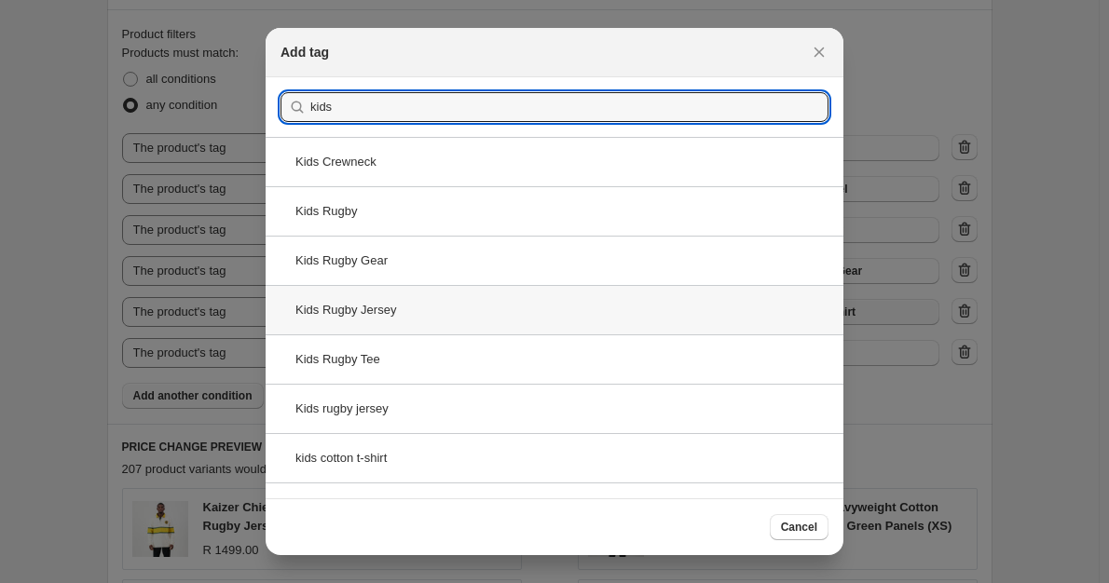
type input "kids"
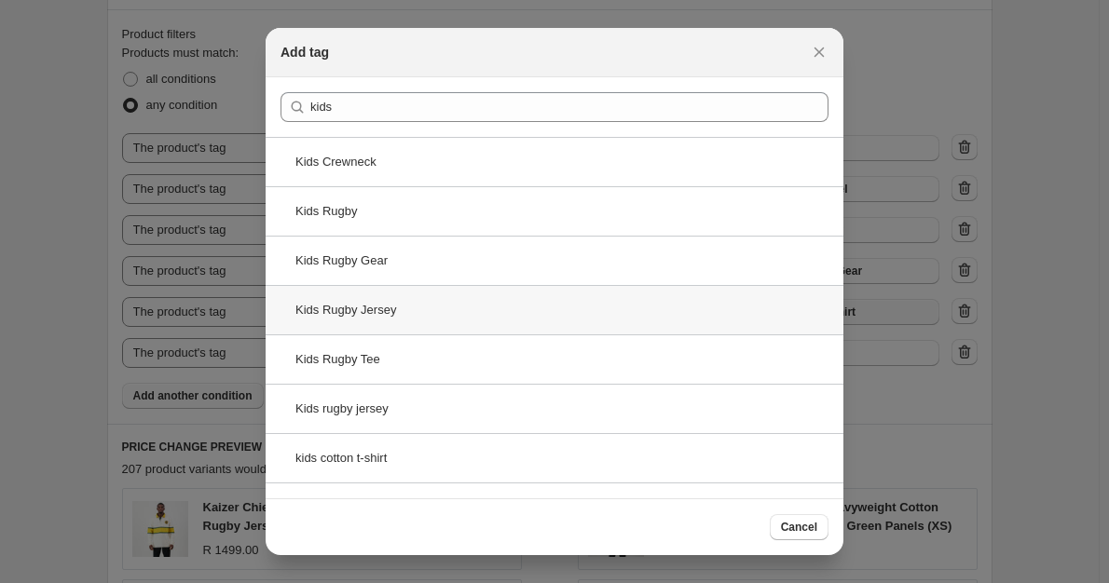
click at [386, 318] on div "Kids Rugby Jersey" at bounding box center [555, 309] width 578 height 49
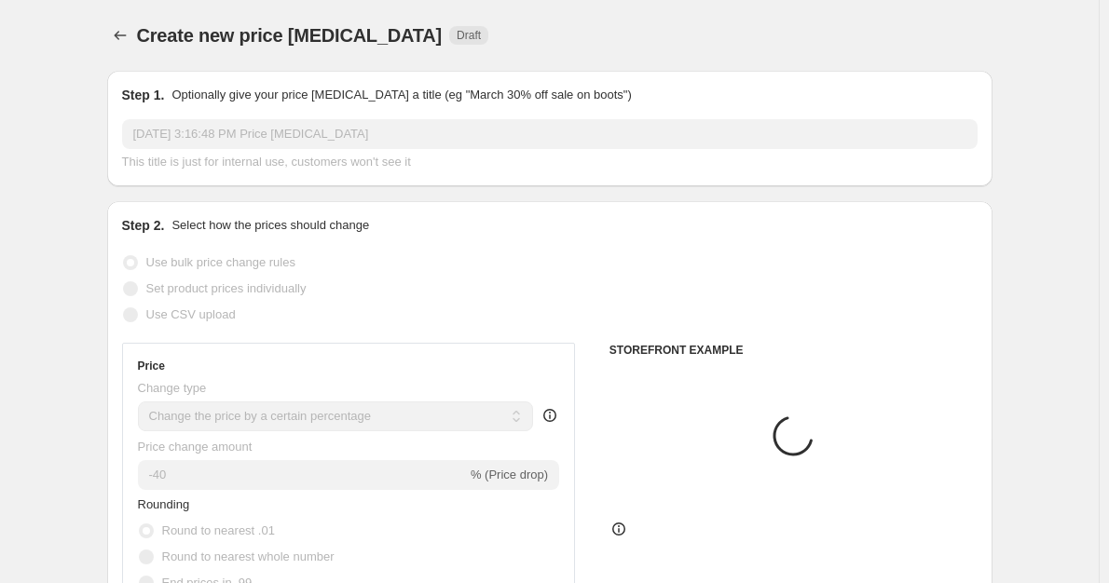
scroll to position [1025, 0]
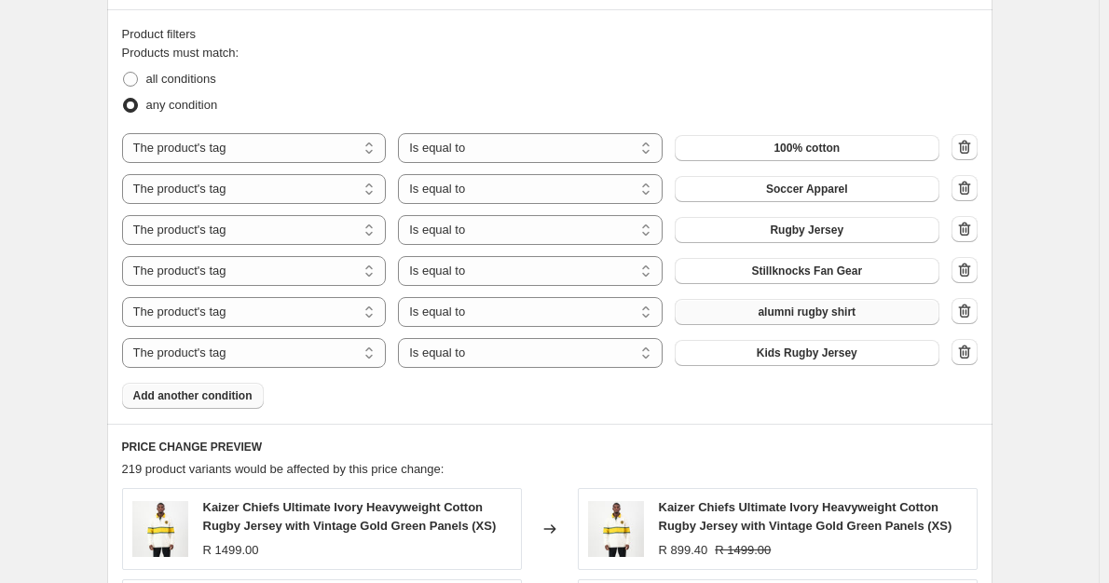
click at [246, 401] on span "Add another condition" at bounding box center [192, 396] width 119 height 15
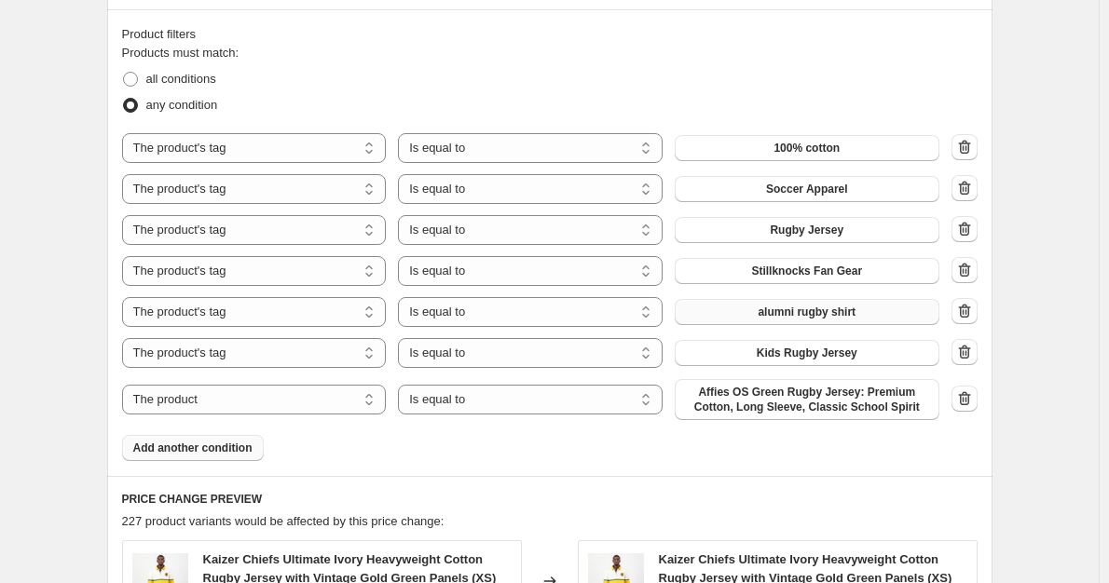
click at [233, 419] on div "The product The product's collection The product's tag The product's vendor The…" at bounding box center [530, 399] width 817 height 41
click at [260, 410] on select "The product The product's collection The product's tag The product's vendor The…" at bounding box center [254, 400] width 265 height 30
select select "tag"
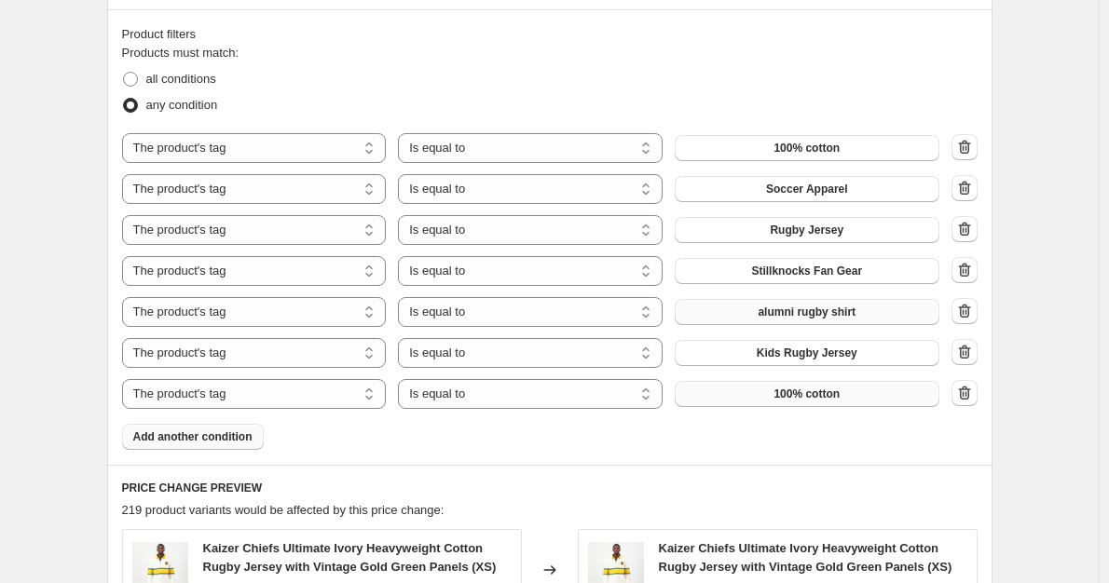
click at [759, 391] on button "100% cotton" at bounding box center [807, 394] width 265 height 26
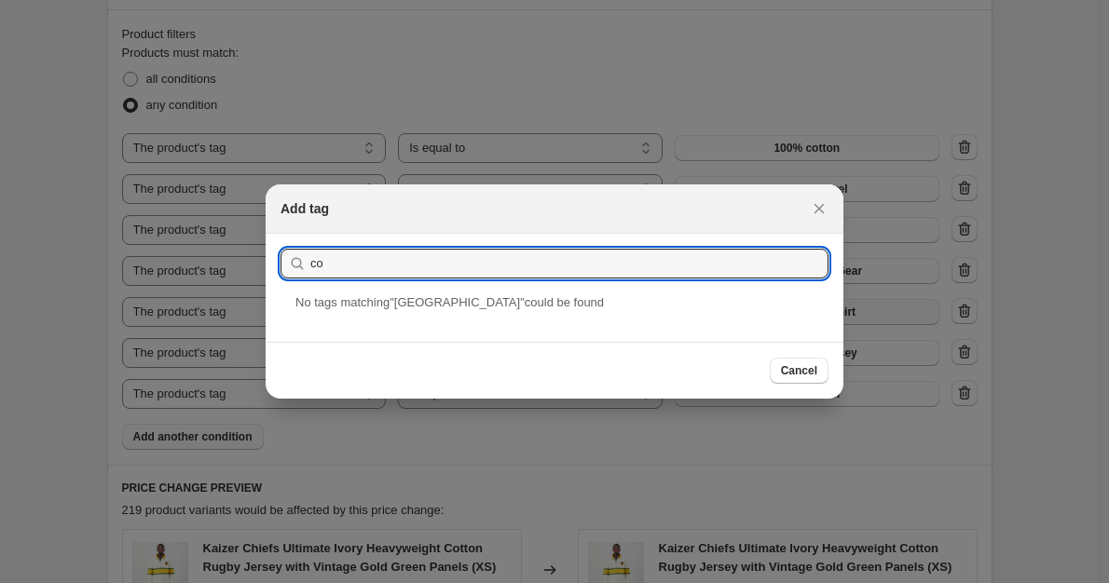
type input "c"
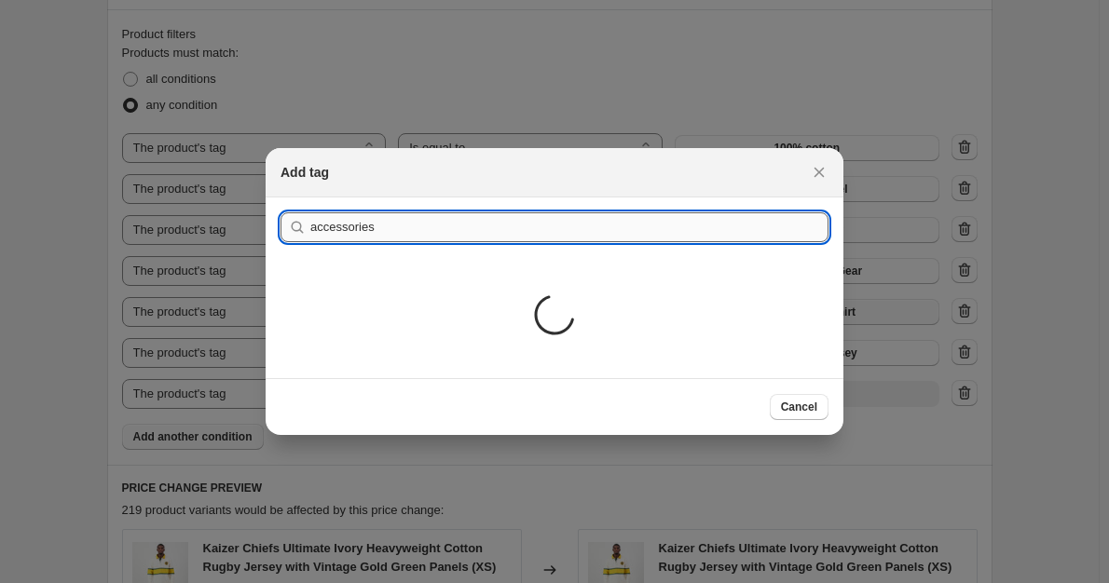
click at [453, 300] on div "Submit accessories Loading..." at bounding box center [555, 288] width 578 height 181
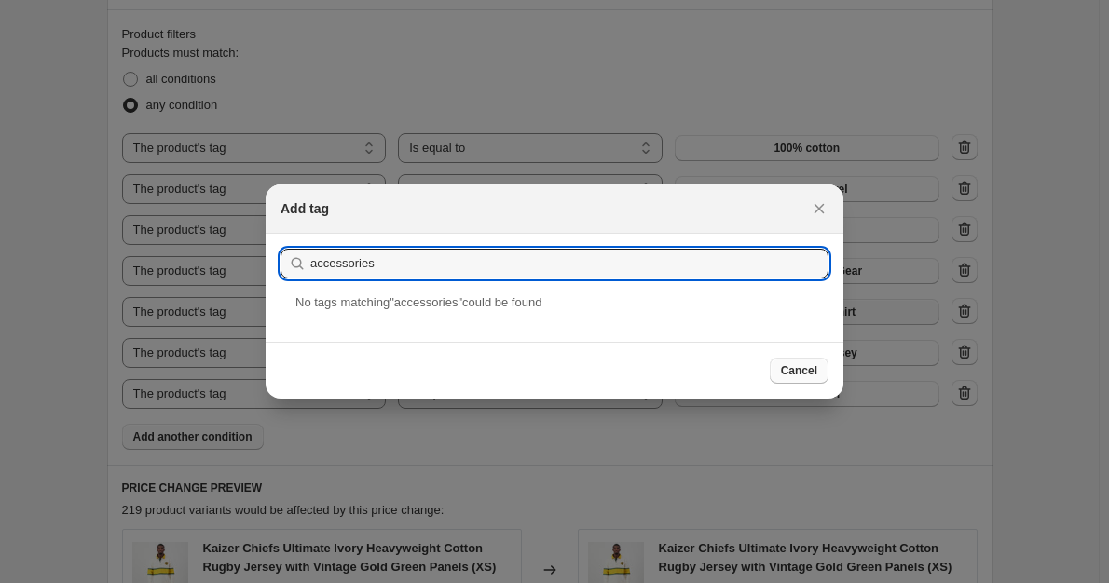
type input "accessories"
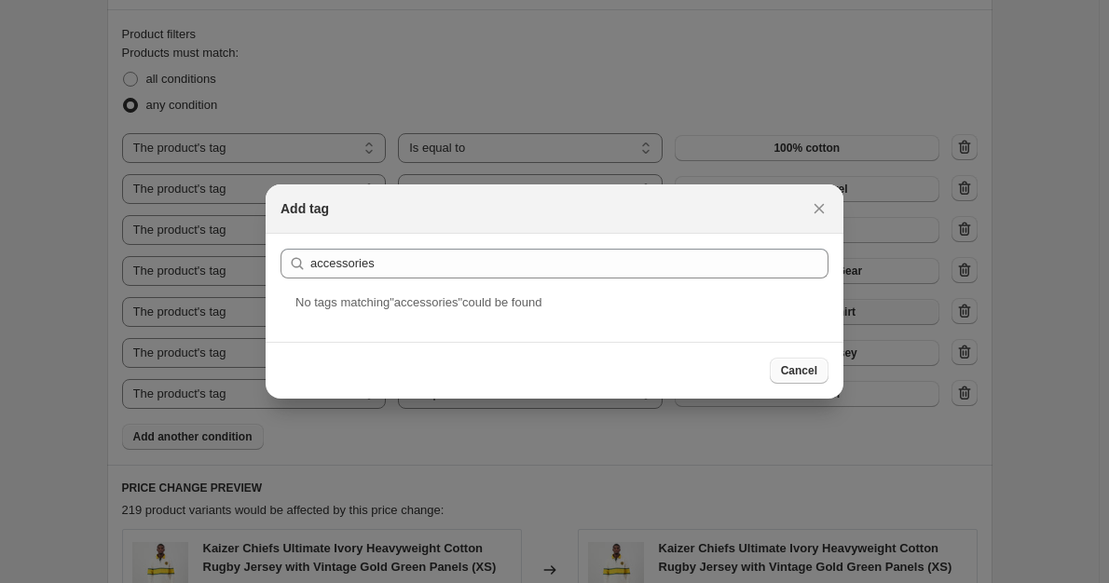
click at [783, 381] on button "Cancel" at bounding box center [799, 371] width 59 height 26
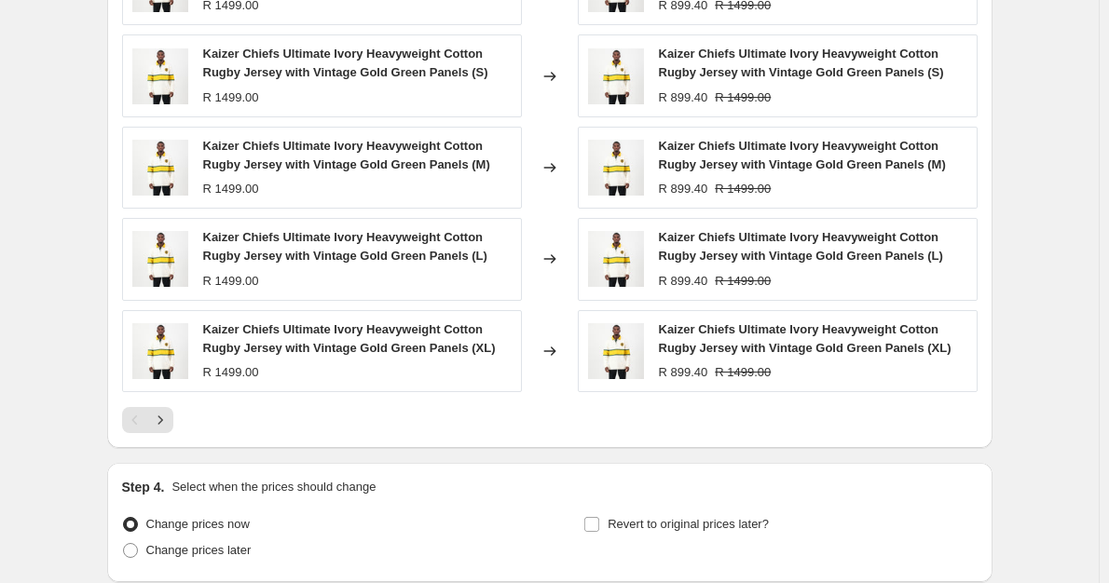
scroll to position [1766, 0]
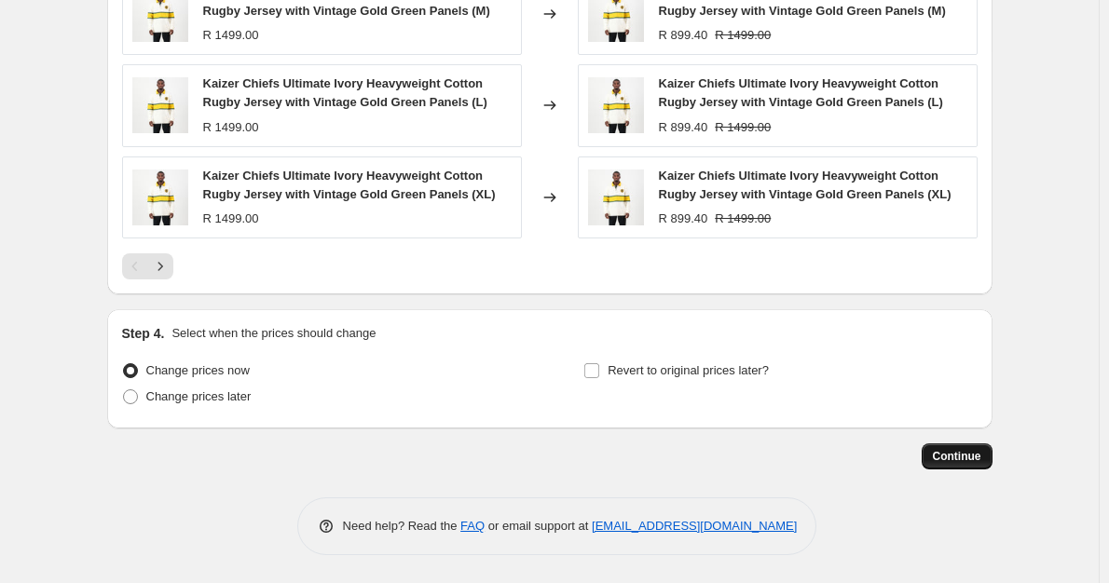
click at [967, 454] on span "Continue" at bounding box center [957, 456] width 48 height 15
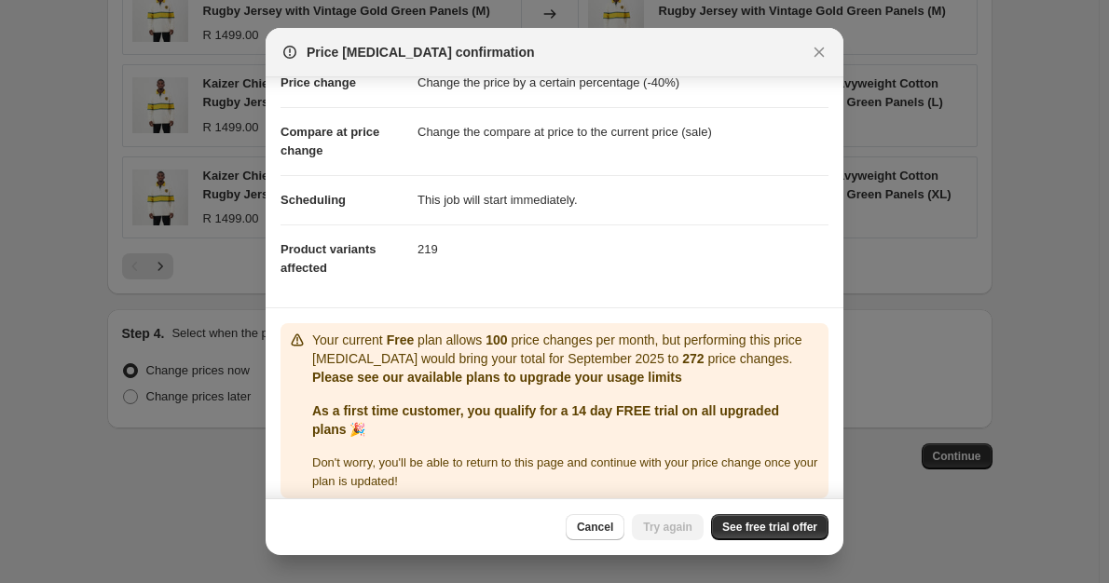
scroll to position [67, 0]
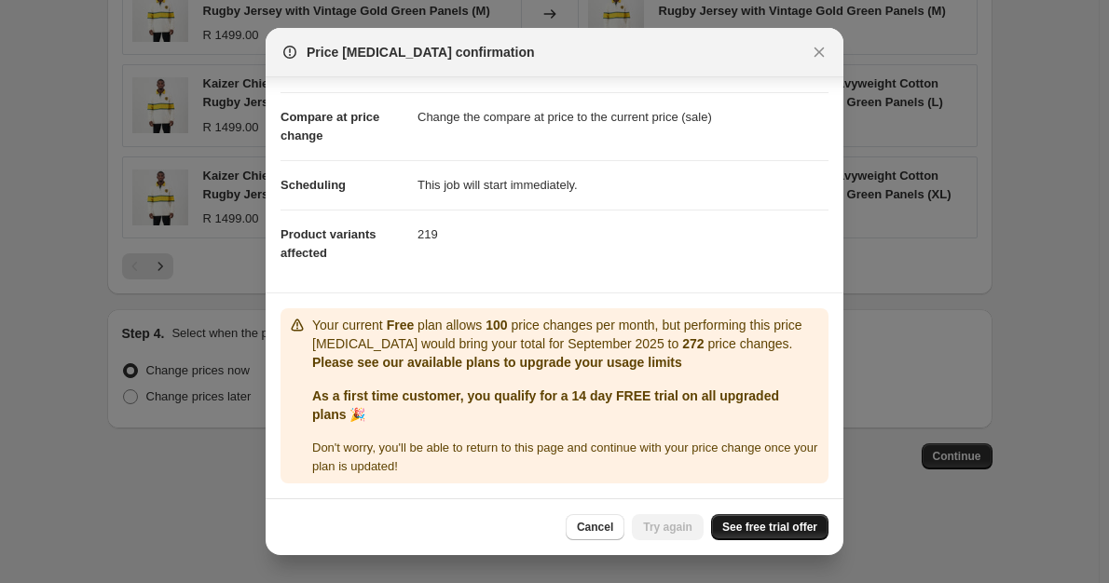
click at [762, 522] on span "See free trial offer" at bounding box center [769, 527] width 95 height 15
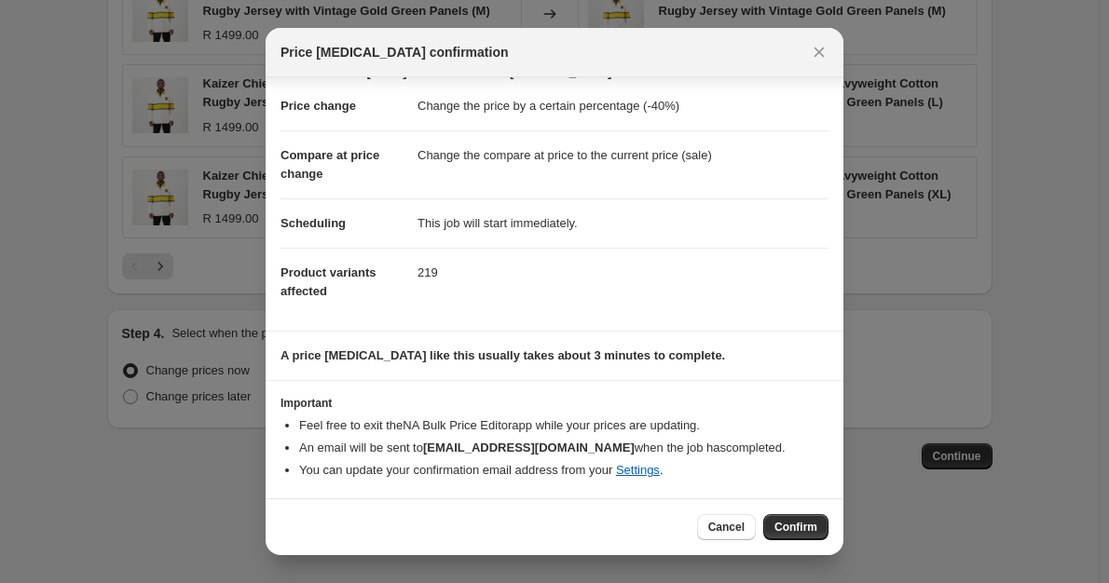
scroll to position [29, 0]
click at [776, 528] on span "Confirm" at bounding box center [795, 527] width 43 height 15
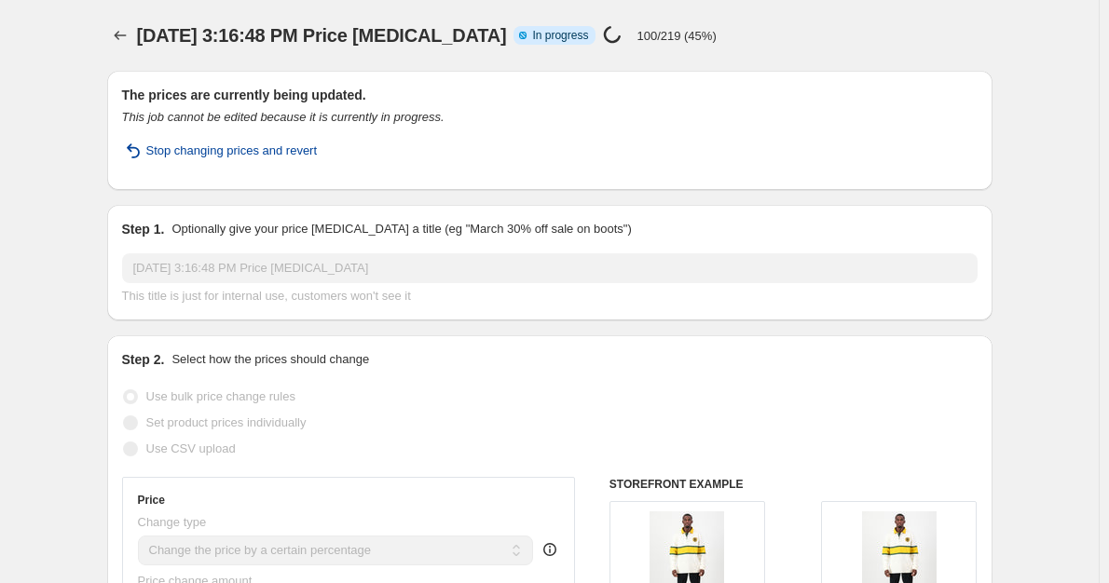
click at [211, 151] on span "Stop changing prices and revert" at bounding box center [231, 151] width 171 height 19
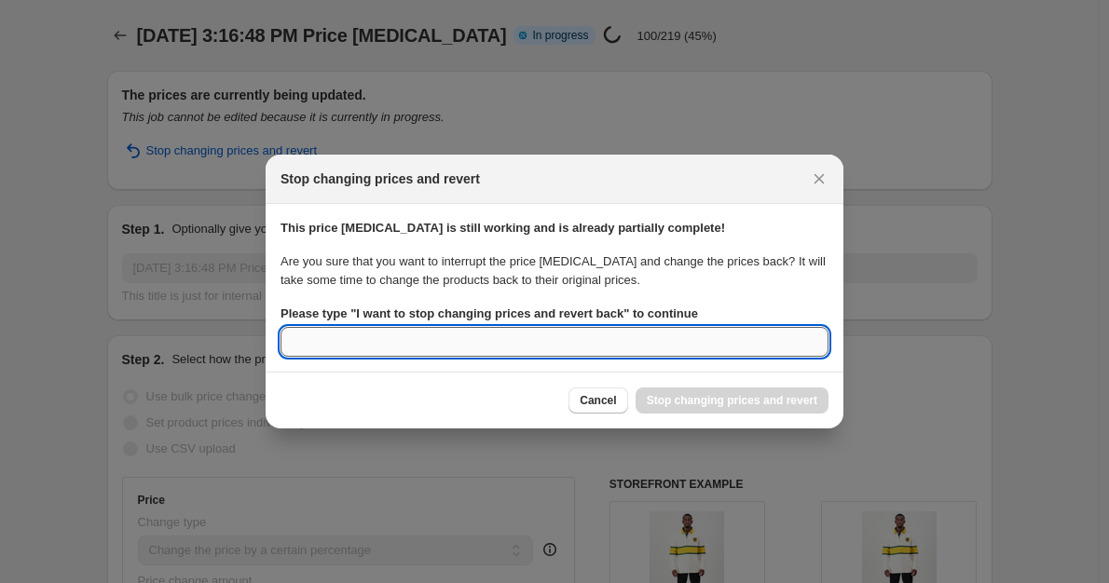
click at [617, 350] on input "Please type " I want to stop changing prices and revert back " to continue" at bounding box center [555, 342] width 548 height 30
type input "o"
click at [668, 402] on div "Cancel Stop changing prices and revert" at bounding box center [699, 401] width 260 height 26
click at [559, 349] on input "o" at bounding box center [555, 342] width 548 height 30
type input "i"
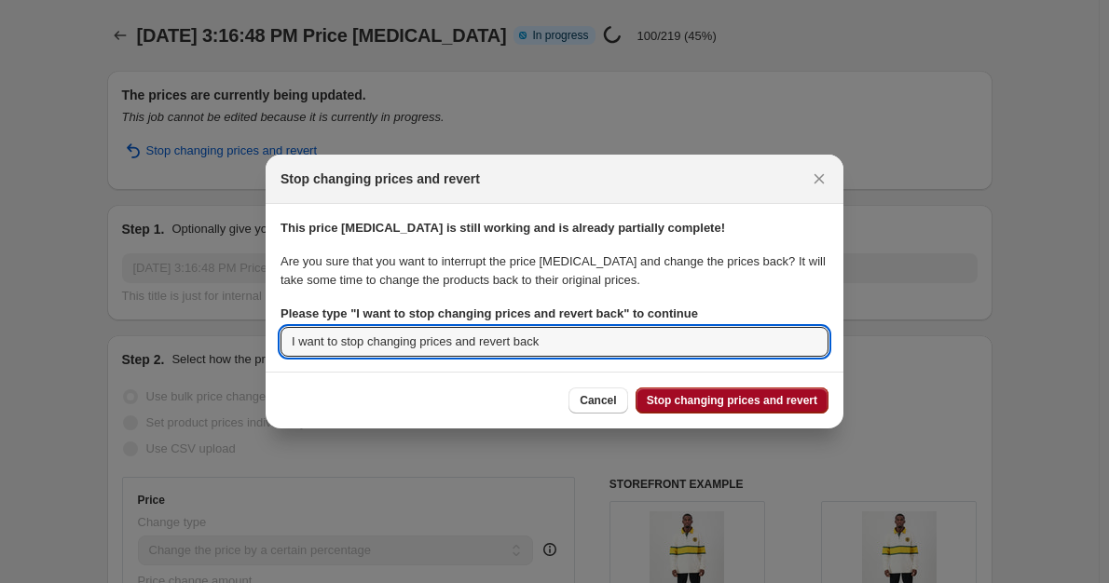
type input "I want to stop changing prices and revert back"
click at [683, 412] on button "Stop changing prices and revert" at bounding box center [732, 401] width 193 height 26
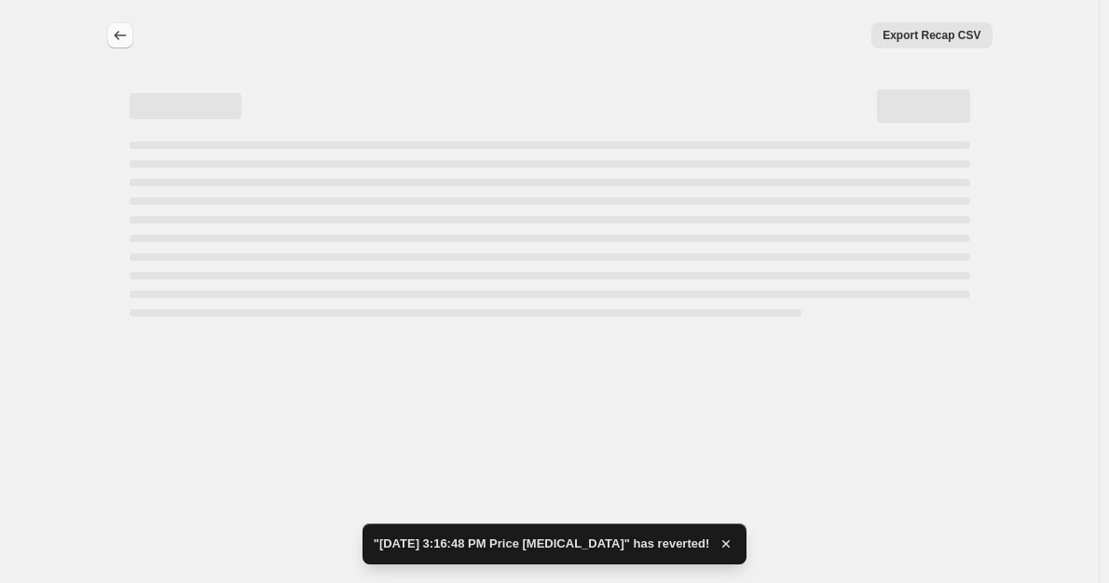
select select "percentage"
select select "tag"
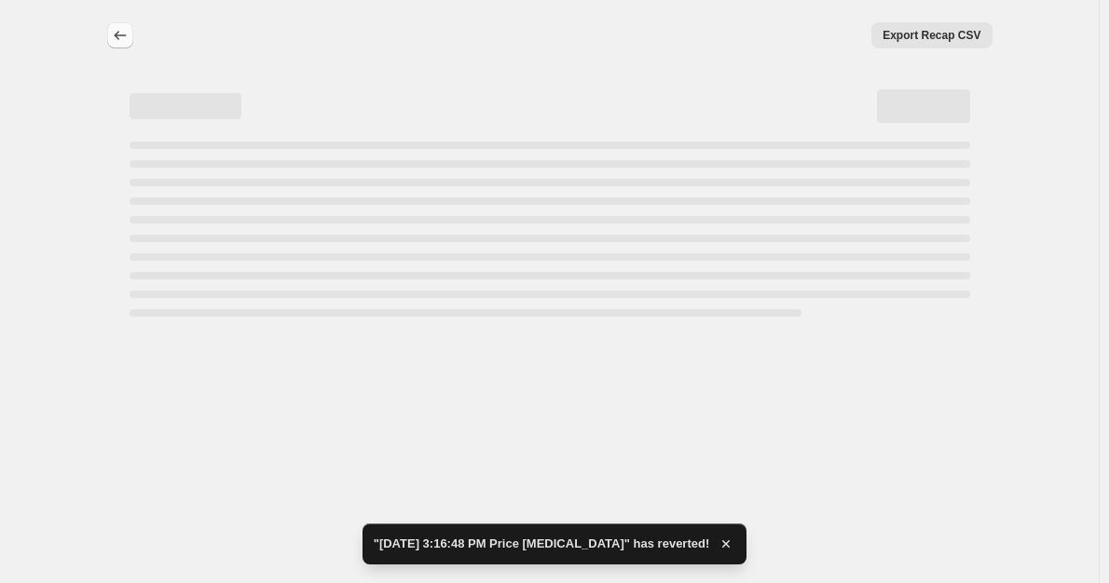
select select "tag"
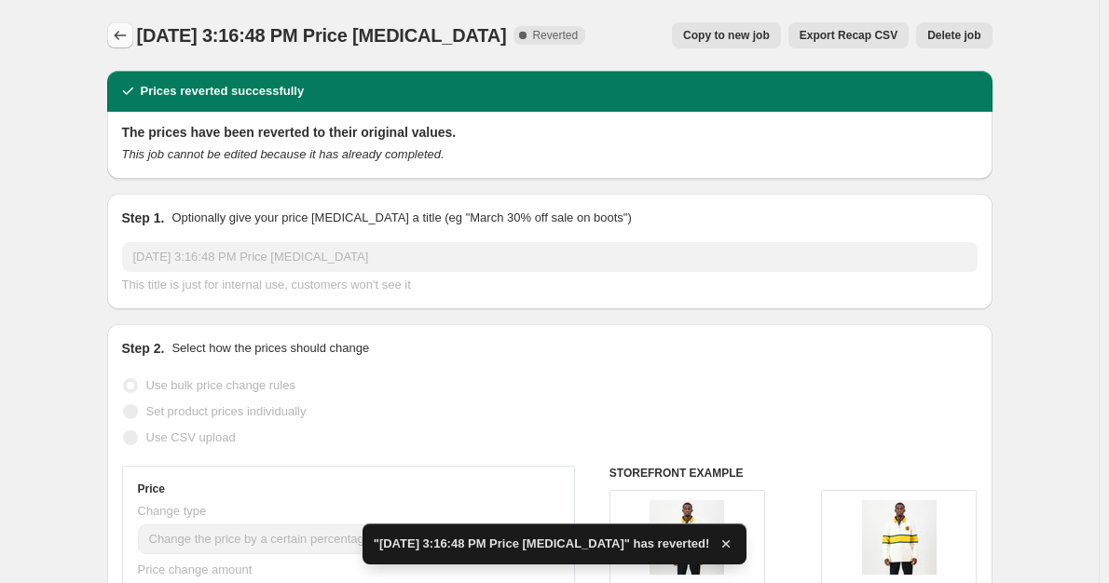
click at [133, 41] on button "Price change jobs" at bounding box center [120, 35] width 26 height 26
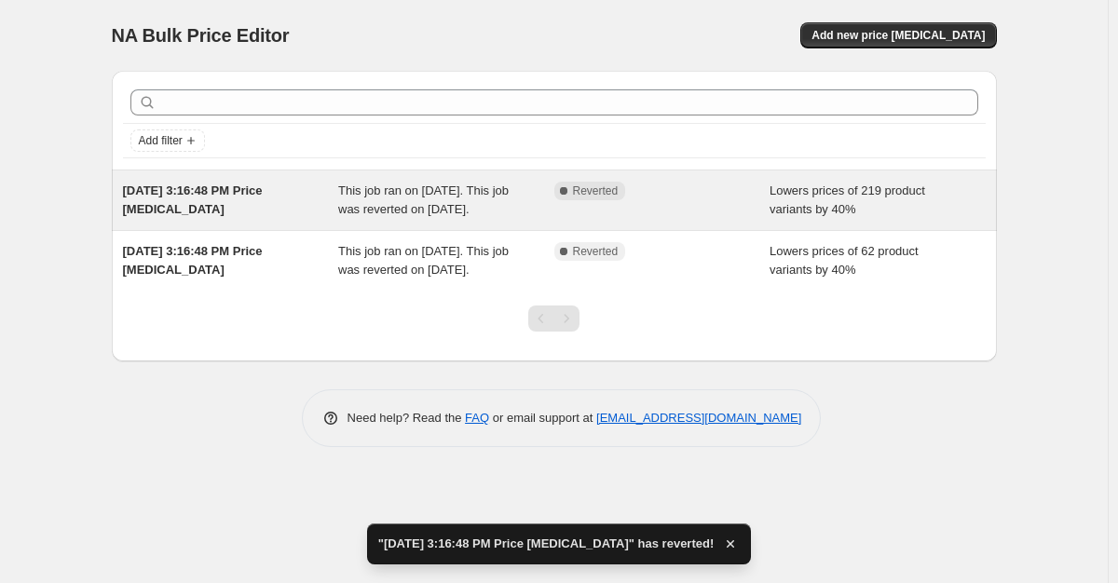
click at [582, 219] on div "Complete Reverted" at bounding box center [663, 200] width 216 height 37
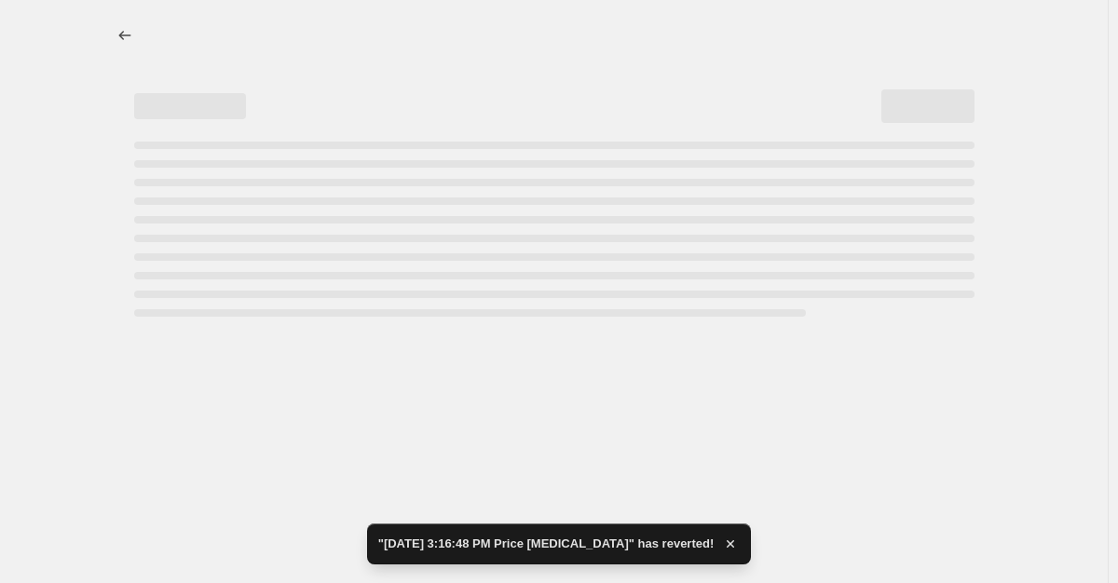
select select "percentage"
select select "tag"
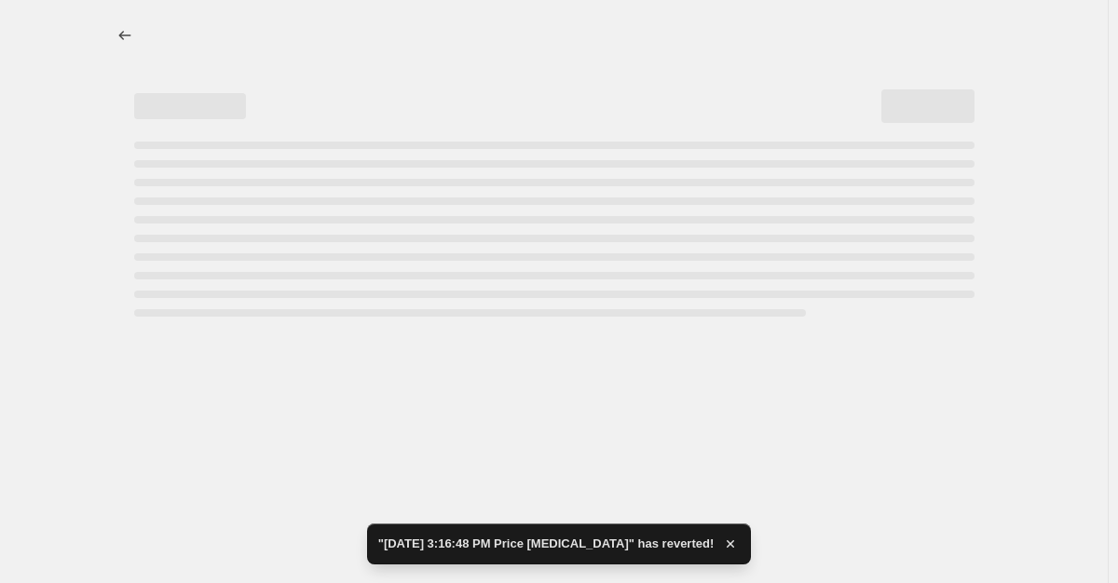
select select "tag"
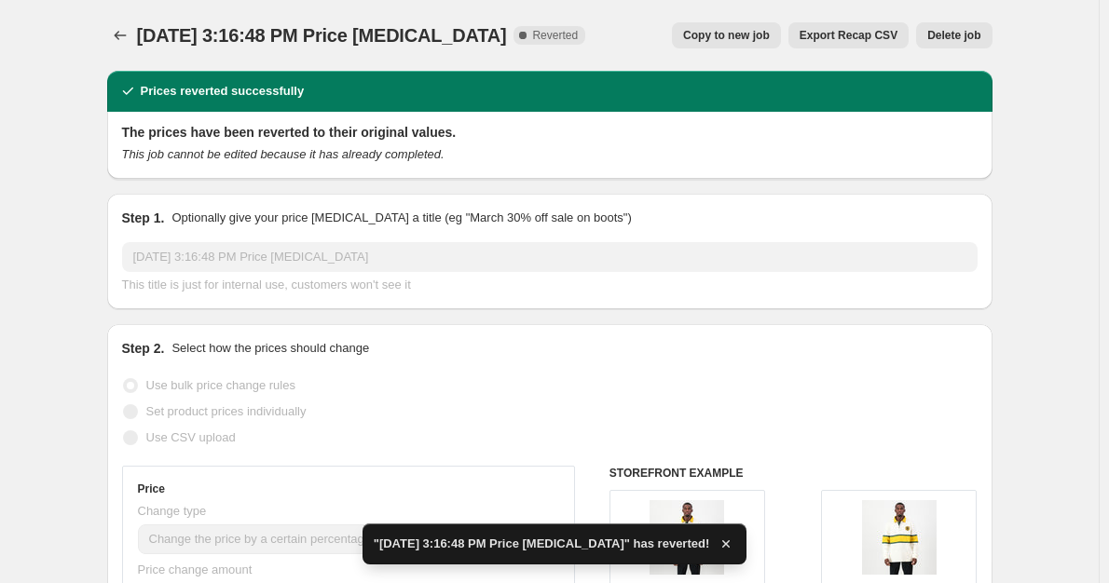
click at [959, 34] on span "Delete job" at bounding box center [953, 35] width 53 height 15
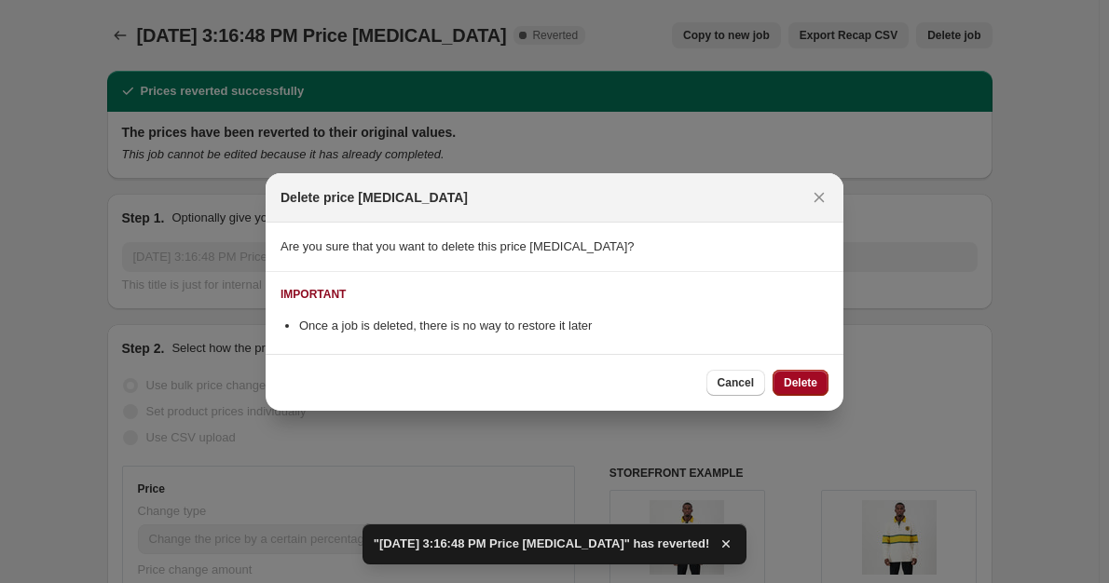
click at [787, 378] on span "Delete" at bounding box center [801, 383] width 34 height 15
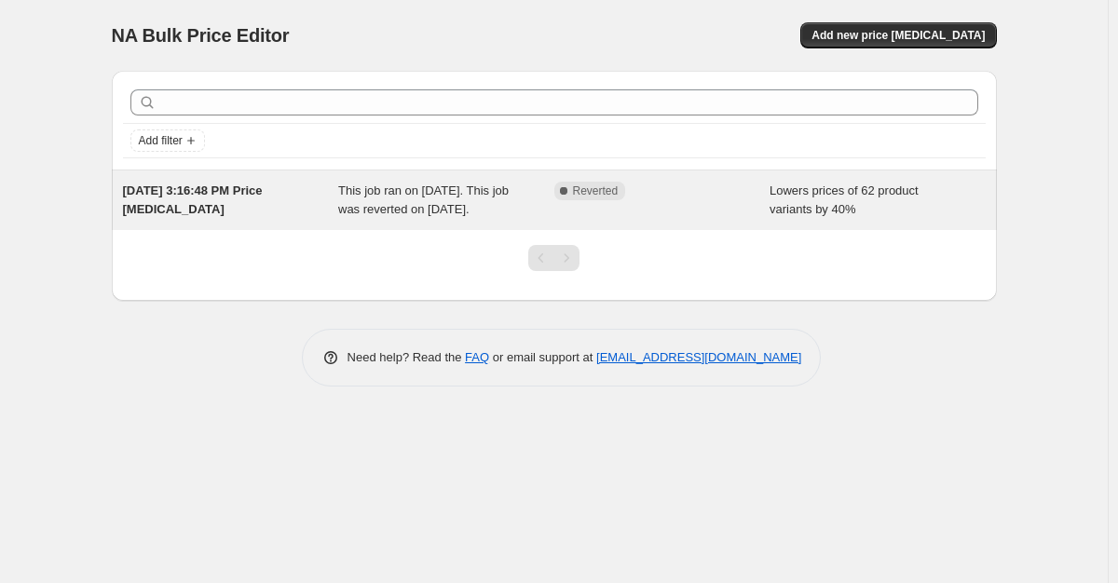
click at [416, 230] on div "Sep 4, 2025, 3:16:48 PM Price change job This job ran on September 4, 2025. Thi…" at bounding box center [554, 201] width 885 height 60
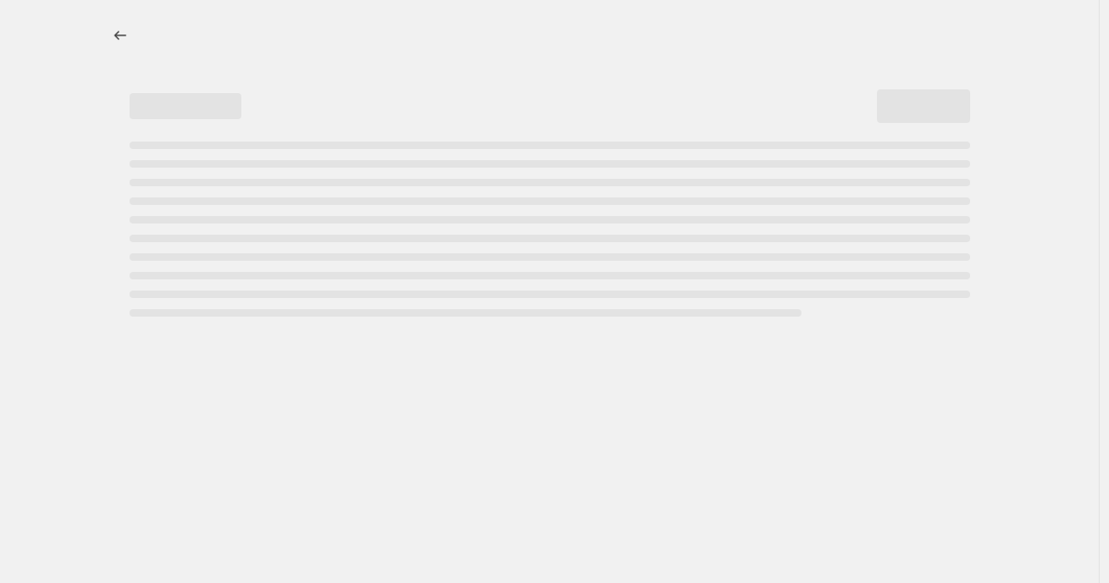
select select "percentage"
select select "vendor"
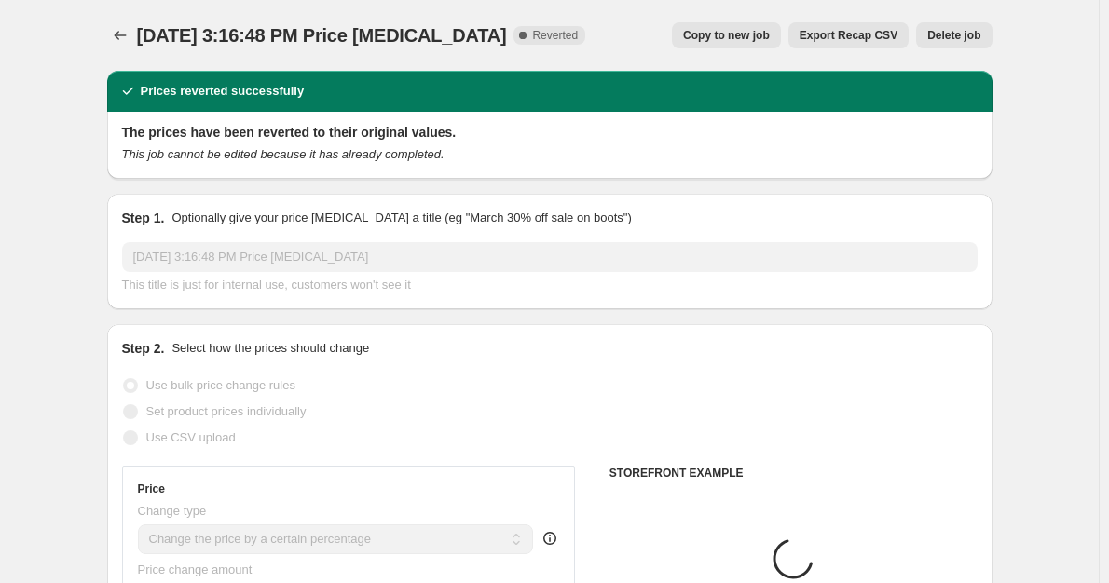
click at [956, 36] on span "Delete job" at bounding box center [953, 35] width 53 height 15
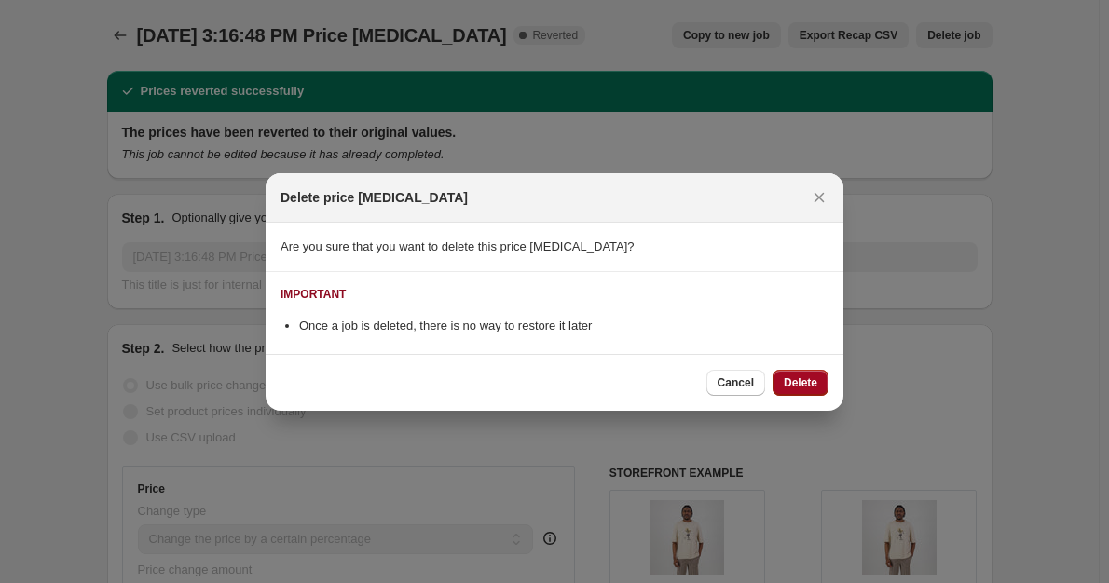
click at [788, 380] on span "Delete" at bounding box center [801, 383] width 34 height 15
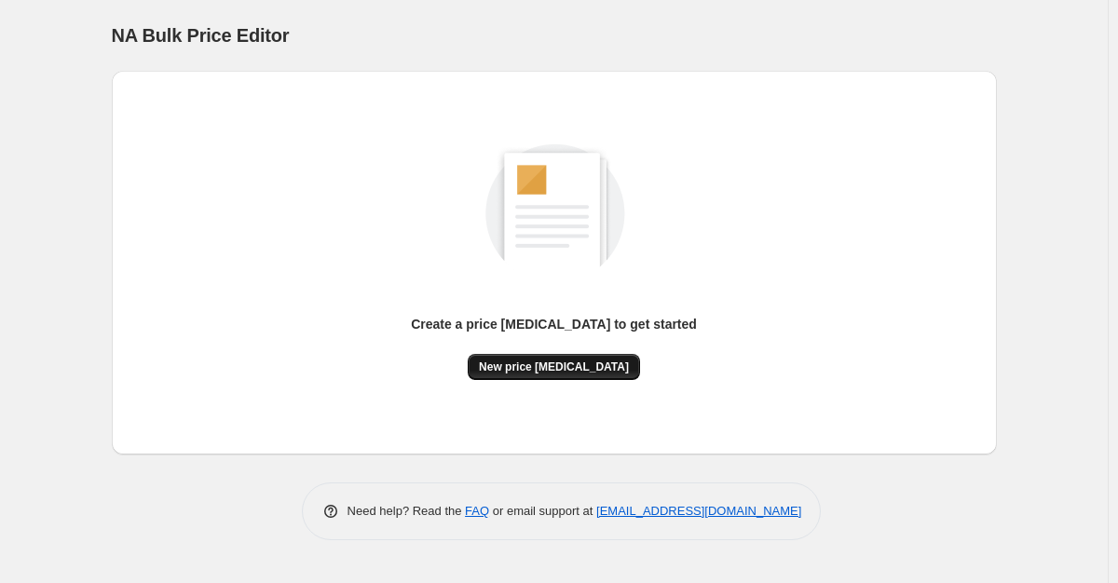
click at [574, 375] on button "New price change job" at bounding box center [554, 367] width 172 height 26
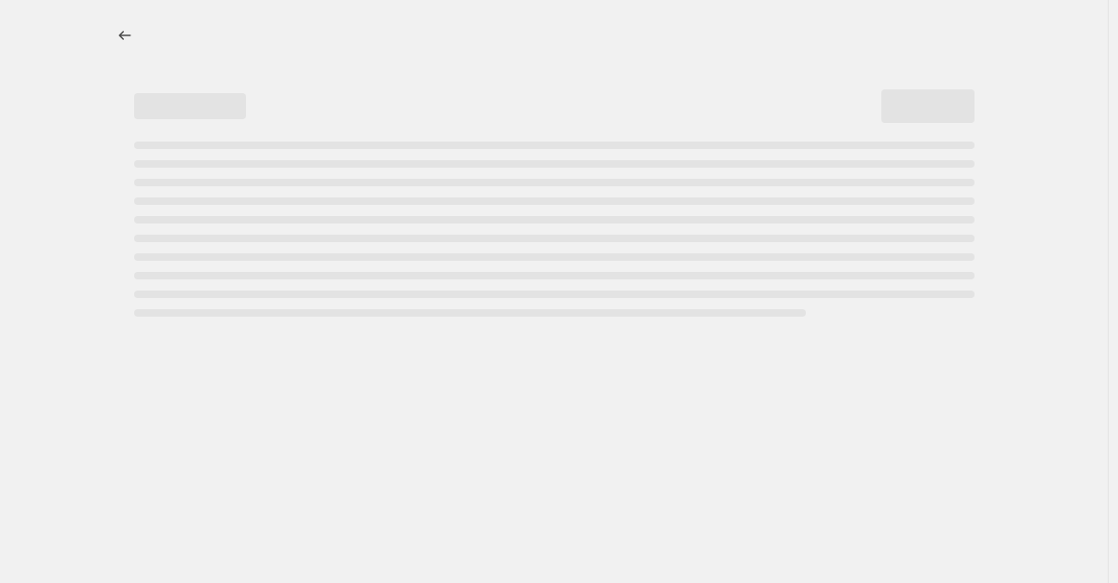
select select "percentage"
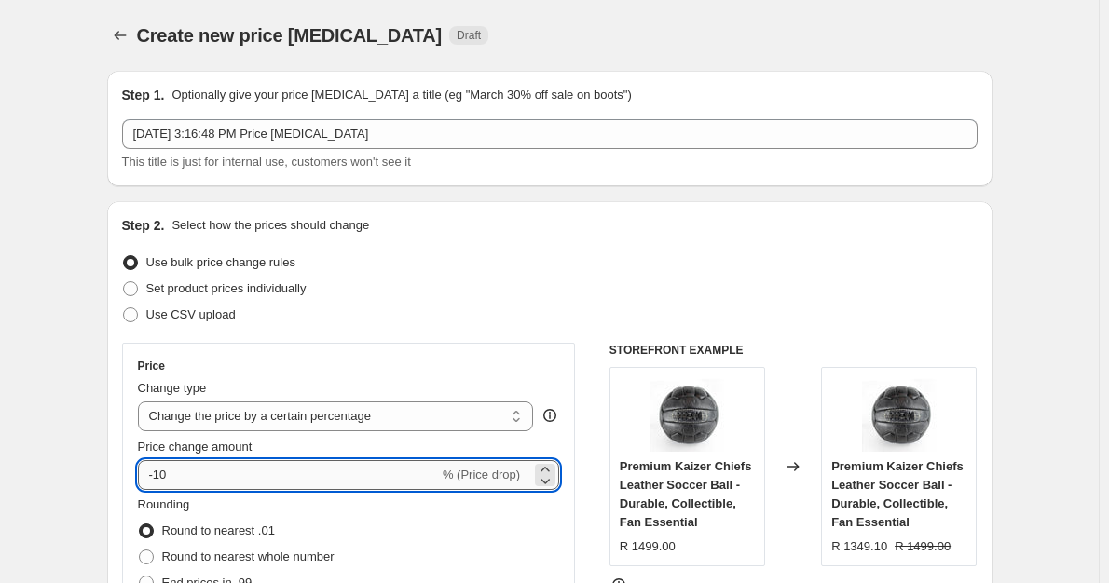
click at [273, 471] on input "-10" at bounding box center [288, 475] width 301 height 30
type input "-1"
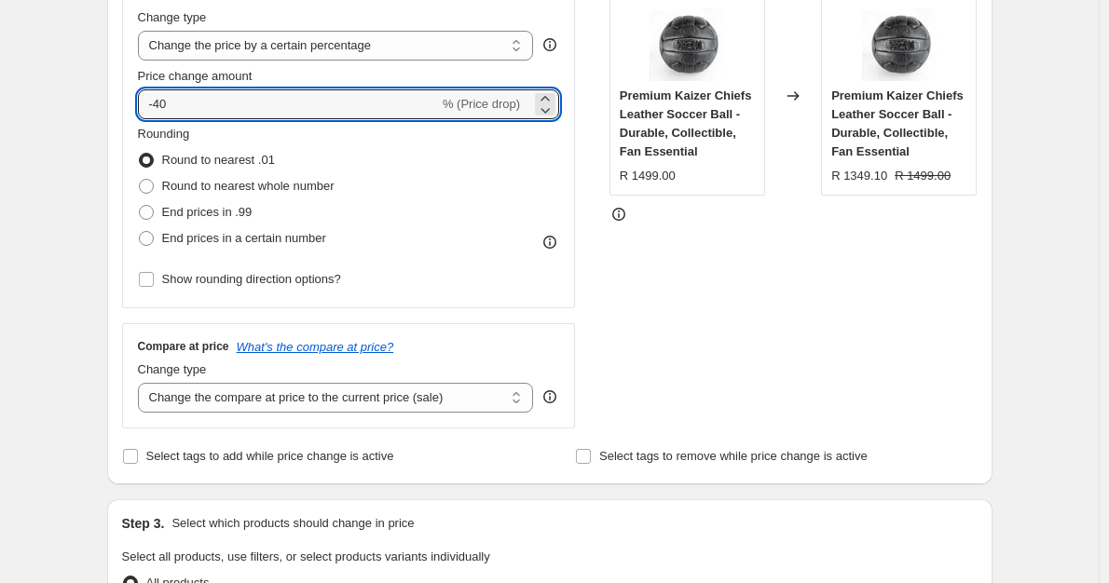
scroll to position [373, 0]
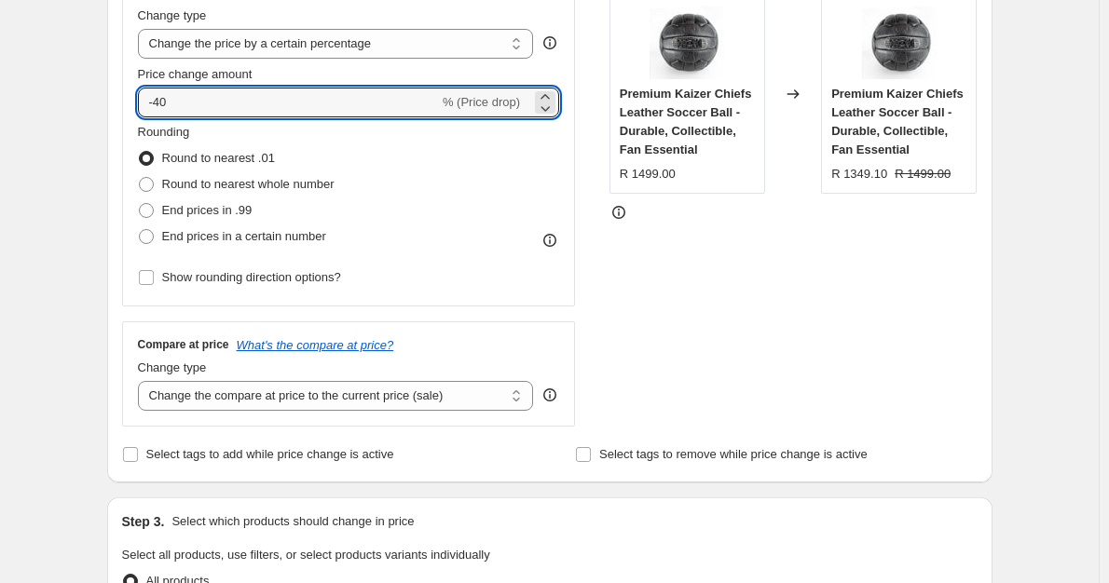
type input "-40"
click at [103, 349] on div "Step 1. Optionally give your price change job a title (eg "March 30% off sale o…" at bounding box center [542, 544] width 900 height 1723
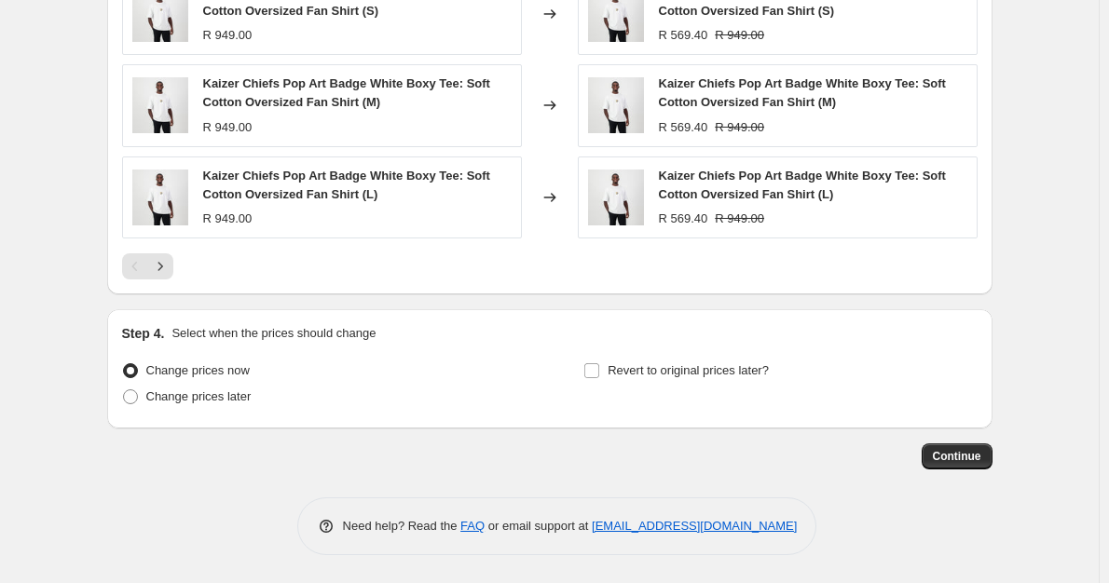
scroll to position [1310, 0]
click at [961, 449] on span "Continue" at bounding box center [957, 456] width 48 height 15
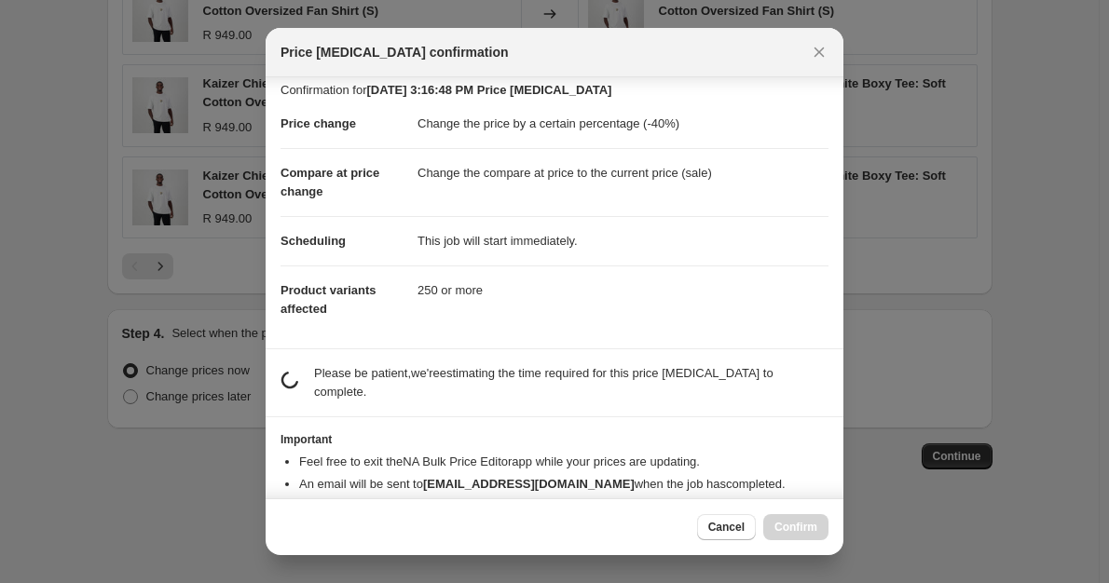
scroll to position [0, 0]
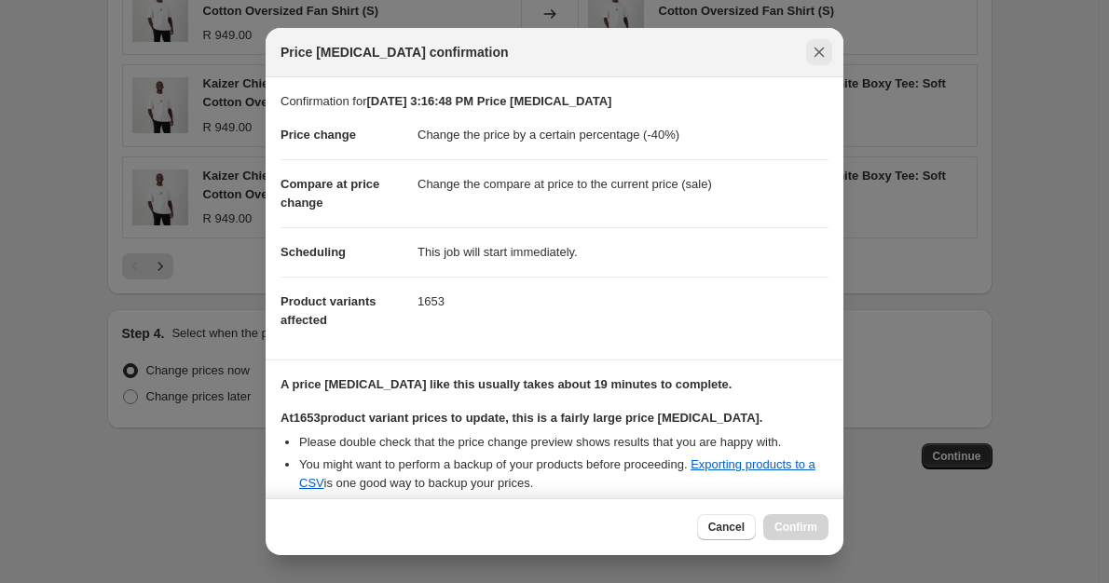
click at [827, 51] on icon "Close" at bounding box center [819, 52] width 19 height 19
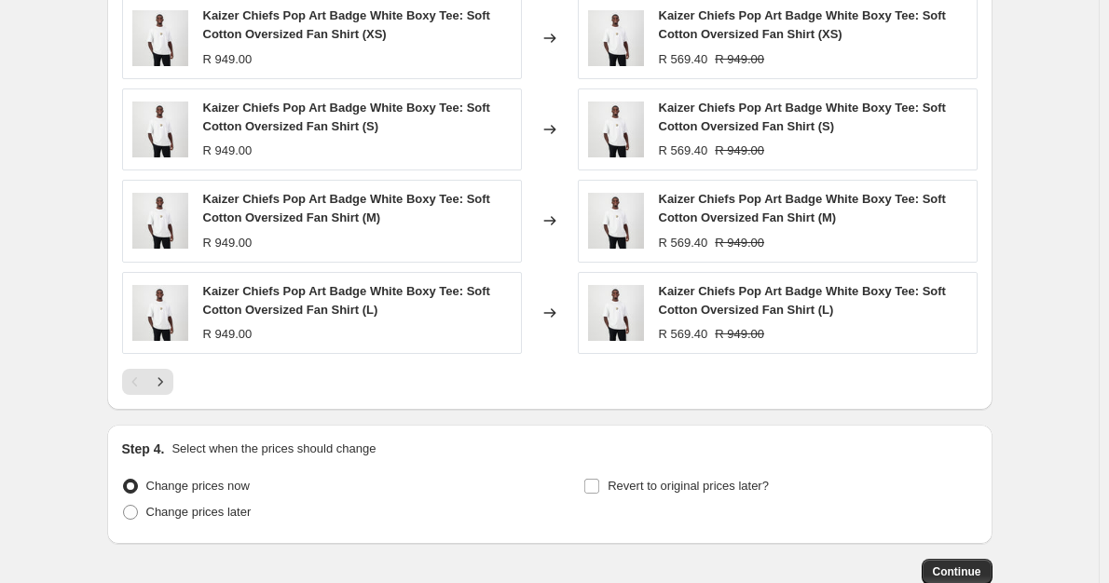
scroll to position [1310, 0]
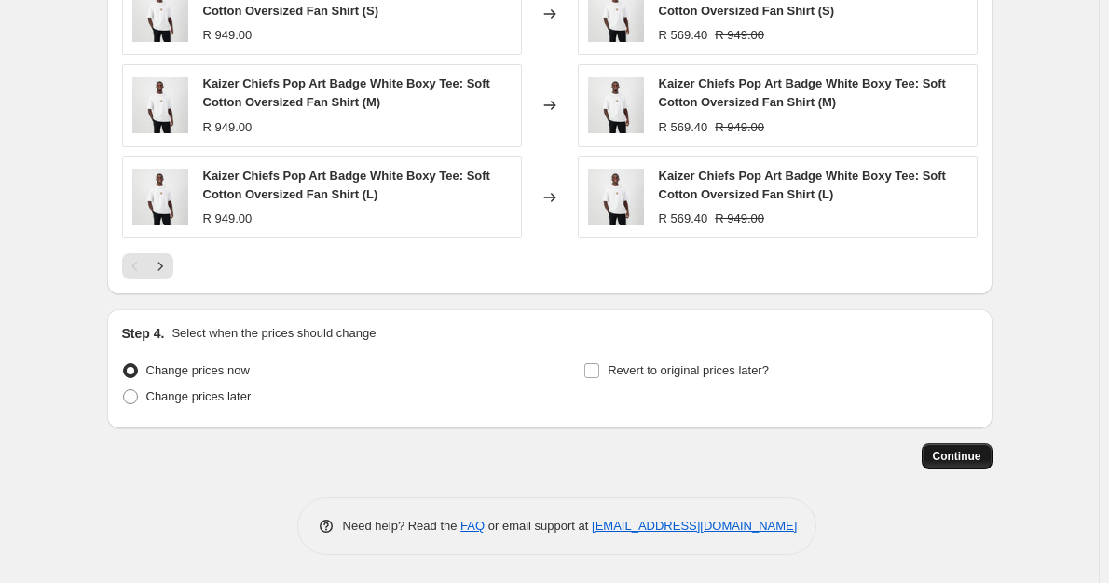
click at [956, 452] on span "Continue" at bounding box center [957, 456] width 48 height 15
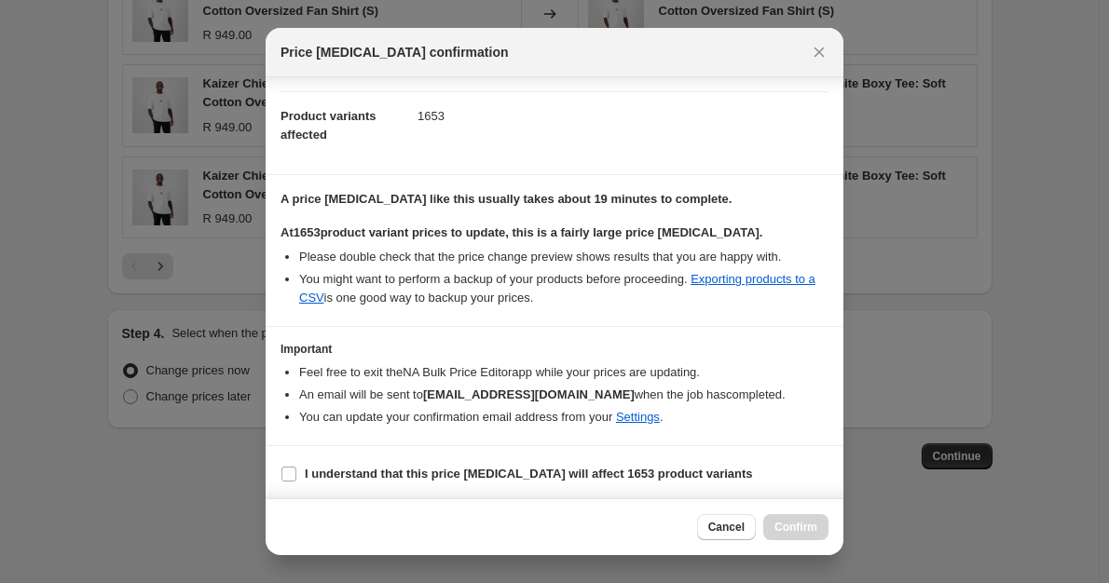
scroll to position [189, 0]
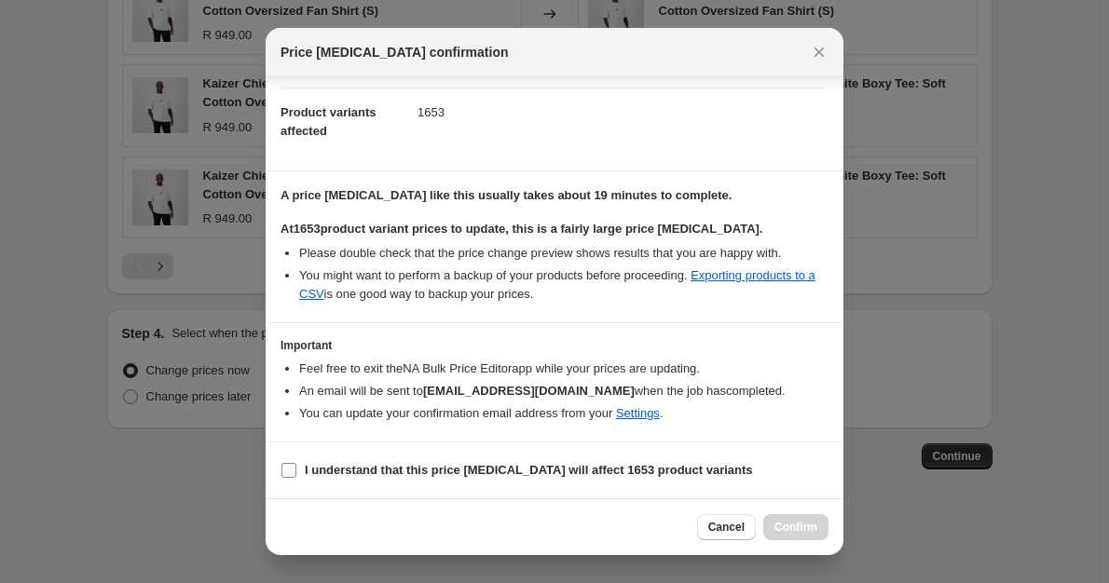
click at [299, 473] on label "I understand that this price change job will affect 1653 product variants" at bounding box center [517, 471] width 473 height 26
click at [296, 473] on input "I understand that this price change job will affect 1653 product variants" at bounding box center [288, 470] width 15 height 15
checkbox input "true"
click at [797, 525] on span "Confirm" at bounding box center [795, 527] width 43 height 15
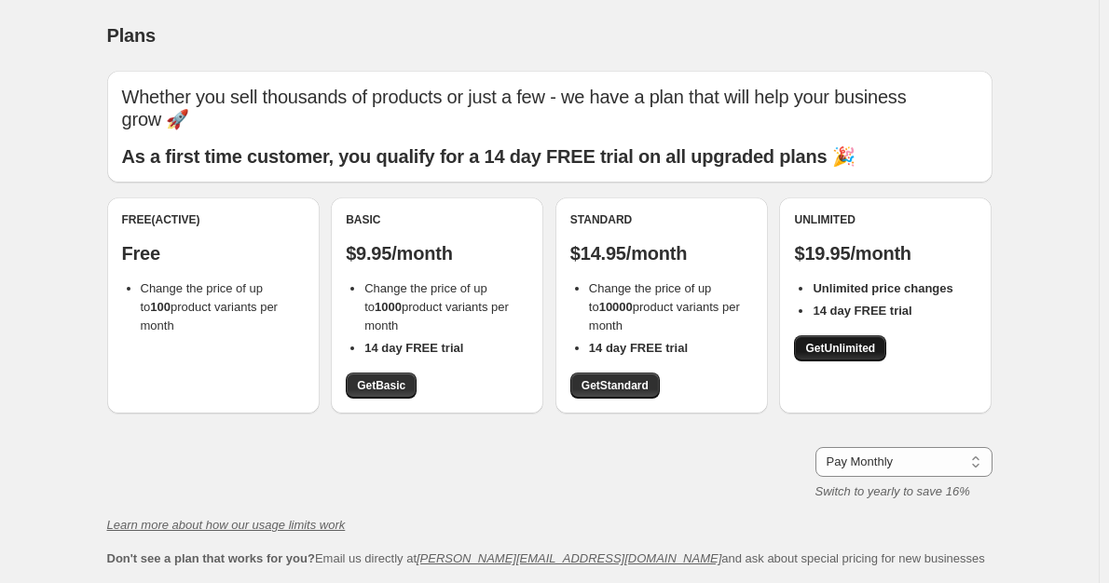
click at [821, 350] on span "Get Unlimited" at bounding box center [840, 348] width 70 height 15
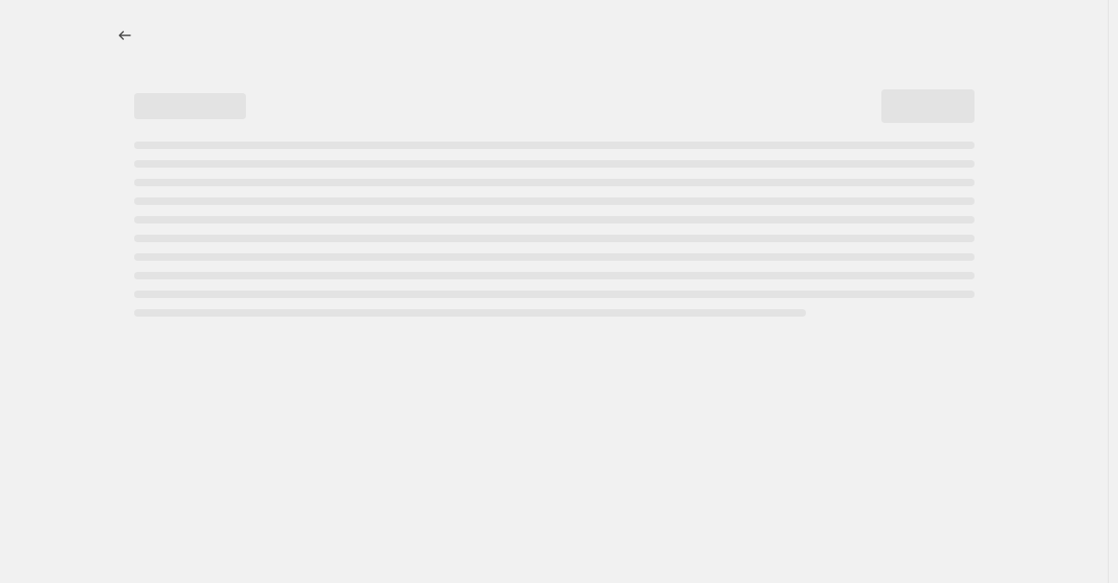
select select "percentage"
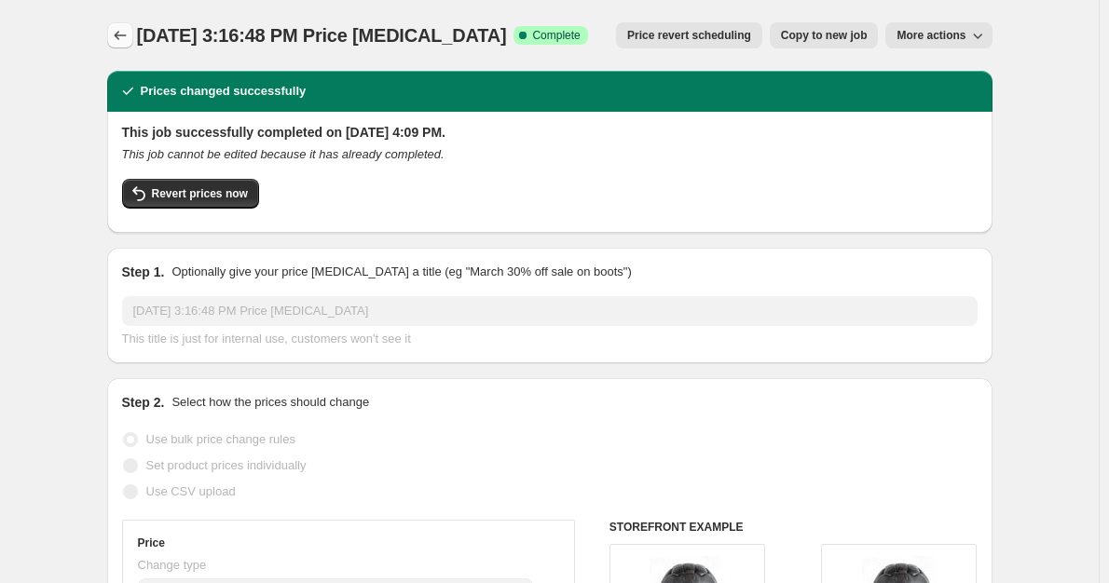
click at [126, 41] on icon "Price change jobs" at bounding box center [120, 35] width 19 height 19
